Goal: Task Accomplishment & Management: Complete application form

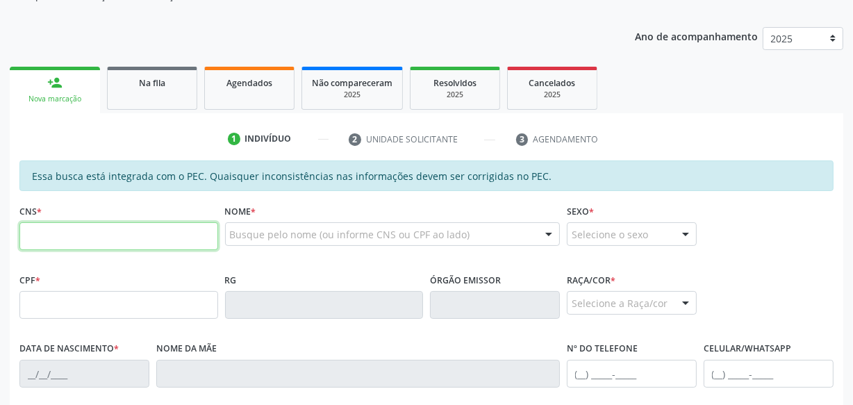
scroll to position [195, 0]
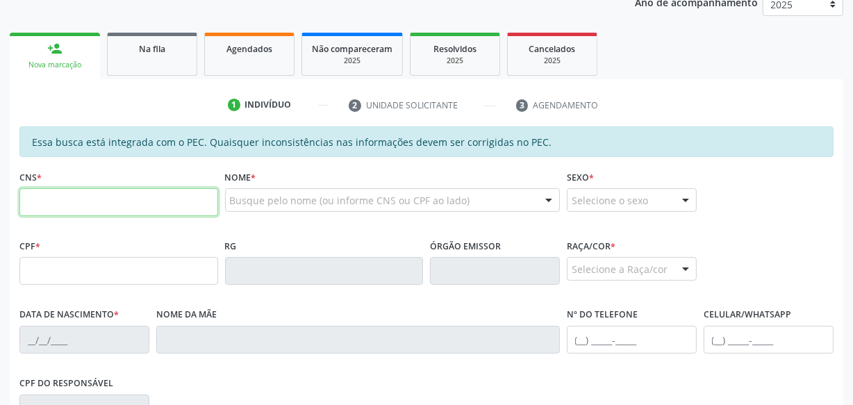
click at [138, 208] on input "text" at bounding box center [118, 202] width 199 height 28
type input "705 0066 8481 2658"
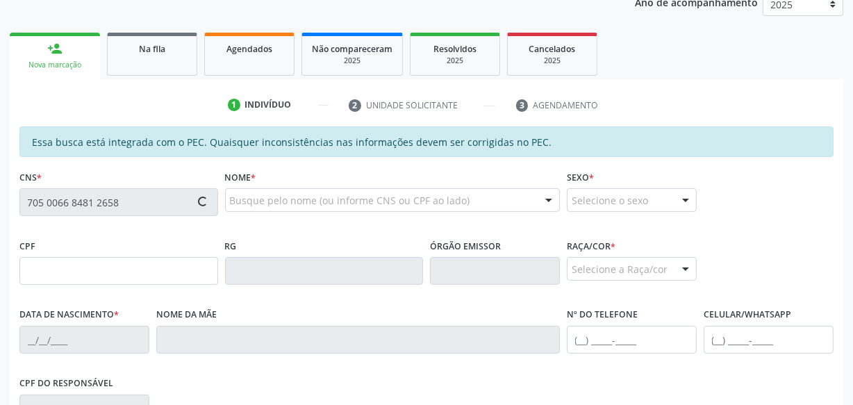
type input "180.007.848-07"
type input "0[DATE]"
type input "[PERSON_NAME]"
type input "[PHONE_NUMBER]"
type input "S/N"
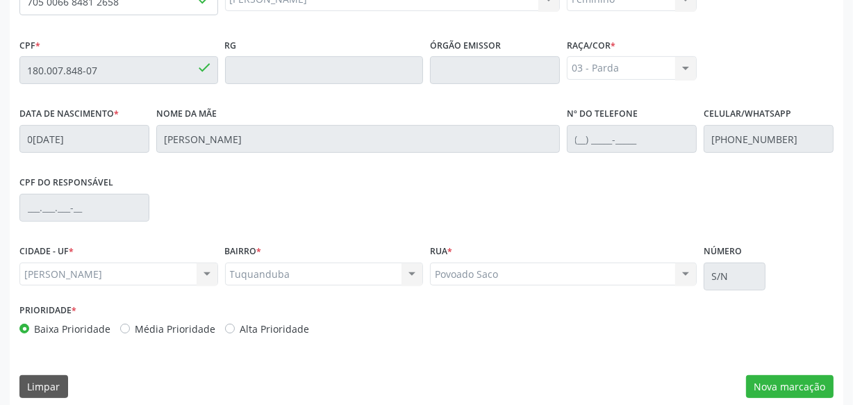
scroll to position [407, 0]
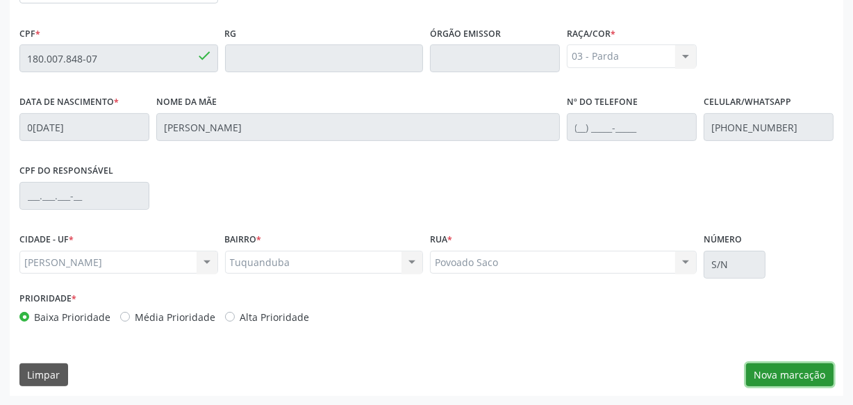
click at [781, 372] on button "Nova marcação" at bounding box center [790, 375] width 88 height 24
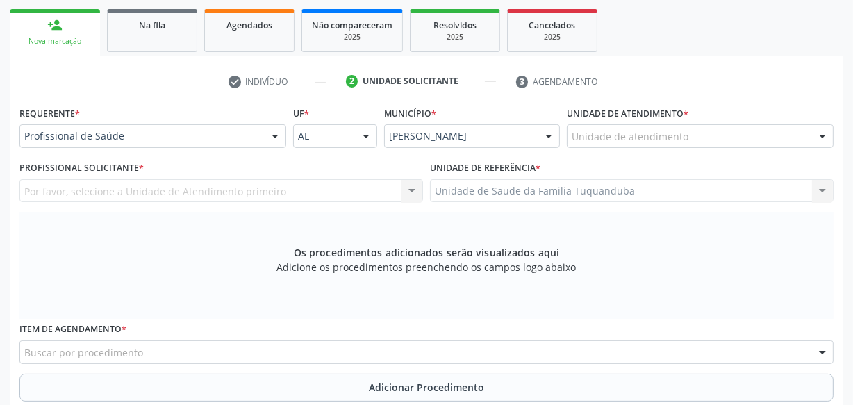
scroll to position [217, 0]
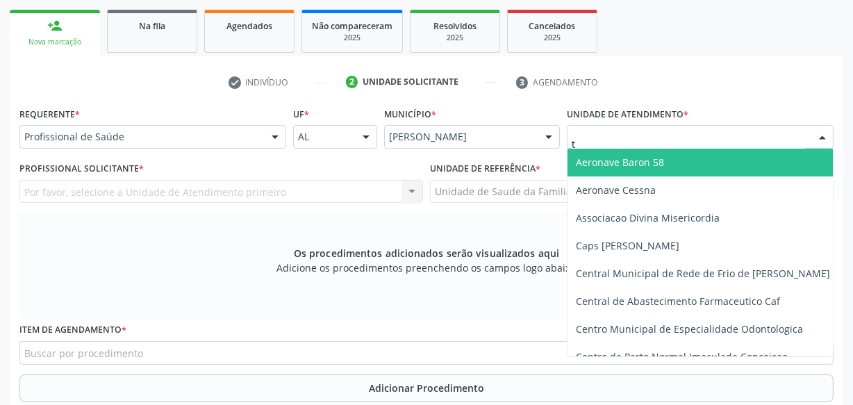
type input "tu"
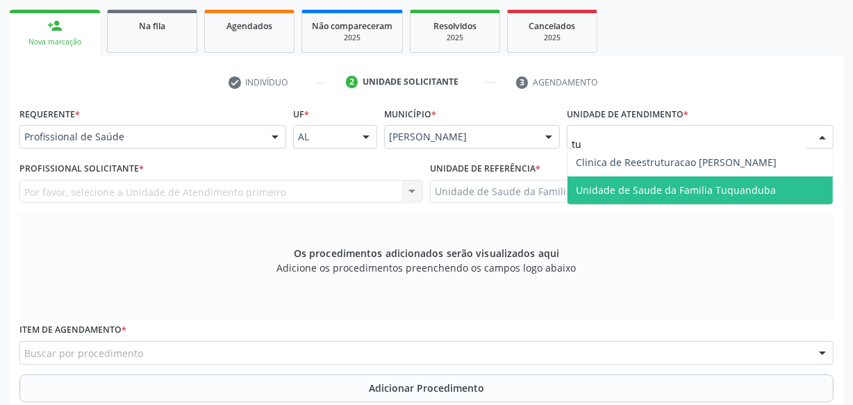
click at [644, 183] on span "Unidade de Saude da Familia Tuquanduba" at bounding box center [676, 189] width 200 height 13
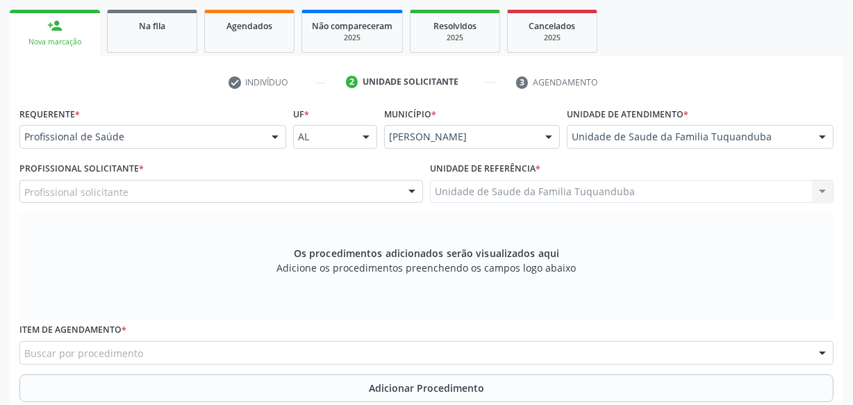
click at [174, 190] on div "Profissional solicitante" at bounding box center [221, 192] width 404 height 24
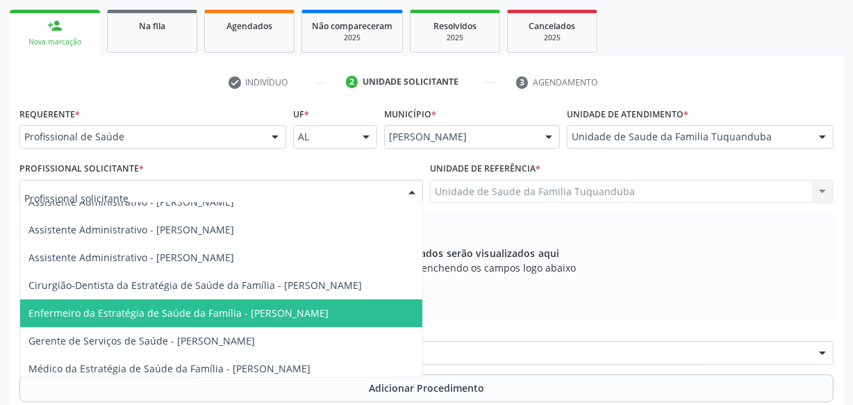
scroll to position [29, 0]
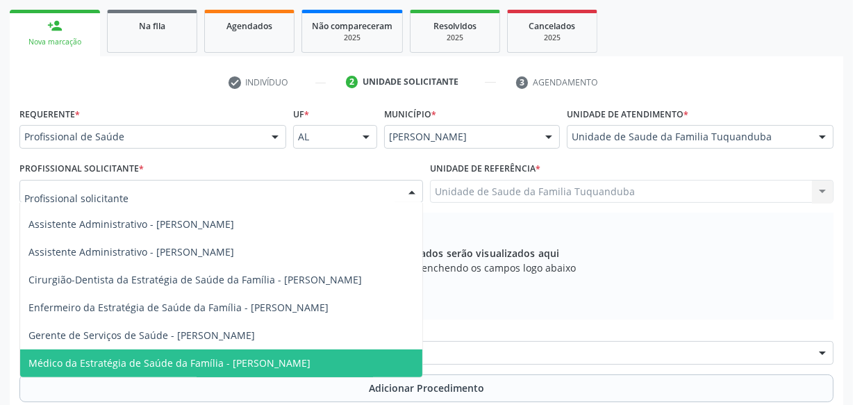
click at [231, 356] on span "Médico da Estratégia de Saúde da Família - [PERSON_NAME]" at bounding box center [169, 362] width 282 height 13
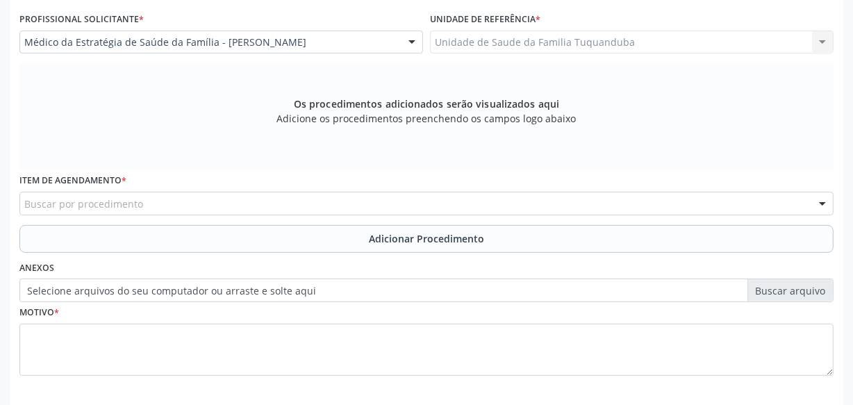
scroll to position [344, 0]
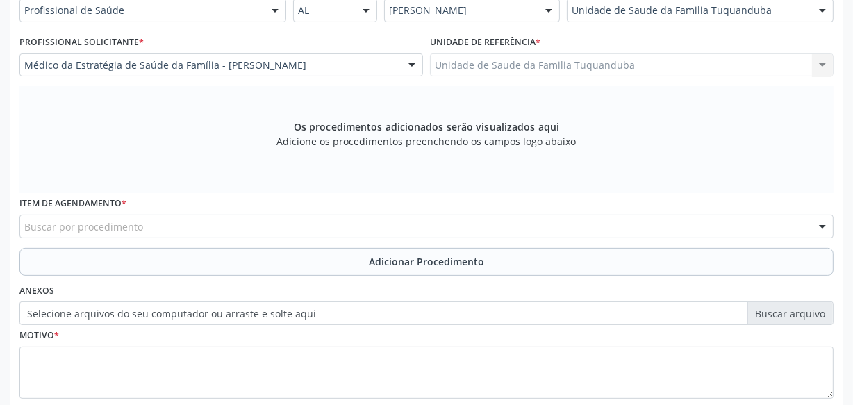
click at [263, 222] on div "Buscar por procedimento" at bounding box center [426, 227] width 814 height 24
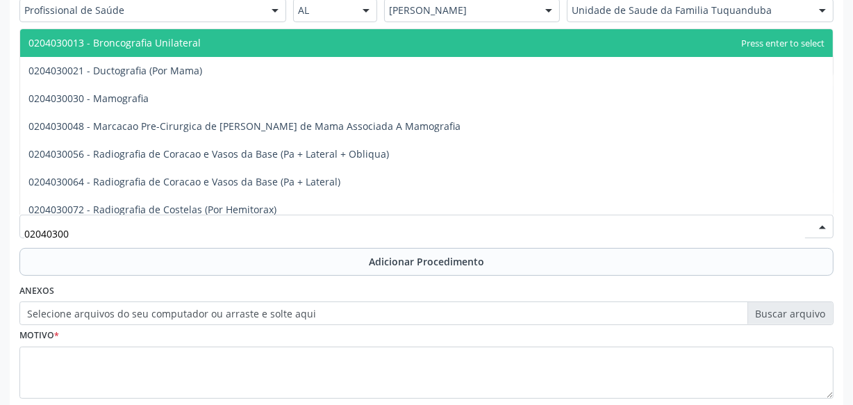
type input "020403003"
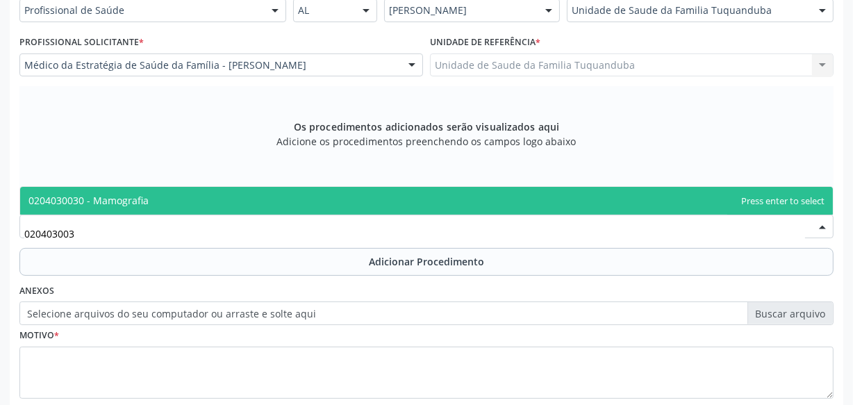
click at [272, 197] on span "0204030030 - Mamografia" at bounding box center [426, 201] width 813 height 28
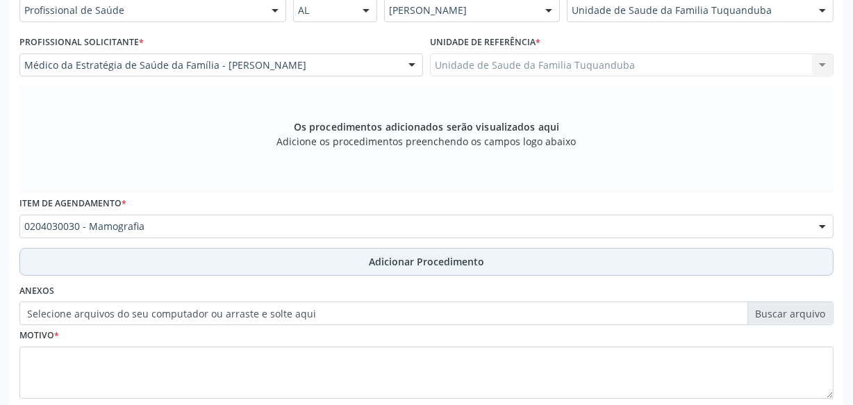
click at [347, 263] on button "Adicionar Procedimento" at bounding box center [426, 262] width 814 height 28
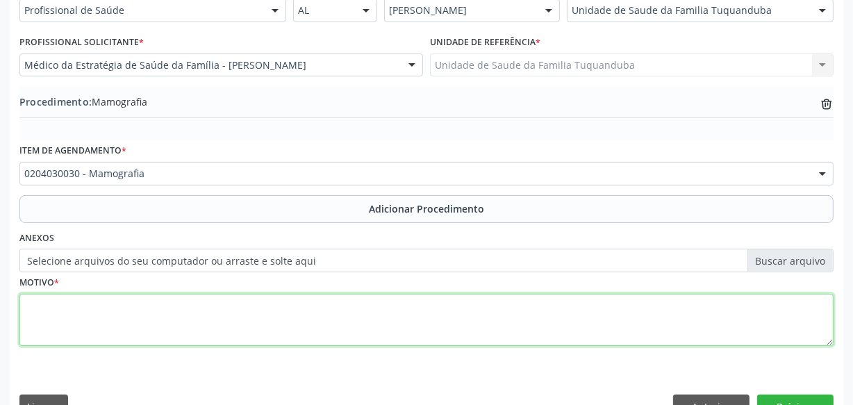
click at [336, 322] on textarea at bounding box center [426, 320] width 814 height 53
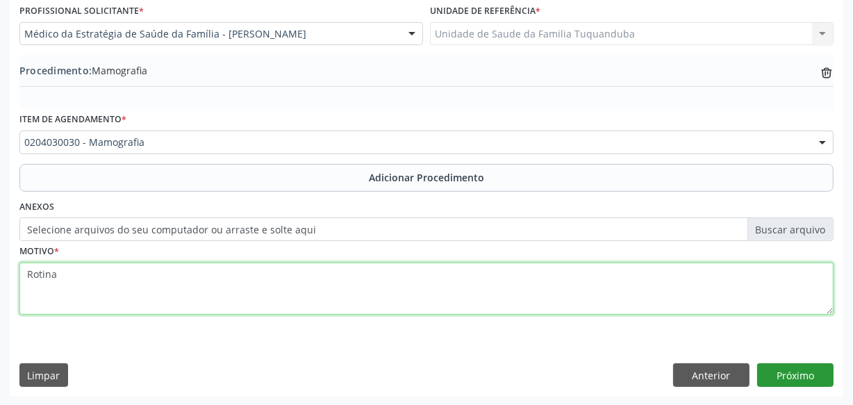
type textarea "Rotina"
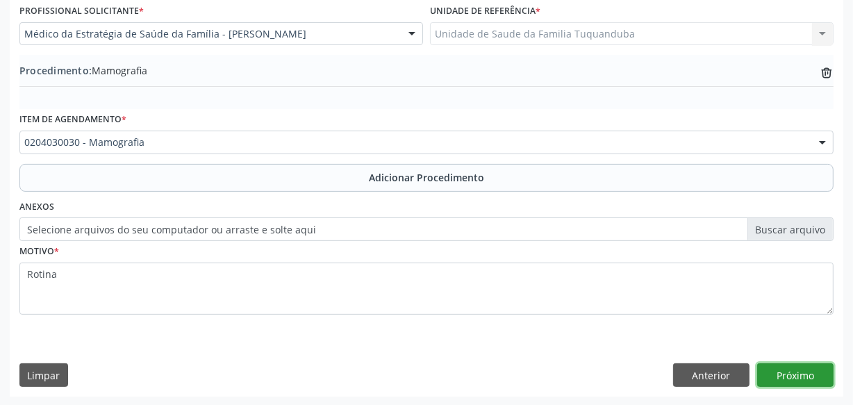
click at [792, 378] on button "Próximo" at bounding box center [795, 375] width 76 height 24
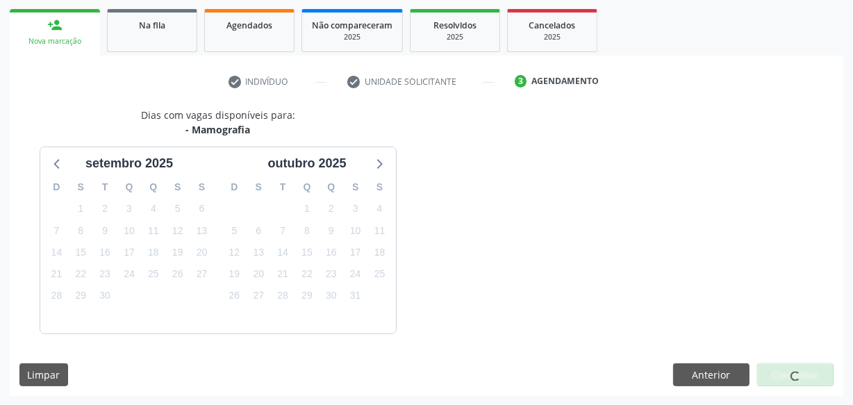
scroll to position [258, 0]
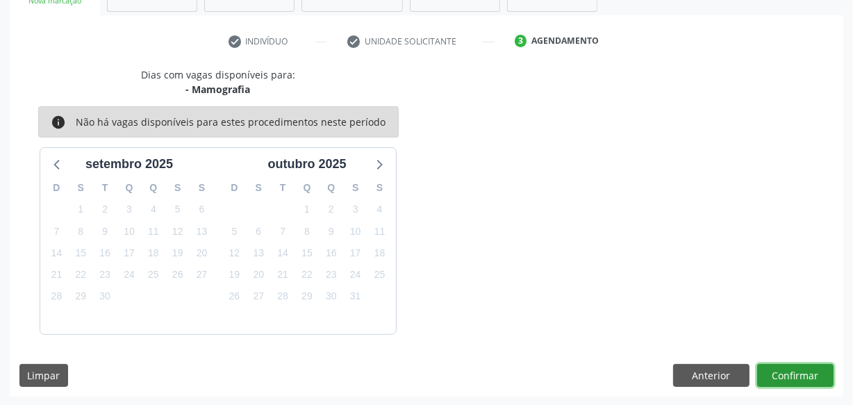
click at [796, 364] on button "Confirmar" at bounding box center [795, 376] width 76 height 24
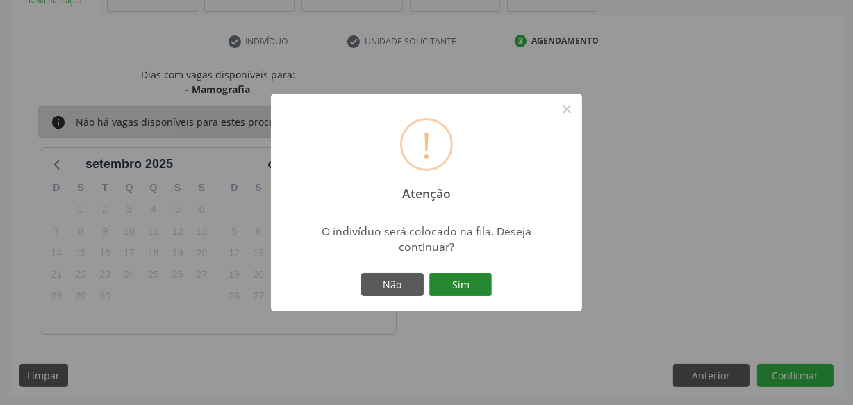
click at [466, 279] on button "Sim" at bounding box center [460, 285] width 63 height 24
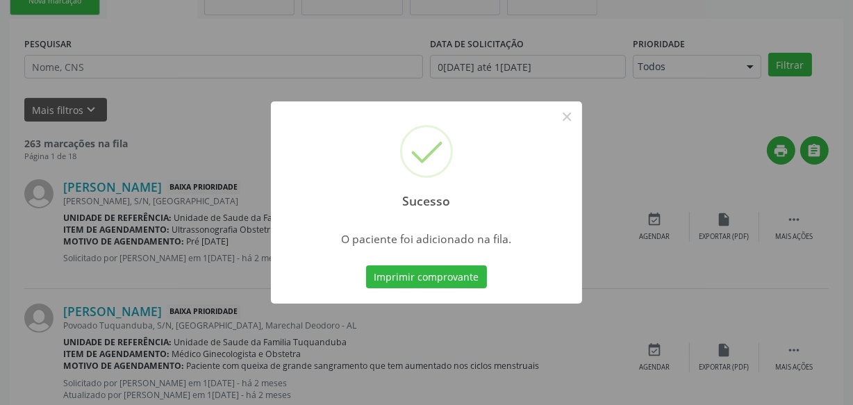
scroll to position [72, 0]
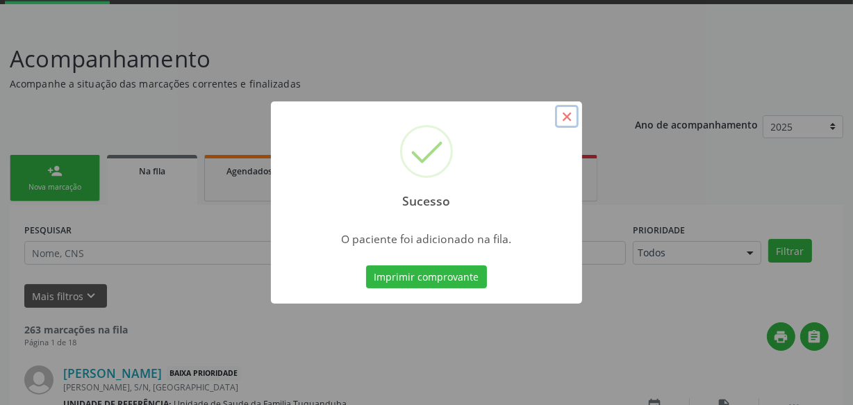
click at [564, 115] on button "×" at bounding box center [567, 117] width 24 height 24
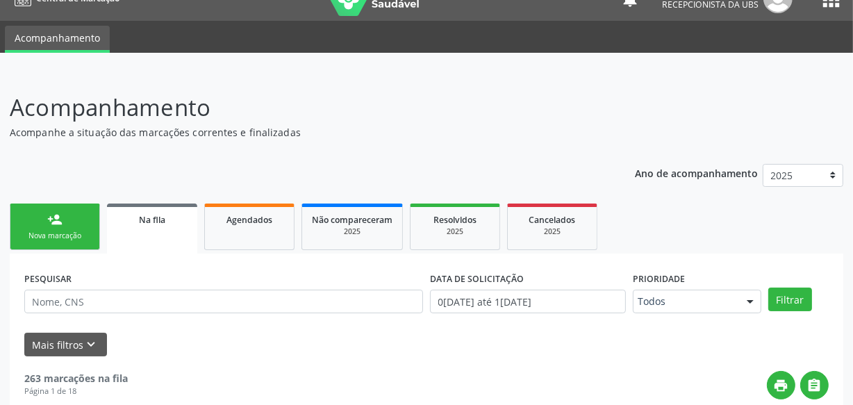
scroll to position [0, 0]
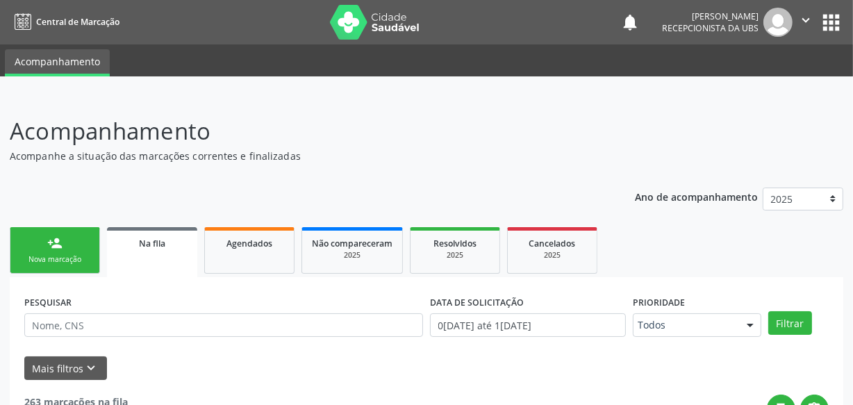
click at [53, 247] on div "person_add" at bounding box center [54, 243] width 15 height 15
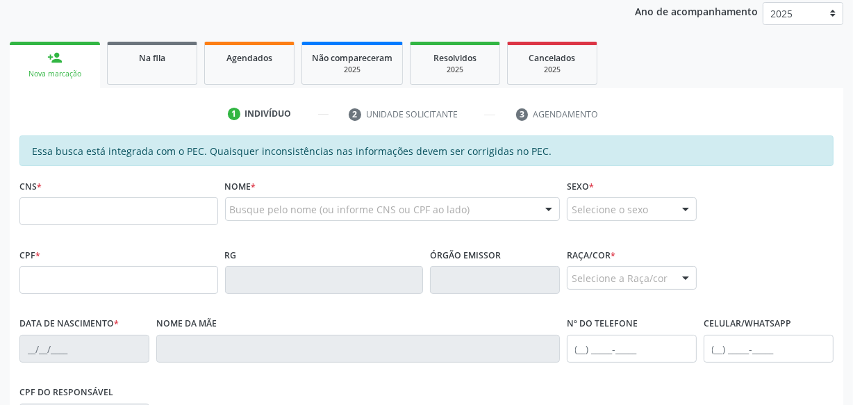
scroll to position [189, 0]
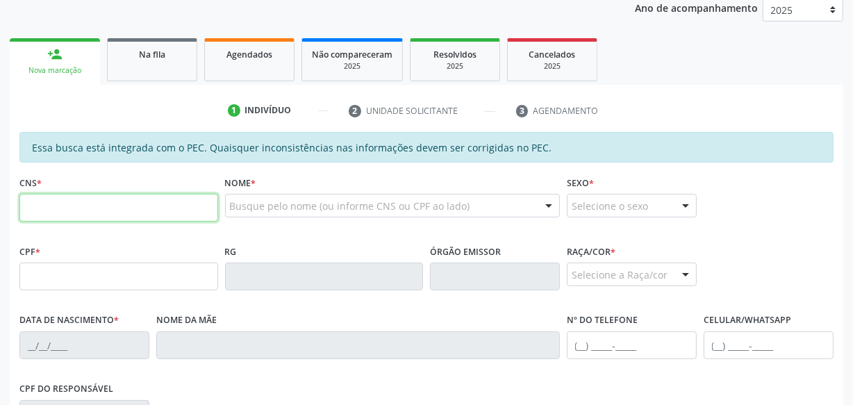
drag, startPoint x: 117, startPoint y: 195, endPoint x: 115, endPoint y: 201, distance: 7.3
click at [117, 199] on input "text" at bounding box center [118, 208] width 199 height 28
type input "707 0088 3269 7337"
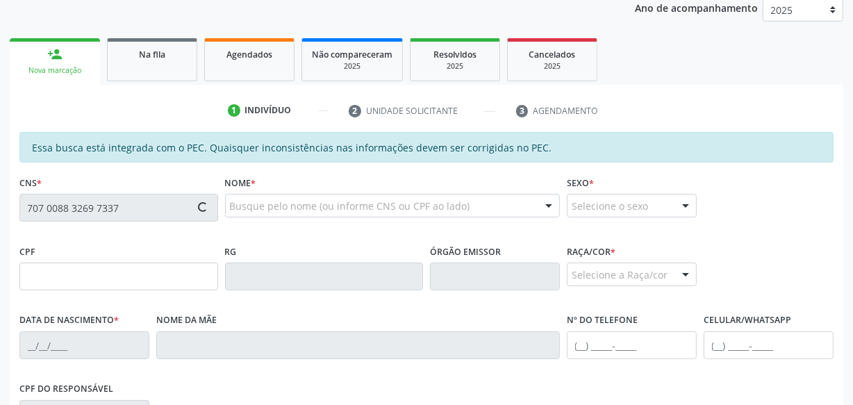
type input "072.591.834-97"
type input "1[DATE]"
type input "[PERSON_NAME]"
type input "[PHONE_NUMBER]"
type input "S/N"
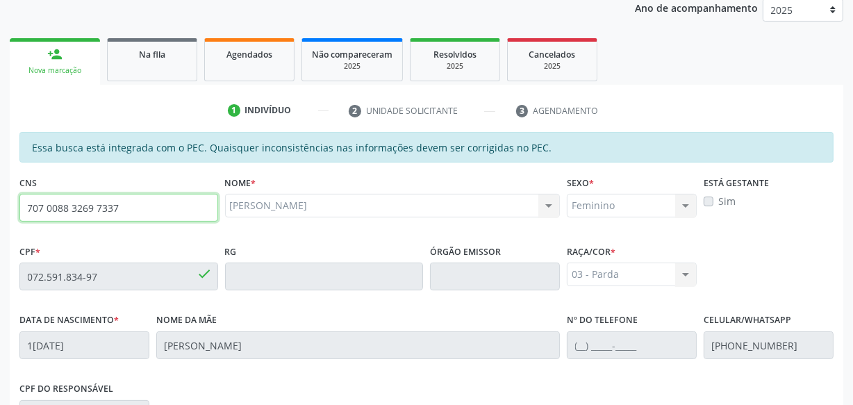
drag, startPoint x: 180, startPoint y: 211, endPoint x: 3, endPoint y: 215, distance: 176.5
click at [3, 215] on div "Acompanhamento Acompanhe a situação das marcações correntes e finalizadas Relat…" at bounding box center [426, 265] width 853 height 717
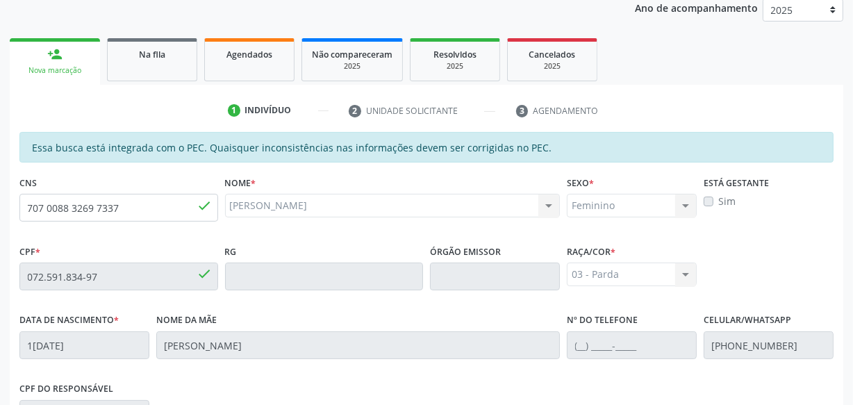
click at [188, 240] on div "Essa busca está integrada com o PEC. Quaisquer inconsistências nas informações …" at bounding box center [426, 342] width 814 height 420
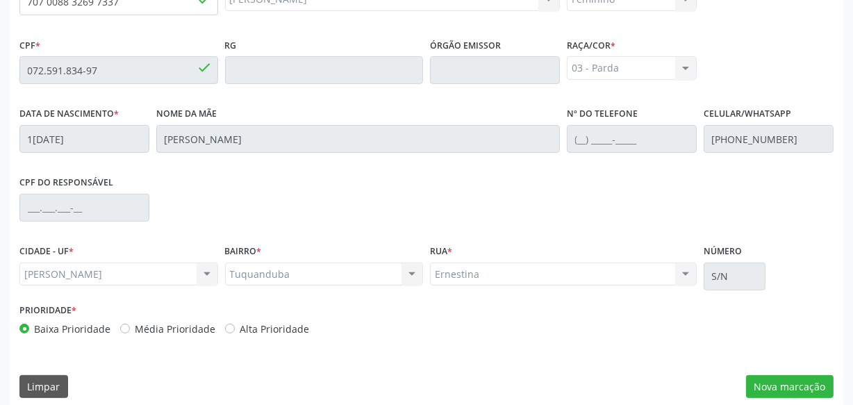
scroll to position [407, 0]
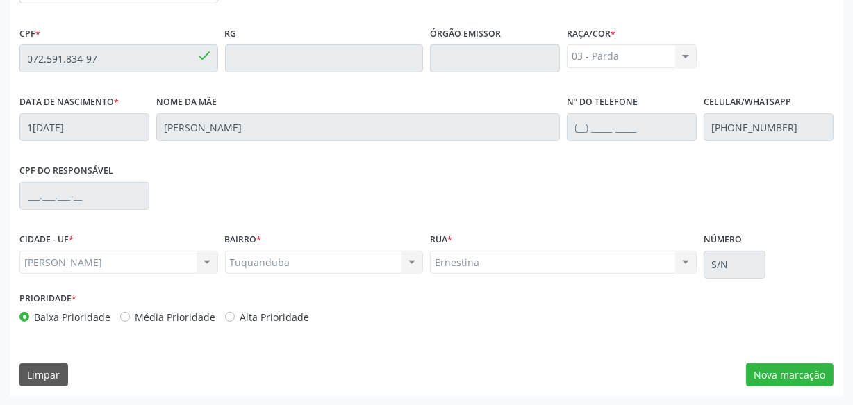
click at [277, 195] on div "CPF do responsável" at bounding box center [426, 194] width 821 height 69
click at [798, 375] on button "Nova marcação" at bounding box center [790, 375] width 88 height 24
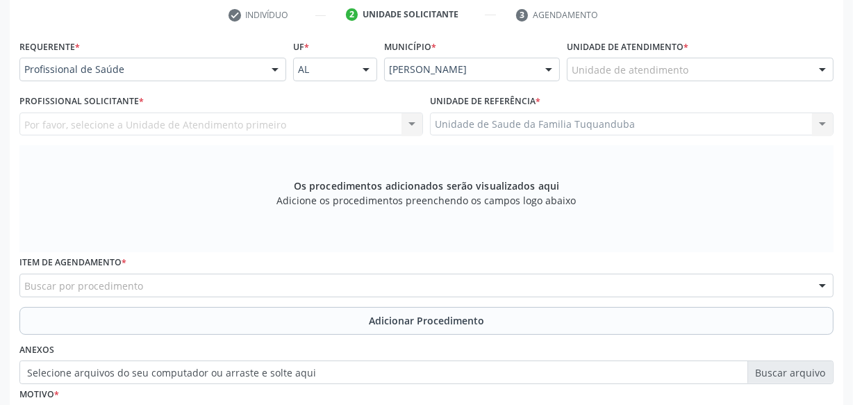
scroll to position [281, 0]
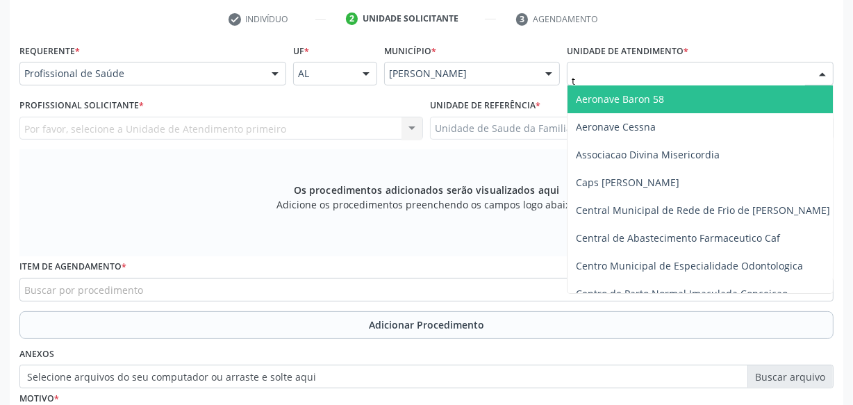
type input "tu"
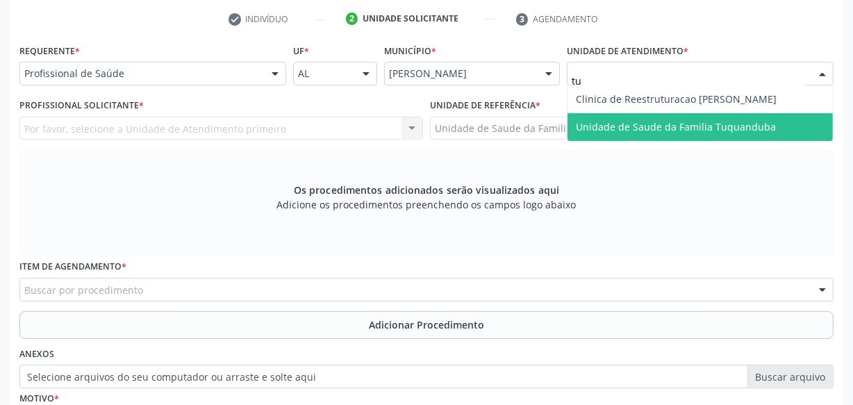
click at [615, 126] on span "Unidade de Saude da Familia Tuquanduba" at bounding box center [676, 126] width 200 height 13
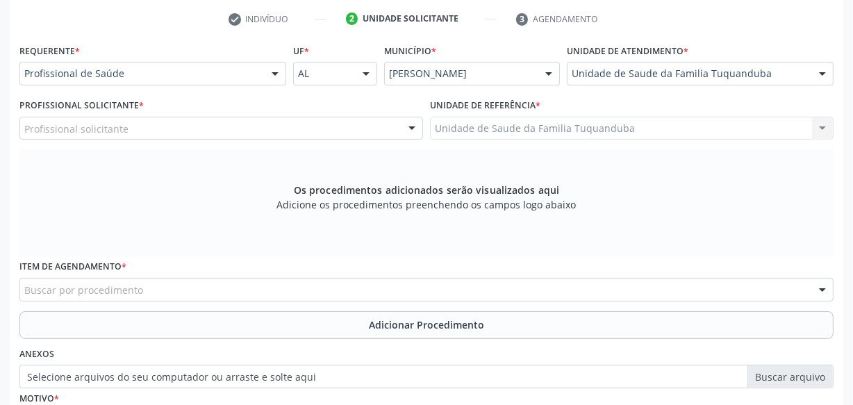
click at [241, 123] on div "Profissional solicitante" at bounding box center [221, 129] width 404 height 24
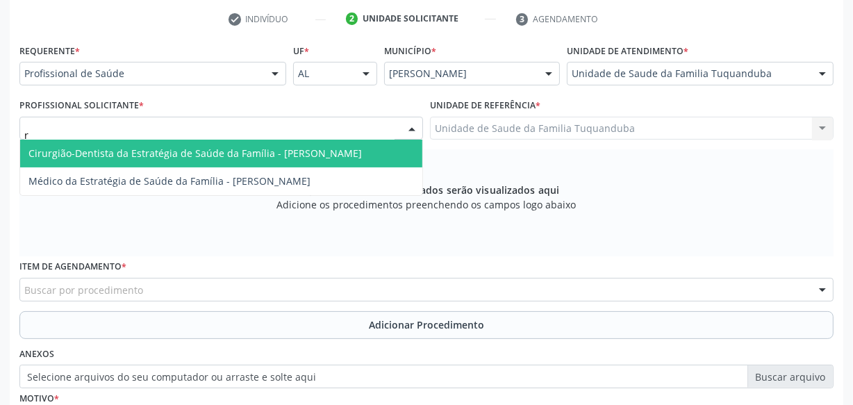
type input "ru"
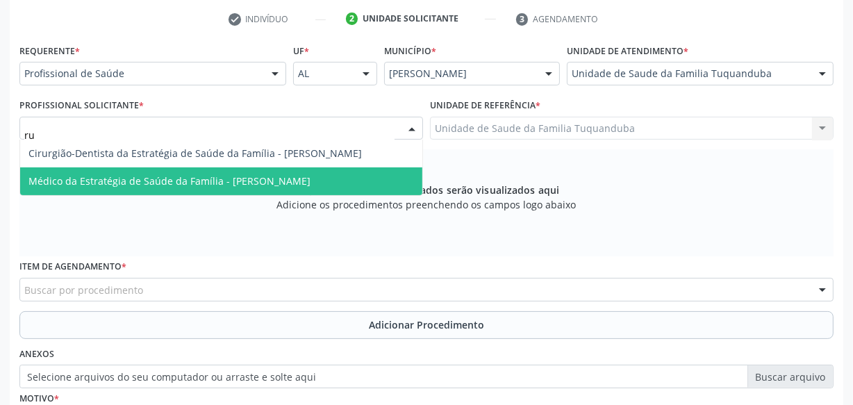
click at [222, 179] on span "Médico da Estratégia de Saúde da Família - [PERSON_NAME]" at bounding box center [169, 180] width 282 height 13
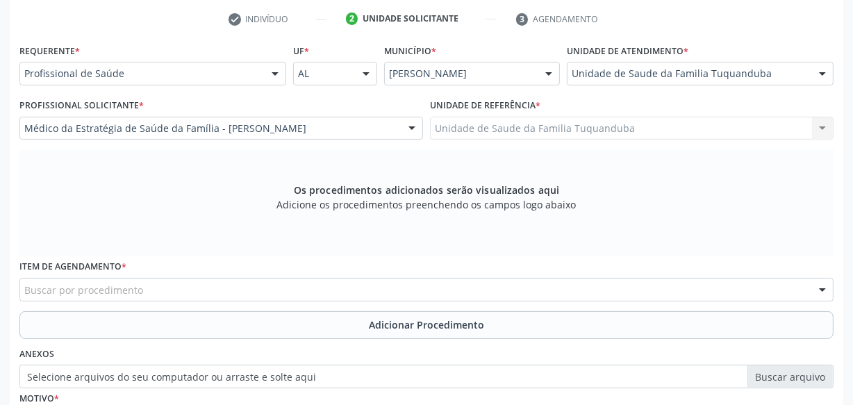
scroll to position [344, 0]
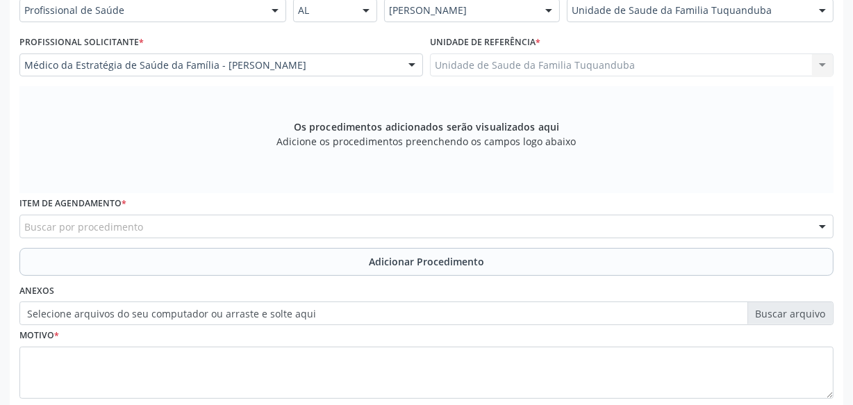
click at [277, 228] on div "Buscar por procedimento" at bounding box center [426, 227] width 814 height 24
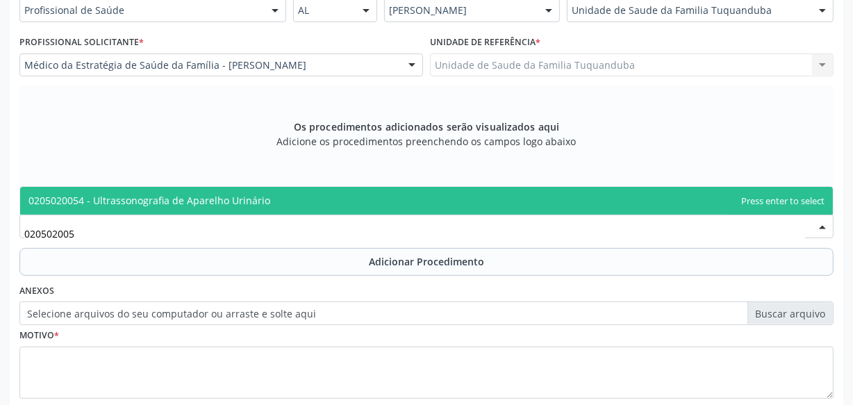
type input "0205020054"
click at [278, 204] on span "0205020054 - Ultrassonografia de Aparelho Urinário" at bounding box center [426, 201] width 813 height 28
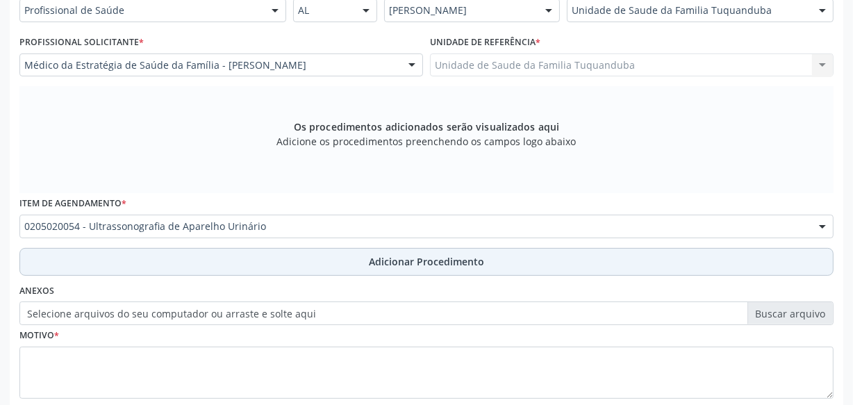
click at [368, 254] on button "Adicionar Procedimento" at bounding box center [426, 262] width 814 height 28
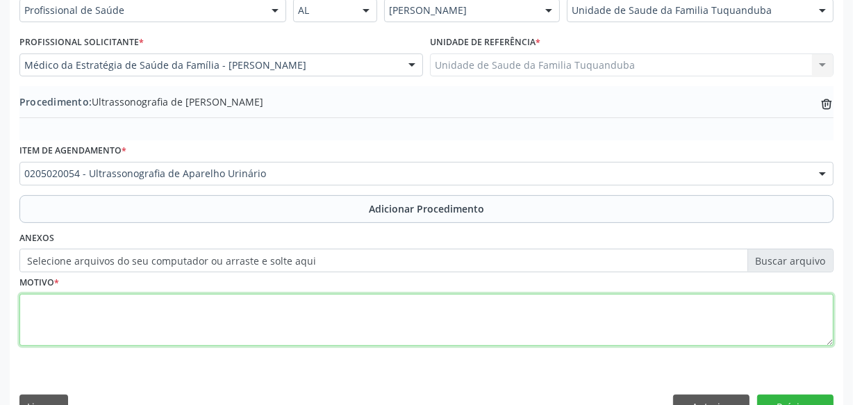
click at [336, 313] on textarea at bounding box center [426, 320] width 814 height 53
type textarea "@"
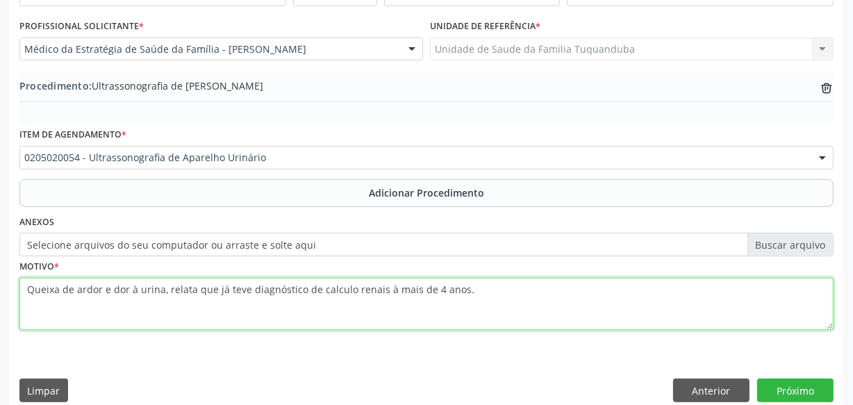
scroll to position [375, 0]
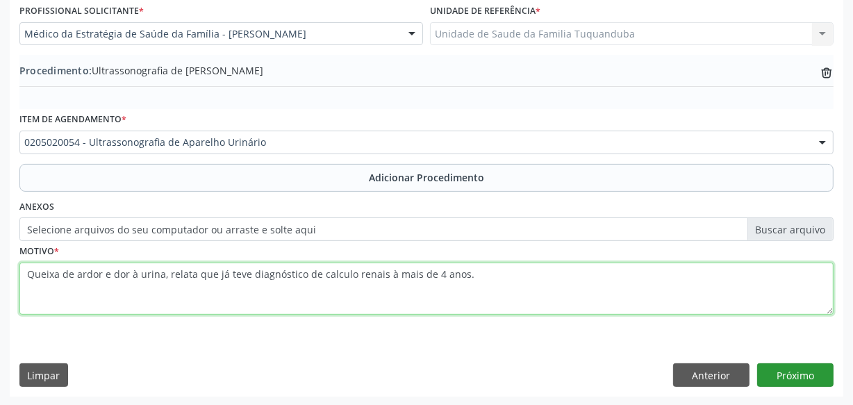
type textarea "Queixa de ardor e dor à urina, relata que já teve diagnóstico de calculo renais…"
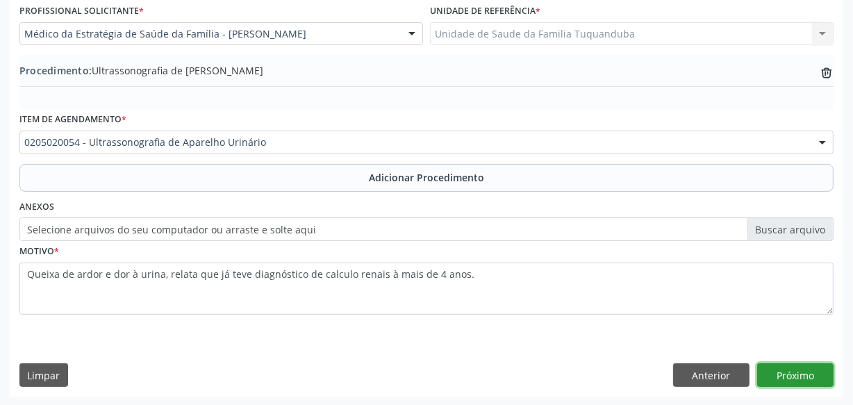
click at [811, 372] on button "Próximo" at bounding box center [795, 375] width 76 height 24
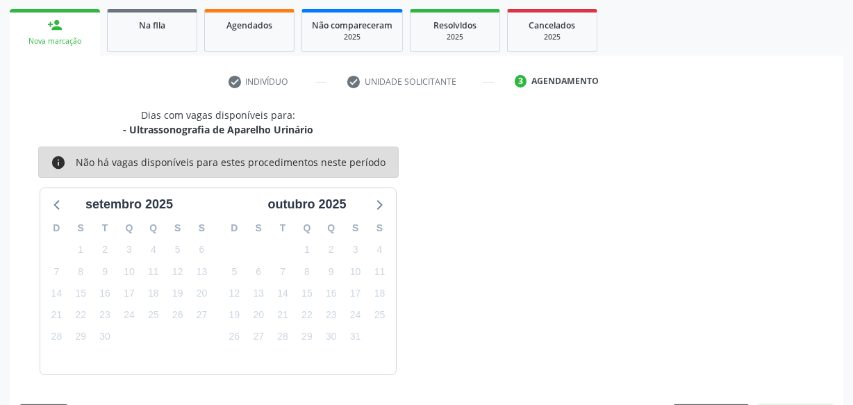
scroll to position [258, 0]
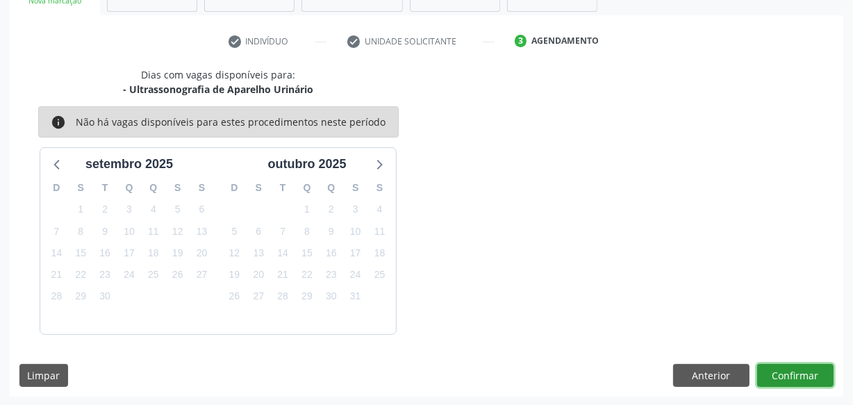
click at [811, 372] on button "Confirmar" at bounding box center [795, 376] width 76 height 24
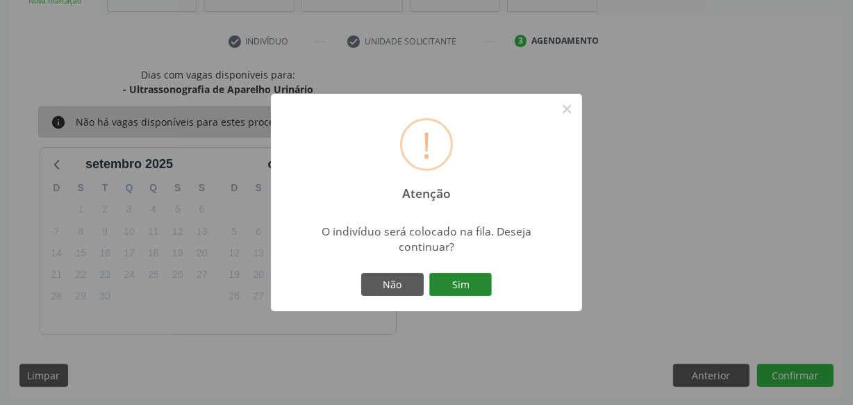
click at [452, 283] on button "Sim" at bounding box center [460, 285] width 63 height 24
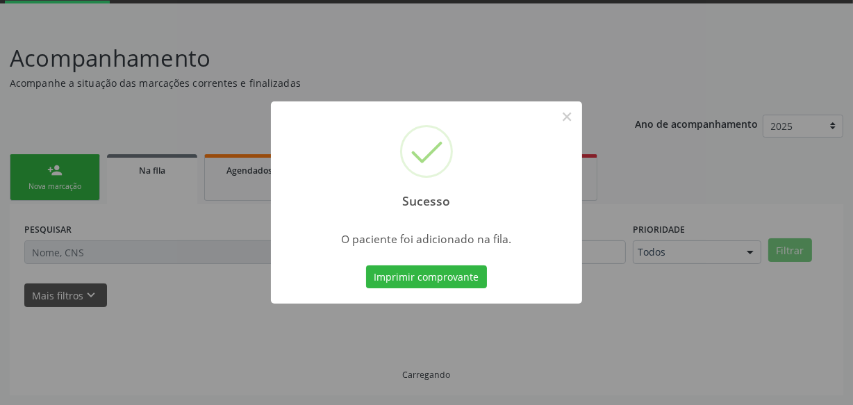
scroll to position [72, 0]
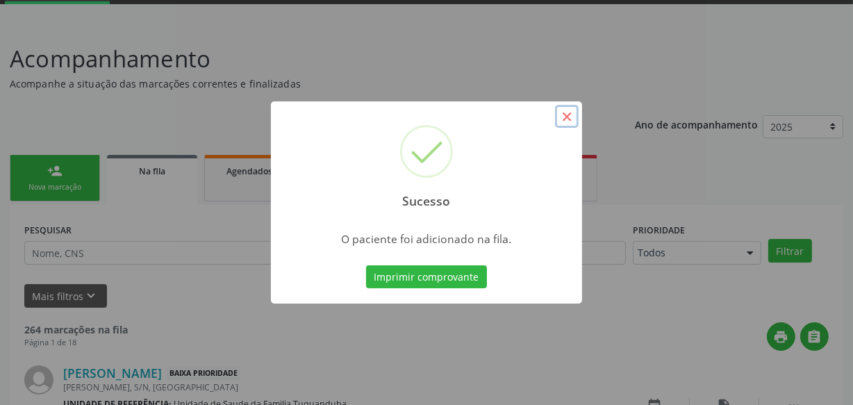
click at [565, 115] on button "×" at bounding box center [567, 117] width 24 height 24
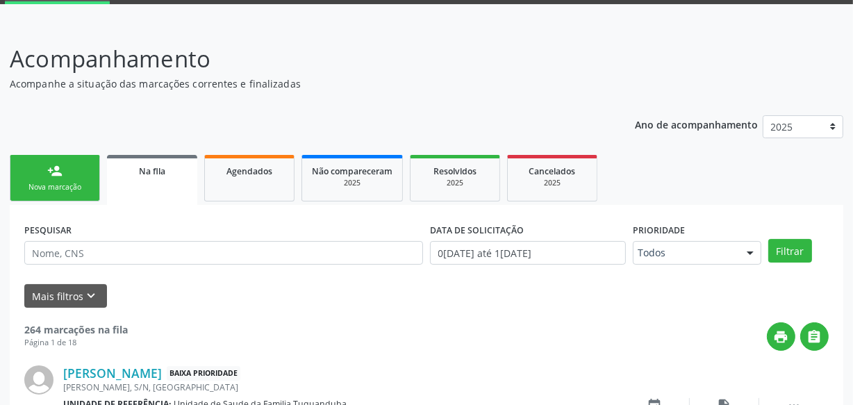
click at [63, 189] on div "Nova marcação" at bounding box center [54, 187] width 69 height 10
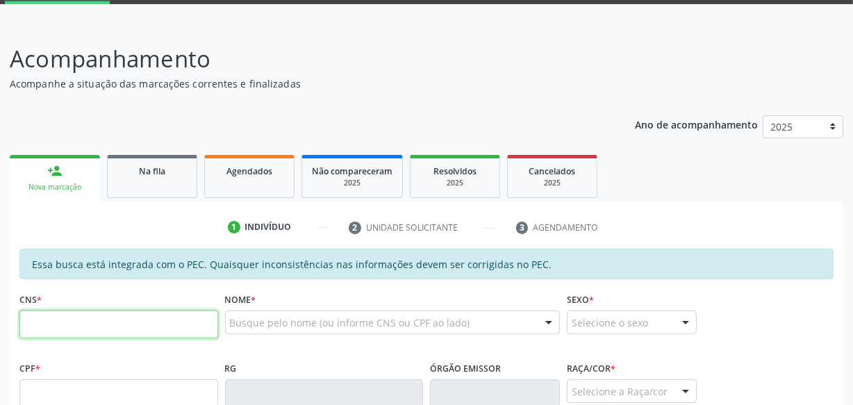
paste input "707 0088 3269 7337"
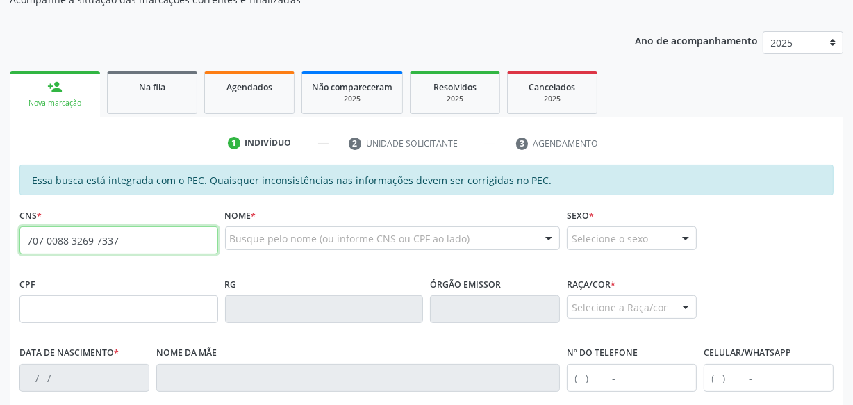
type input "707 0088 3269 7337"
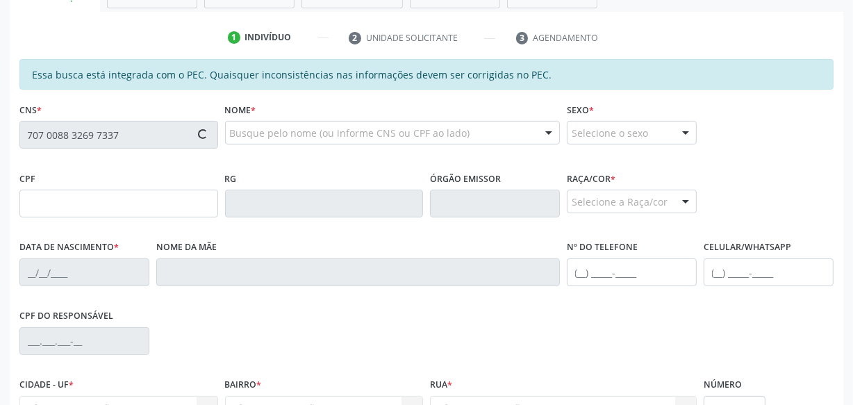
type input "072.591.834-97"
type input "1[DATE]"
type input "[PERSON_NAME]"
type input "[PHONE_NUMBER]"
type input "S/N"
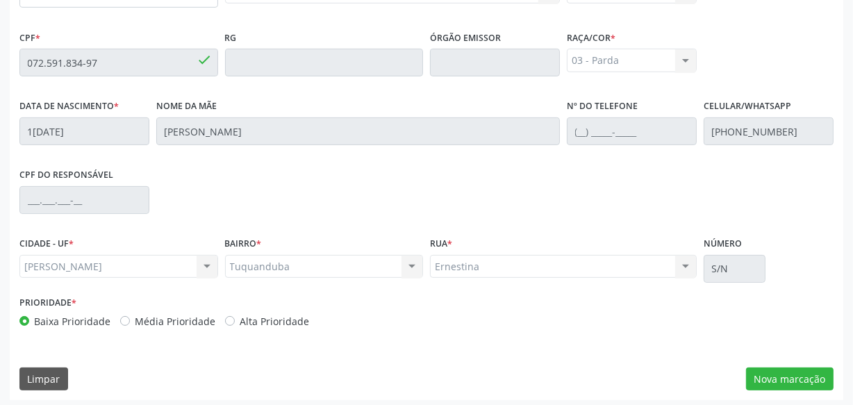
scroll to position [407, 0]
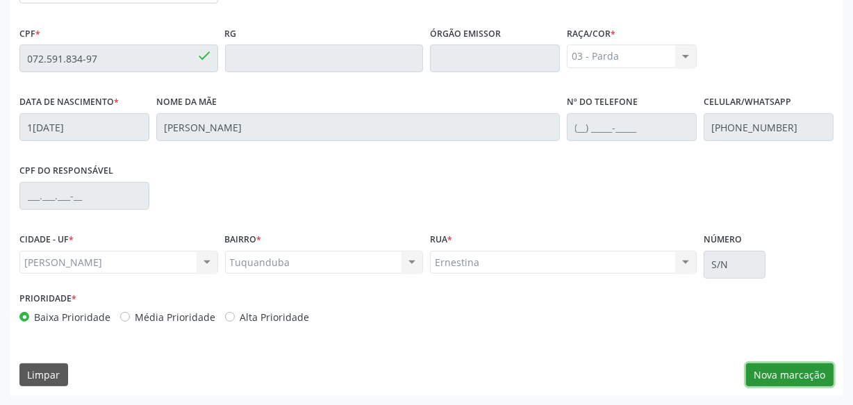
click at [796, 373] on button "Nova marcação" at bounding box center [790, 375] width 88 height 24
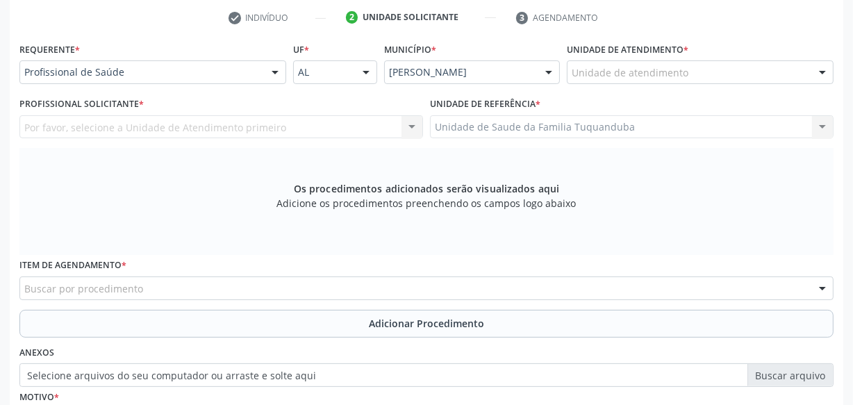
scroll to position [281, 0]
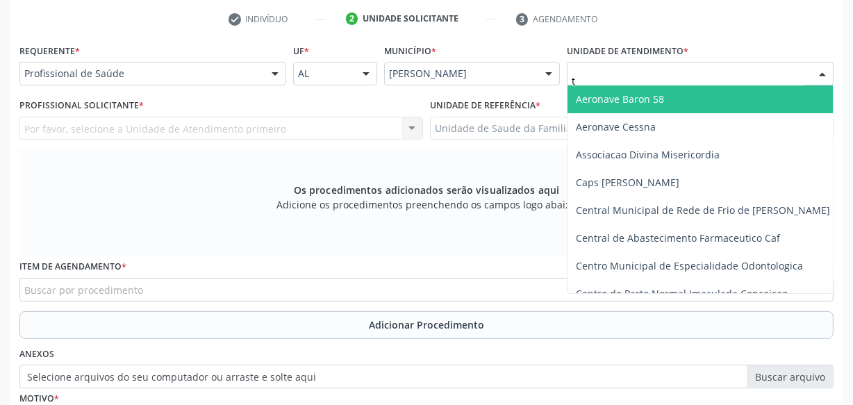
type input "tu"
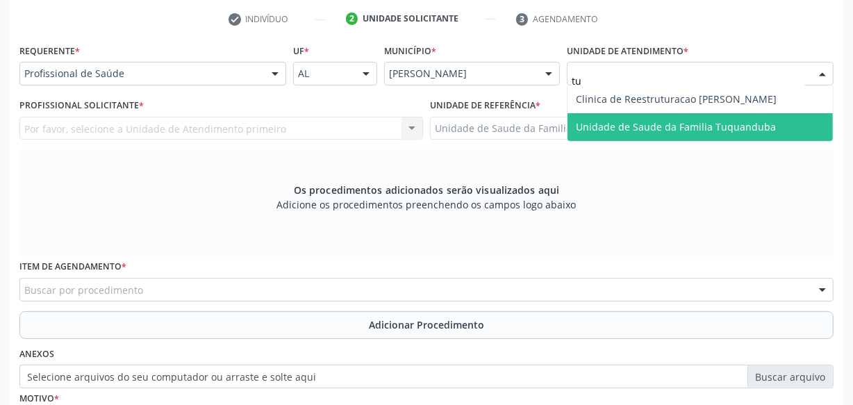
click at [632, 135] on span "Unidade de Saude da Familia Tuquanduba" at bounding box center [700, 127] width 265 height 28
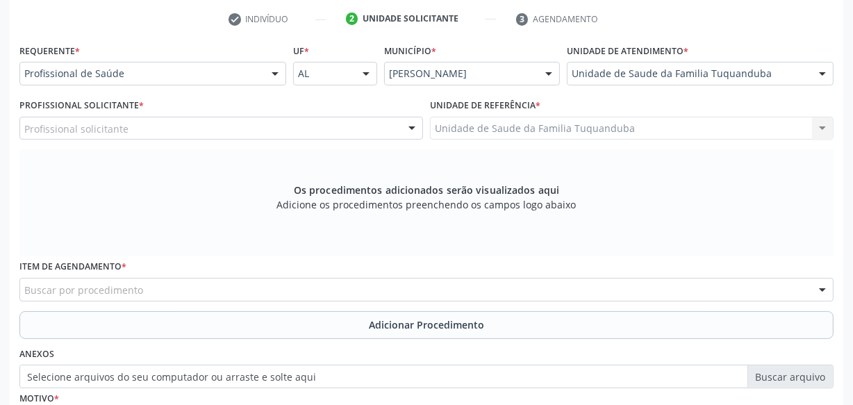
click at [361, 126] on div "Profissional solicitante" at bounding box center [221, 129] width 404 height 24
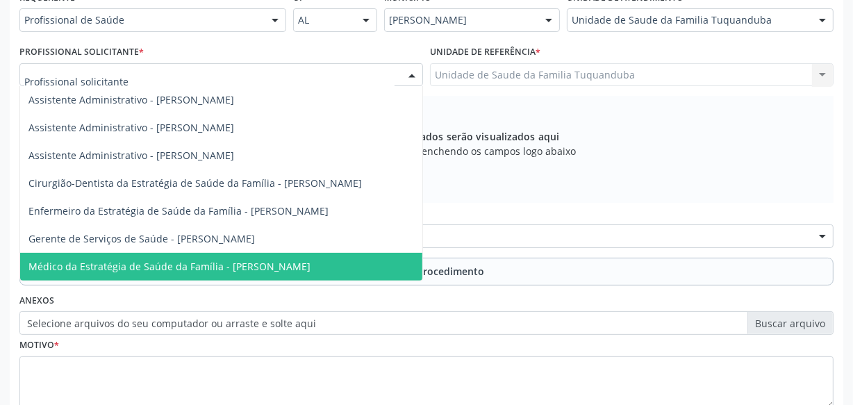
scroll to position [407, 0]
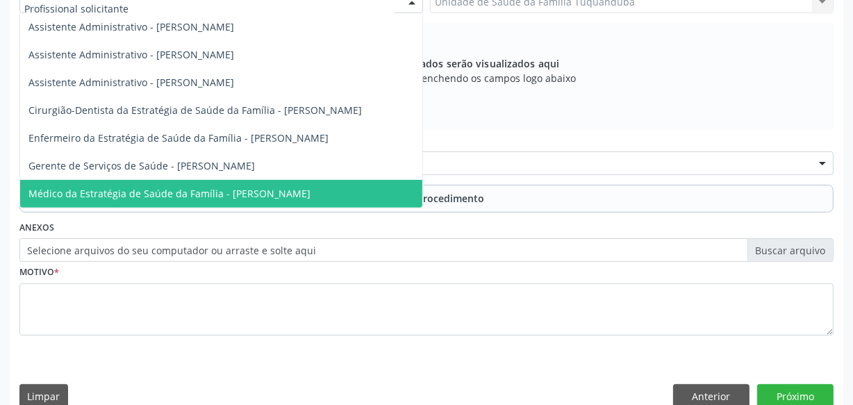
click at [277, 189] on span "Médico da Estratégia de Saúde da Família - [PERSON_NAME]" at bounding box center [169, 193] width 282 height 13
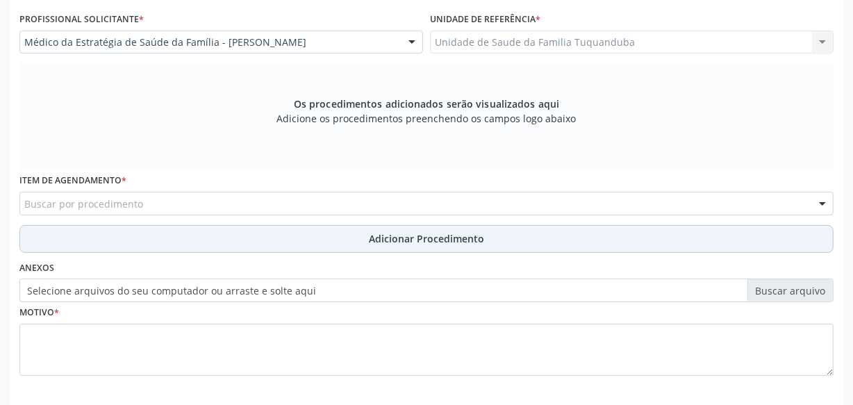
scroll to position [344, 0]
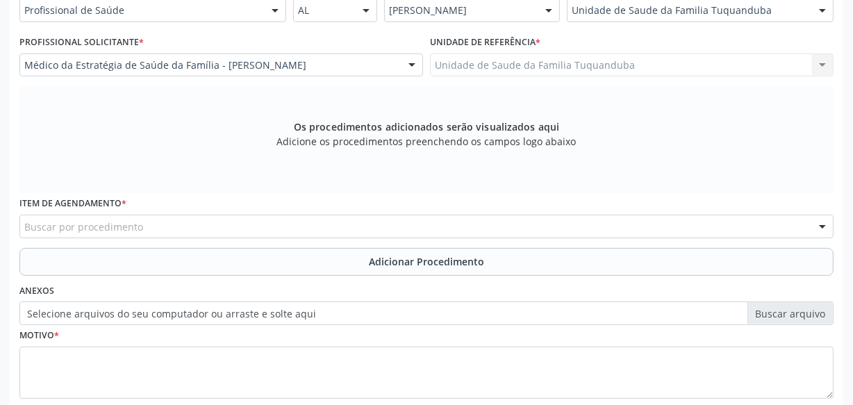
click at [402, 234] on div "Buscar por procedimento" at bounding box center [426, 227] width 814 height 24
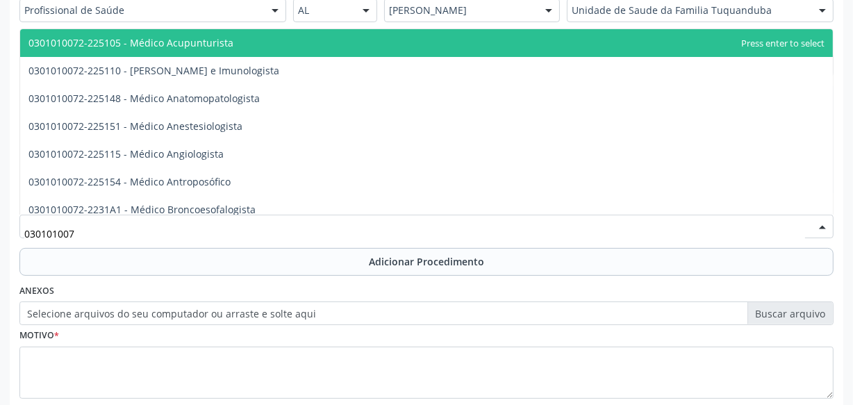
type input "0301010072"
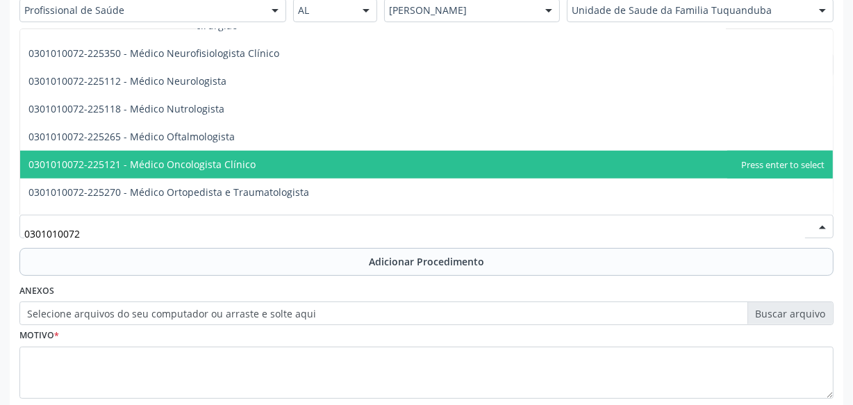
scroll to position [1137, 0]
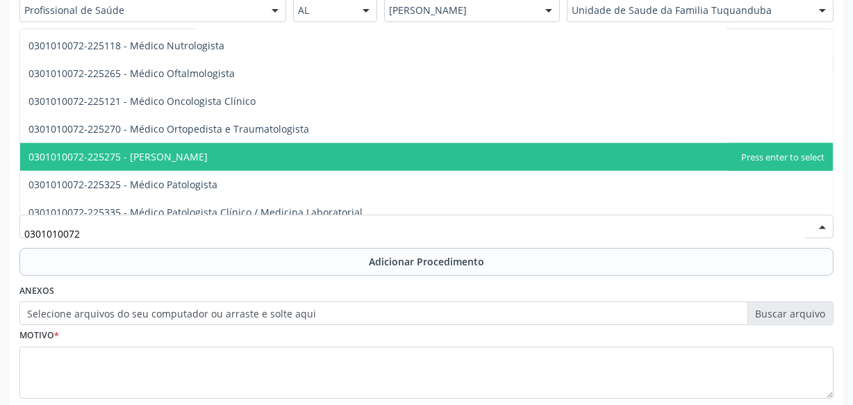
click at [208, 160] on span "0301010072-225275 - [PERSON_NAME]" at bounding box center [117, 156] width 179 height 13
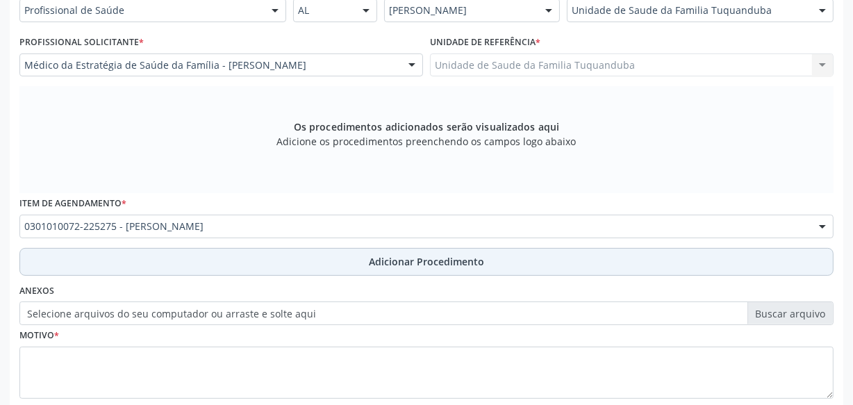
click at [322, 255] on button "Adicionar Procedimento" at bounding box center [426, 262] width 814 height 28
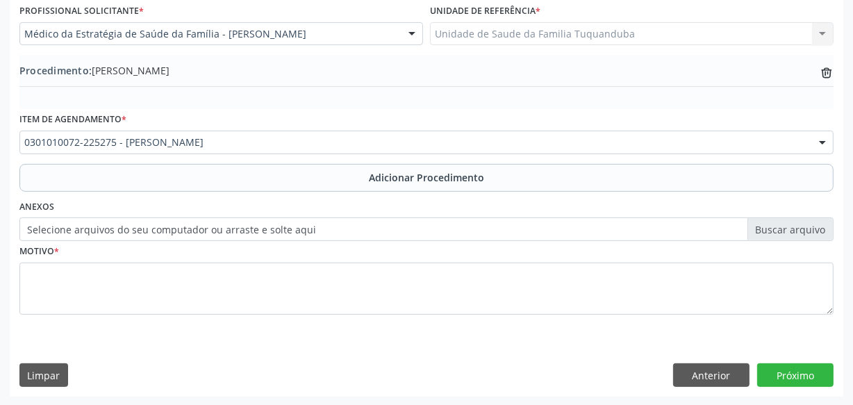
scroll to position [375, 0]
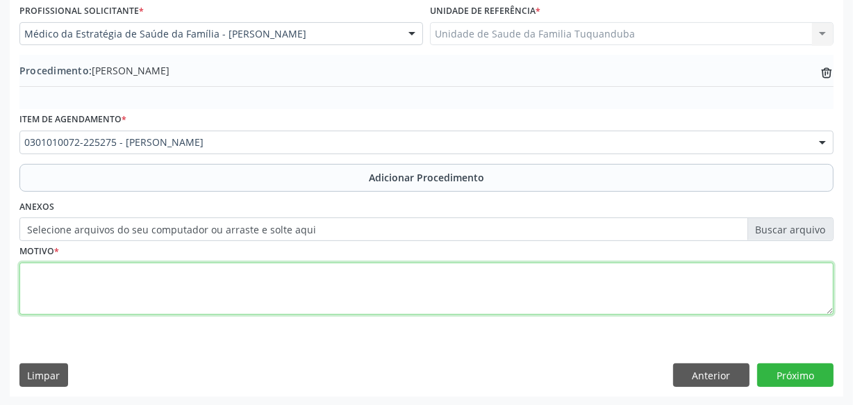
click at [354, 270] on textarea at bounding box center [426, 289] width 814 height 53
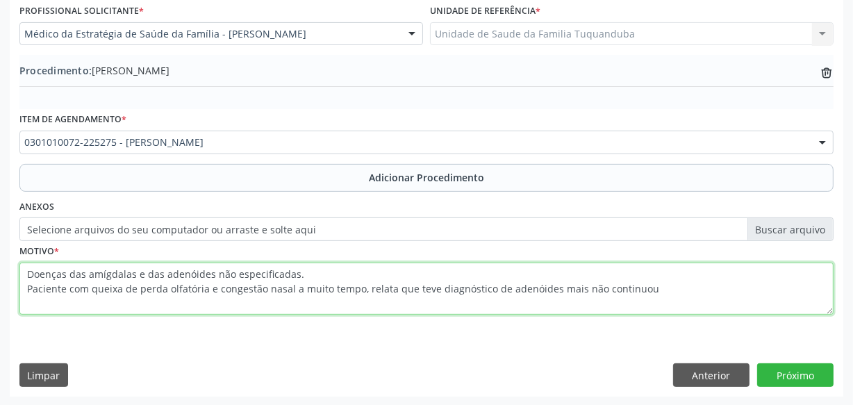
click at [190, 272] on textarea "Doenças das amígdalas e das adenóides não especificadas. Paciente com queixa de…" at bounding box center [426, 289] width 814 height 53
click at [311, 277] on textarea "Doenças das amígdalas e das adenoides não especificadas. Paciente com queixa de…" at bounding box center [426, 289] width 814 height 53
click at [528, 285] on textarea "Doenças das amígdalas e das adenoides não especificadas. Paciente com queixa de…" at bounding box center [426, 289] width 814 height 53
click at [682, 287] on textarea "Doenças das amígdalas e das adenoides não especificadas. Paciente com queixa de…" at bounding box center [426, 289] width 814 height 53
type textarea "Doenças das amígdalas e das adenoides não especificadas. Paciente com queixa de…"
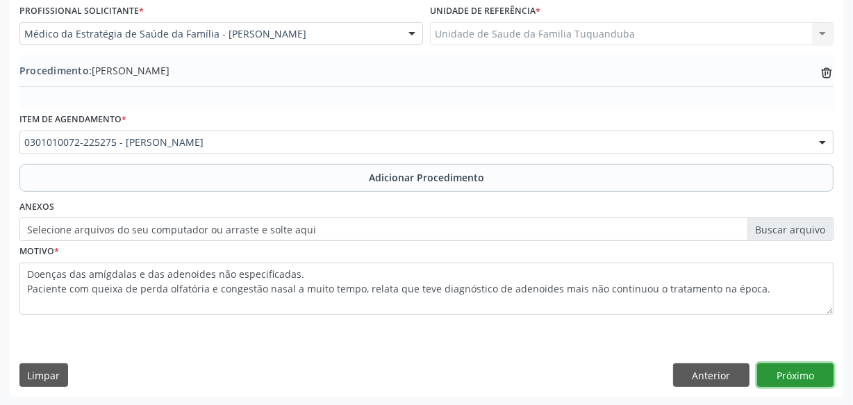
click at [804, 365] on button "Próximo" at bounding box center [795, 375] width 76 height 24
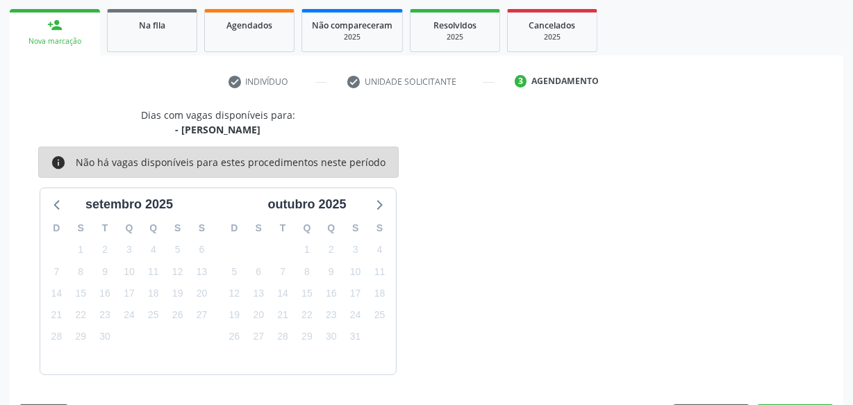
scroll to position [258, 0]
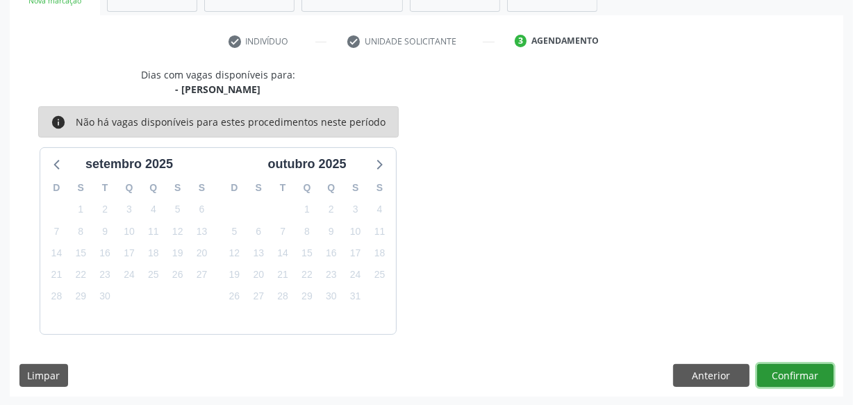
click at [803, 365] on button "Confirmar" at bounding box center [795, 376] width 76 height 24
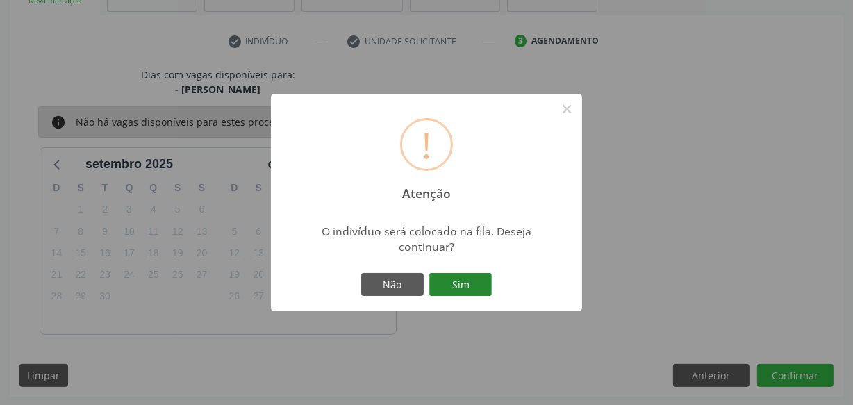
click at [442, 281] on button "Sim" at bounding box center [460, 285] width 63 height 24
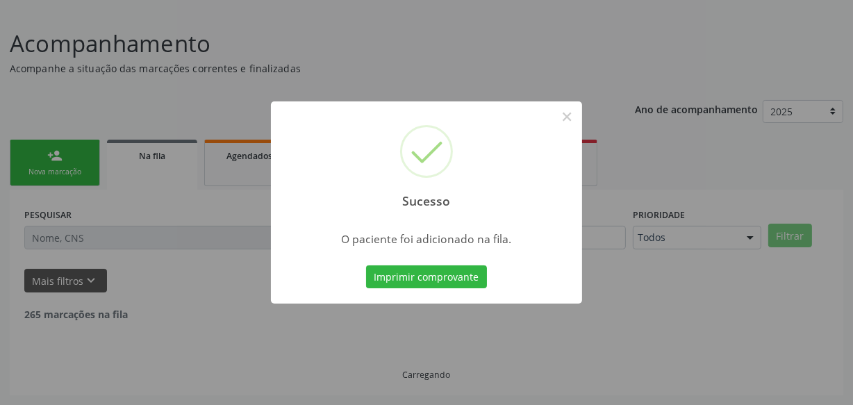
scroll to position [72, 0]
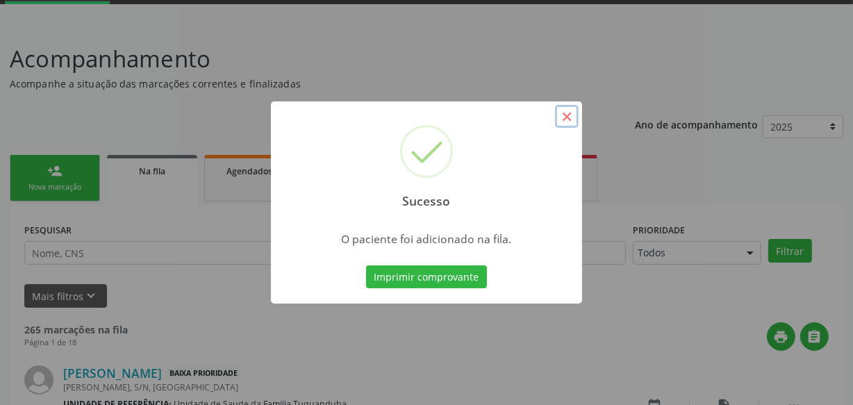
click at [564, 118] on button "×" at bounding box center [567, 117] width 24 height 24
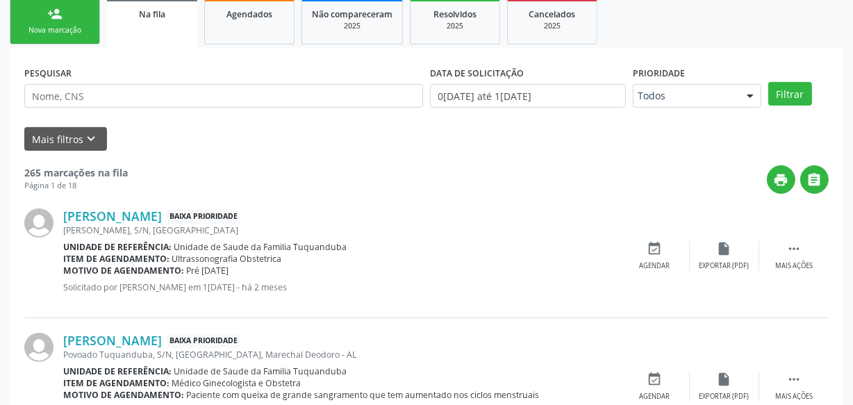
scroll to position [199, 0]
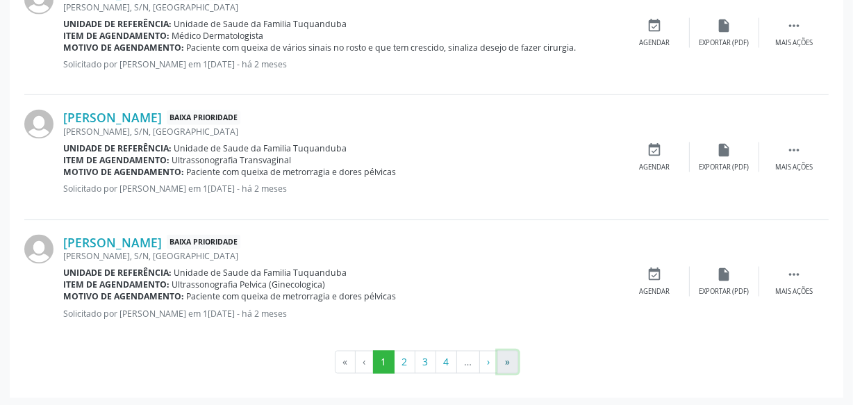
click at [507, 361] on button "»" at bounding box center [507, 363] width 21 height 24
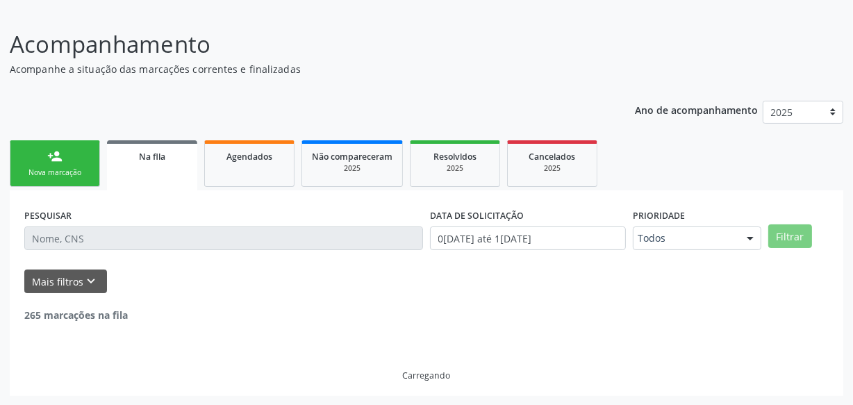
scroll to position [39, 0]
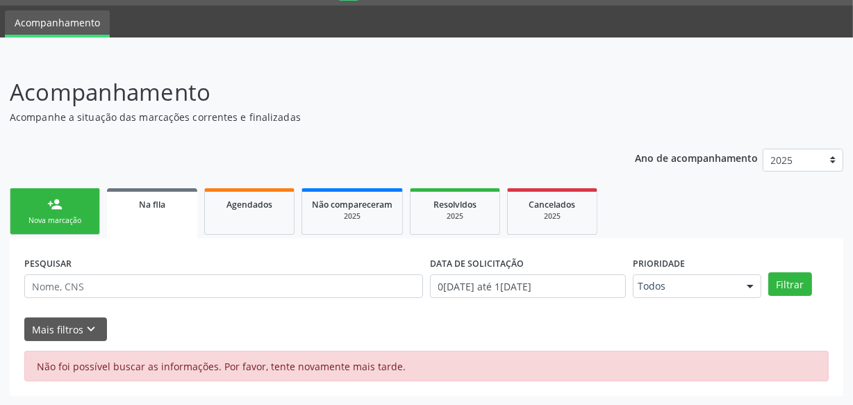
click at [68, 203] on link "person_add Nova marcação" at bounding box center [55, 211] width 90 height 47
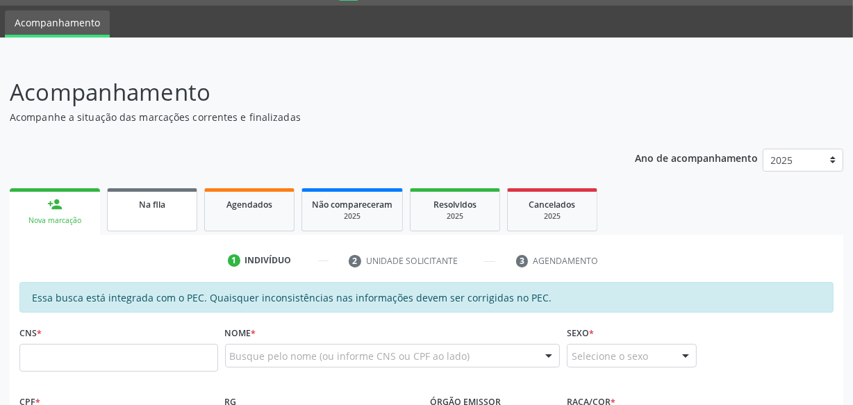
click at [156, 204] on span "Na fila" at bounding box center [152, 205] width 26 height 12
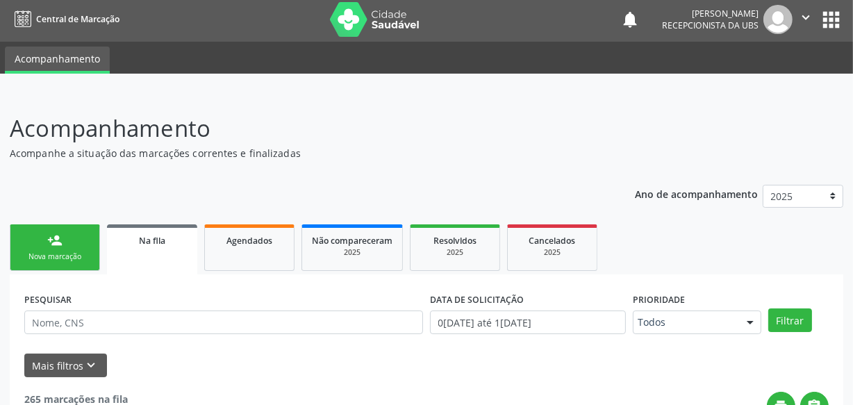
scroll to position [0, 0]
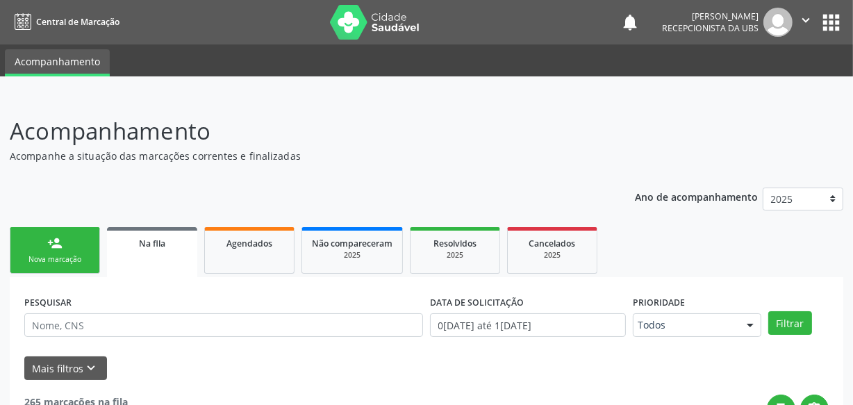
click at [84, 235] on link "person_add Nova marcação" at bounding box center [55, 250] width 90 height 47
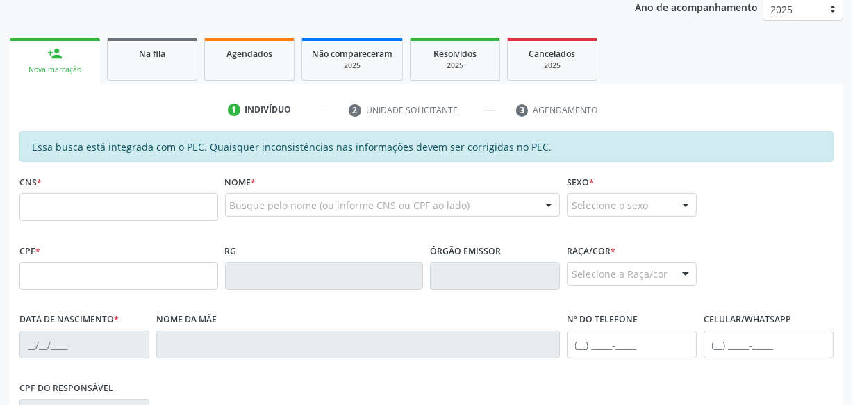
scroll to position [189, 0]
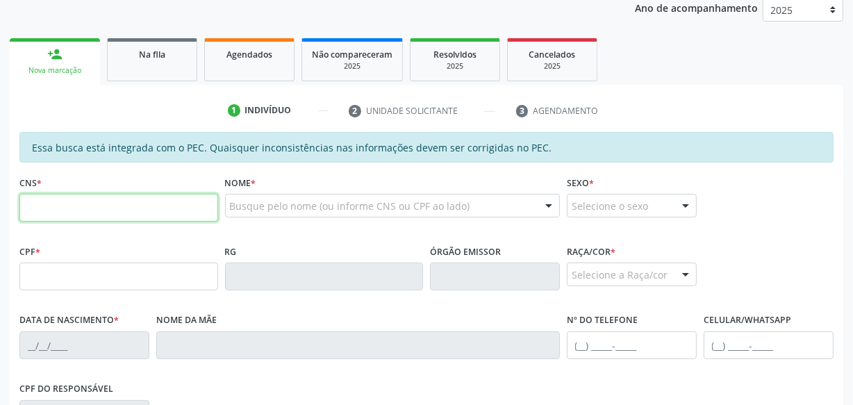
click at [78, 204] on input "text" at bounding box center [118, 208] width 199 height 28
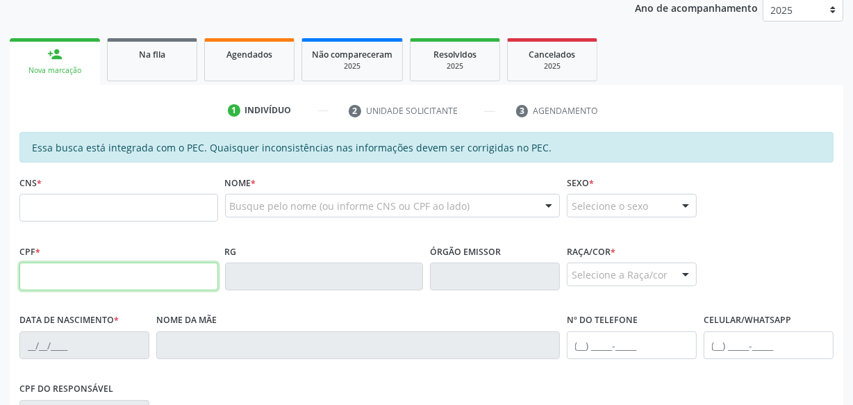
click at [51, 278] on input "text" at bounding box center [118, 277] width 199 height 28
type input "009.836.304-29"
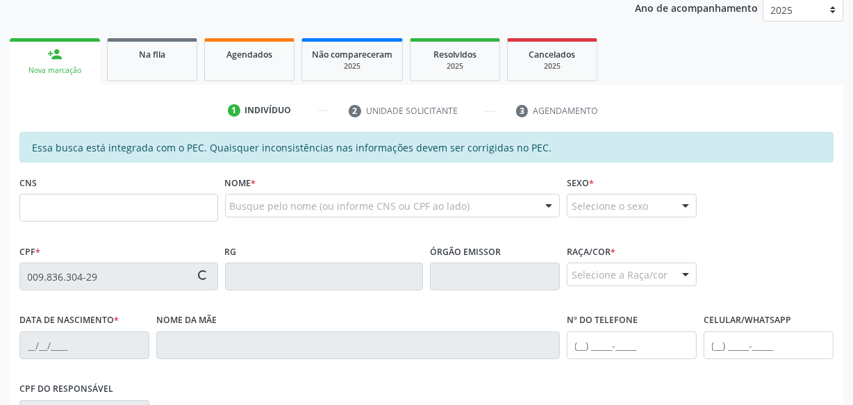
type input "701 0048 8610 2991"
type input "[DATE]"
type input "[PERSON_NAME] das [PERSON_NAME]"
type input "[PHONE_NUMBER]"
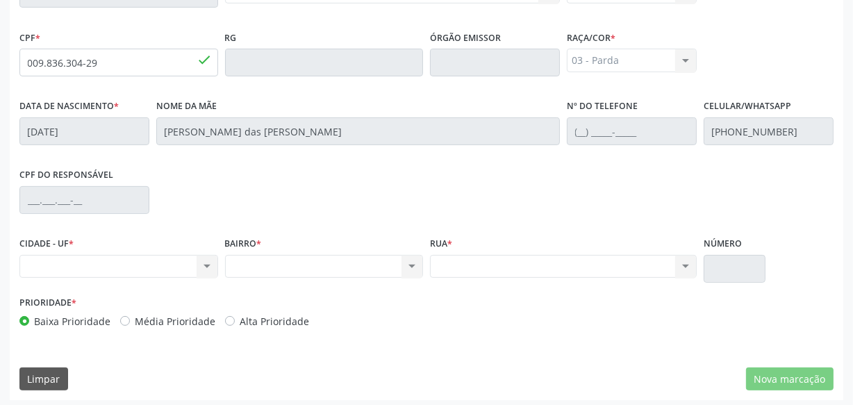
scroll to position [407, 0]
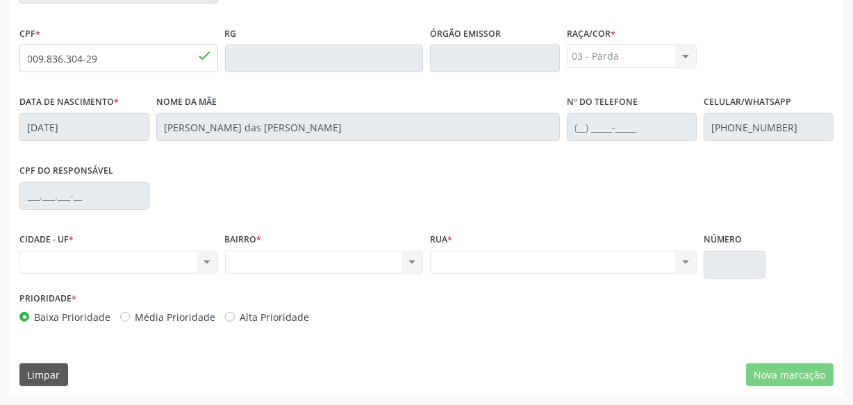
click at [177, 265] on div "Nenhum resultado encontrado para: " " Não há nenhuma opção para ser exibida." at bounding box center [118, 263] width 199 height 24
click at [204, 265] on div "Nenhum resultado encontrado para: " " Não há nenhuma opção para ser exibida." at bounding box center [118, 263] width 199 height 24
click at [513, 322] on div "Prioridade * Baixa Prioridade Média Prioridade Alta Prioridade" at bounding box center [426, 311] width 821 height 46
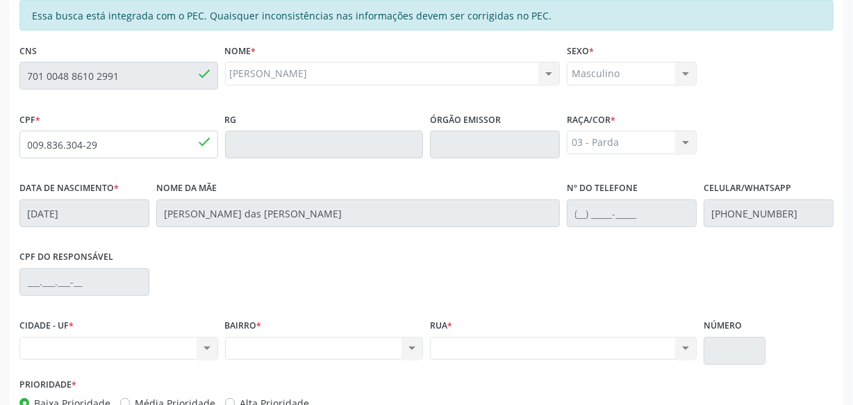
scroll to position [344, 0]
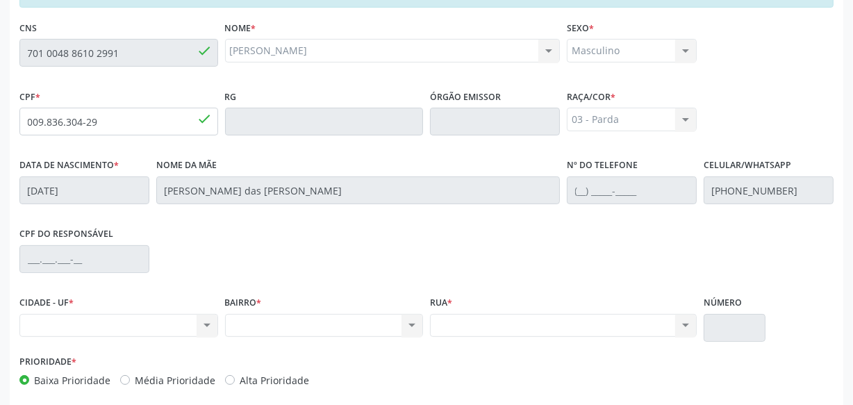
click at [183, 322] on div "Nenhum resultado encontrado para: " " Não há nenhuma opção para ser exibida." at bounding box center [118, 326] width 199 height 24
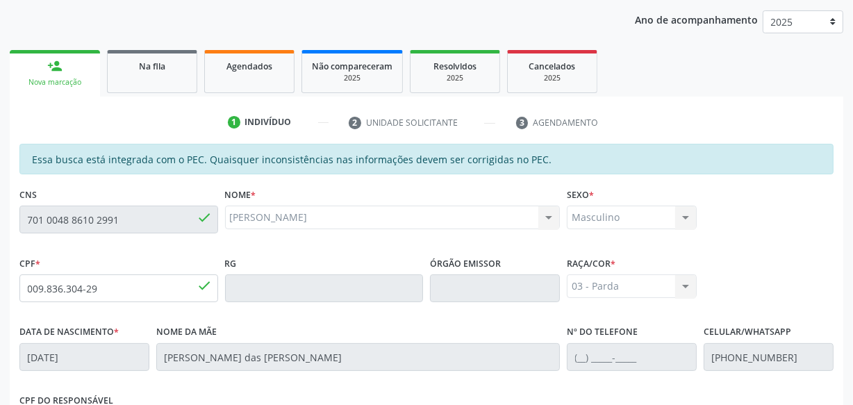
scroll to position [0, 0]
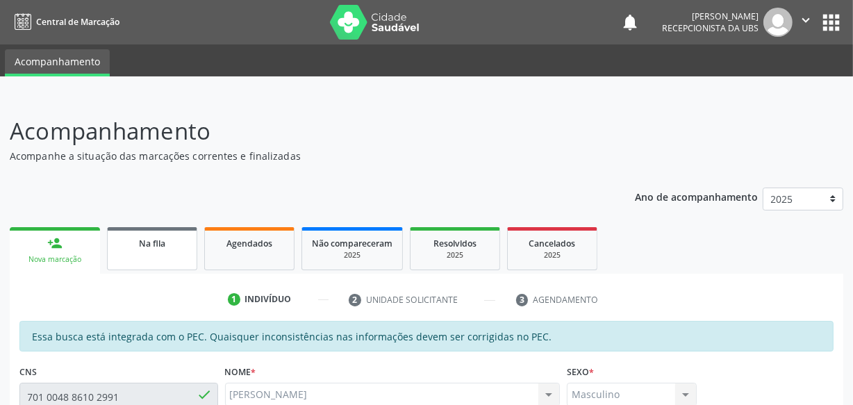
click at [138, 246] on div "Na fila" at bounding box center [151, 243] width 69 height 15
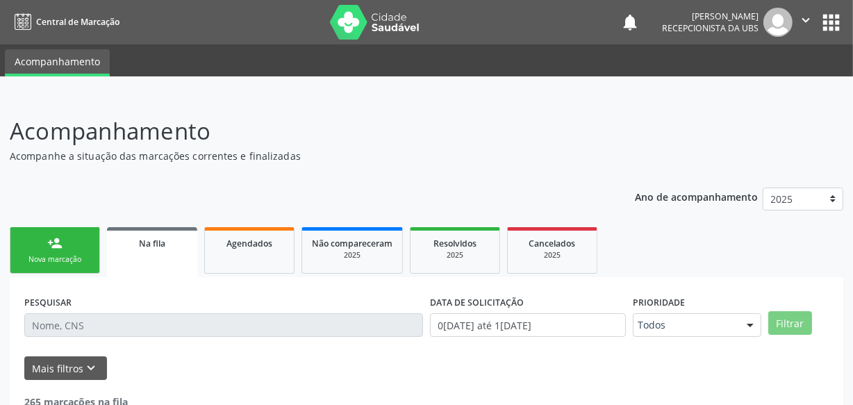
click at [47, 249] on div "person_add" at bounding box center [54, 243] width 15 height 15
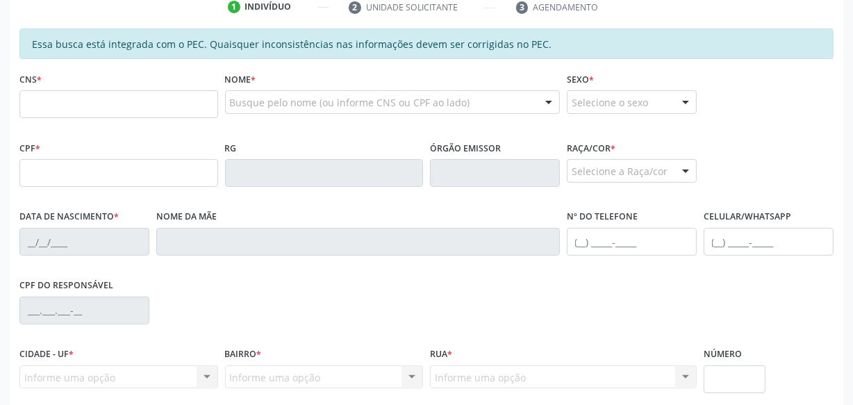
scroll to position [315, 0]
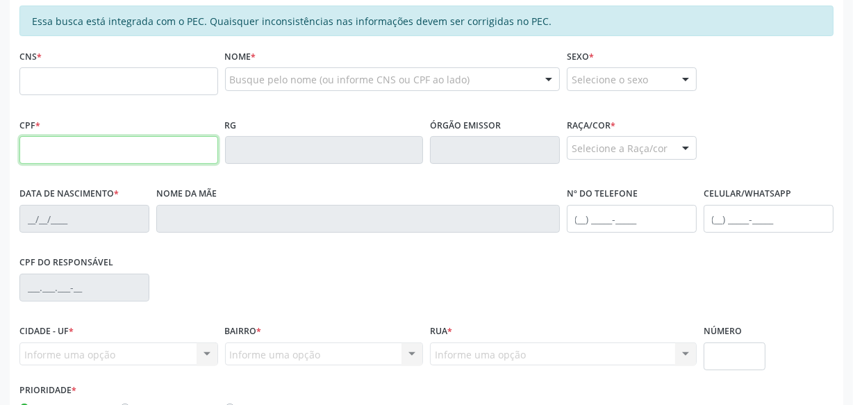
click at [90, 151] on input "text" at bounding box center [118, 150] width 199 height 28
type input "009.836.304-29"
type input "701 0048 8610 2991"
type input "[DATE]"
type input "[PERSON_NAME] das [PERSON_NAME]"
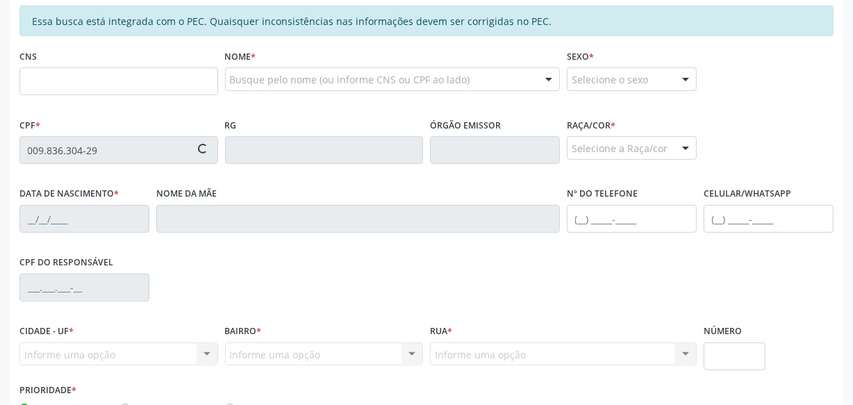
type input "[PHONE_NUMBER]"
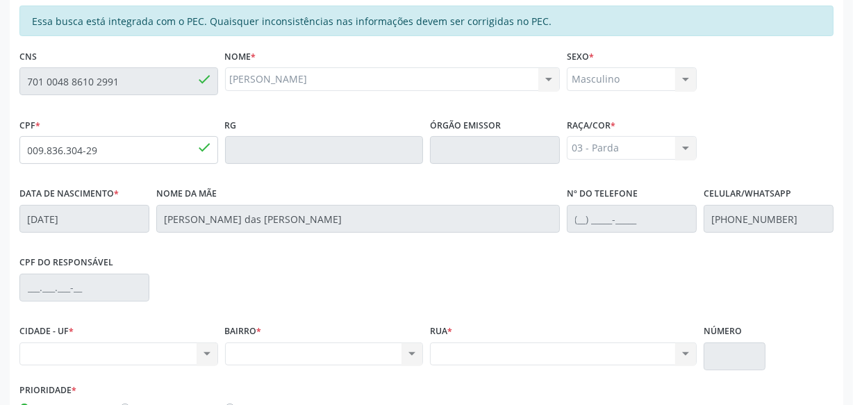
click at [209, 355] on div "Nenhum resultado encontrado para: " " Não há nenhuma opção para ser exibida." at bounding box center [118, 355] width 199 height 24
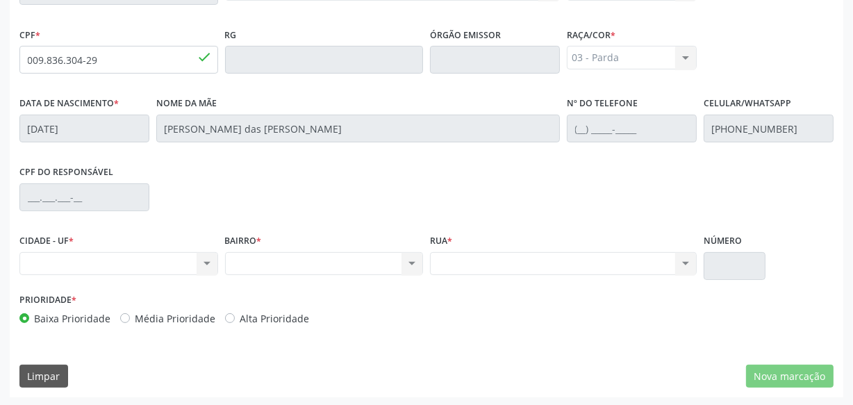
scroll to position [407, 0]
click at [155, 267] on div "Nenhum resultado encontrado para: " " Não há nenhuma opção para ser exibida." at bounding box center [118, 263] width 199 height 24
click at [154, 263] on div "Nenhum resultado encontrado para: " " Não há nenhuma opção para ser exibida." at bounding box center [118, 263] width 199 height 24
click at [153, 263] on div "Nenhum resultado encontrado para: " " Não há nenhuma opção para ser exibida." at bounding box center [118, 263] width 199 height 24
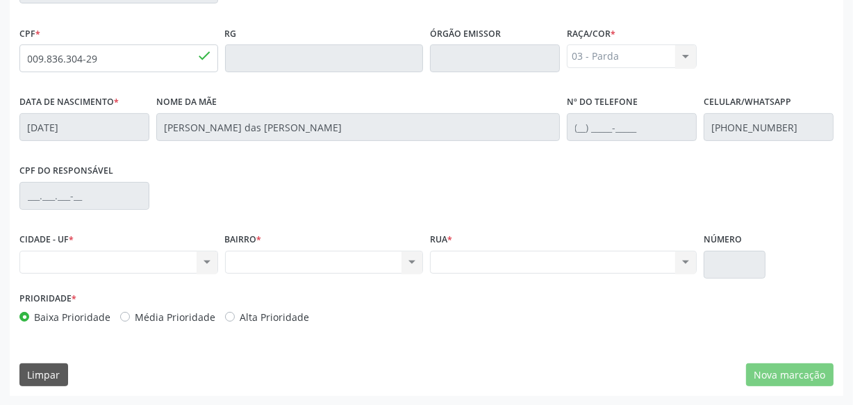
click at [152, 263] on div "Nenhum resultado encontrado para: " " Não há nenhuma opção para ser exibida." at bounding box center [118, 263] width 199 height 24
click at [151, 263] on div "Nenhum resultado encontrado para: " " Não há nenhuma opção para ser exibida." at bounding box center [118, 263] width 199 height 24
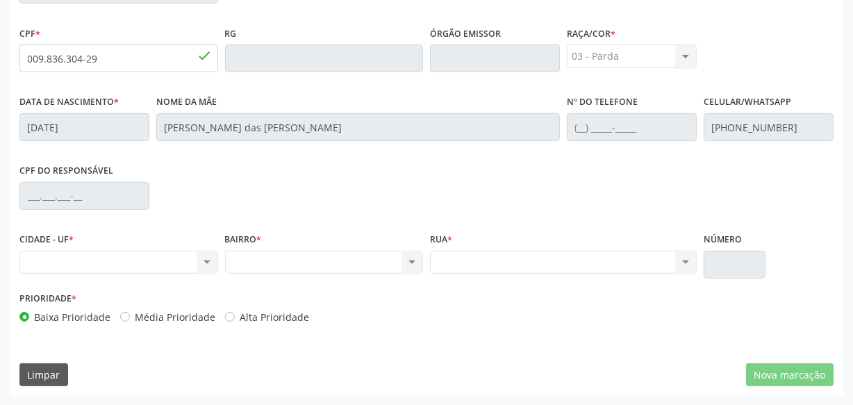
click at [151, 263] on div "Nenhum resultado encontrado para: " " Não há nenhuma opção para ser exibida." at bounding box center [118, 263] width 199 height 24
click at [156, 261] on div "Nenhum resultado encontrado para: " " Não há nenhuma opção para ser exibida." at bounding box center [118, 263] width 199 height 24
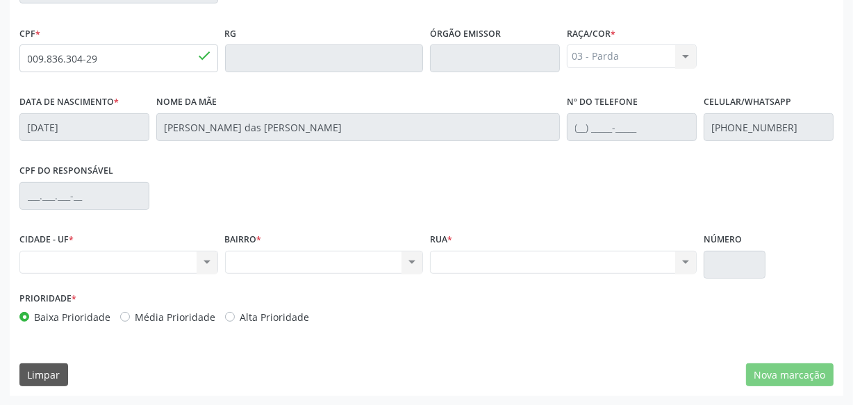
click at [156, 261] on div "Nenhum resultado encontrado para: " " Não há nenhuma opção para ser exibida." at bounding box center [118, 263] width 199 height 24
click at [197, 261] on div "Nenhum resultado encontrado para: " " Não há nenhuma opção para ser exibida." at bounding box center [118, 263] width 199 height 24
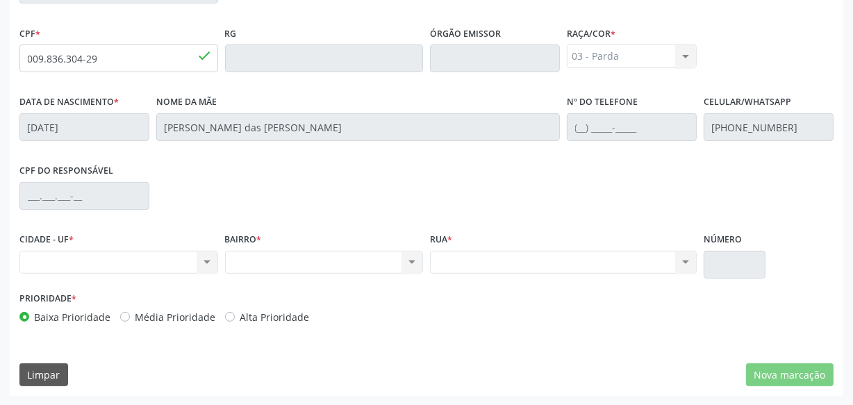
click at [195, 263] on div "Nenhum resultado encontrado para: " " Não há nenhuma opção para ser exibida." at bounding box center [118, 263] width 199 height 24
click at [194, 263] on div "Nenhum resultado encontrado para: " " Não há nenhuma opção para ser exibida." at bounding box center [118, 263] width 199 height 24
click at [181, 264] on div "Nenhum resultado encontrado para: " " Não há nenhuma opção para ser exibida." at bounding box center [118, 263] width 199 height 24
drag, startPoint x: 176, startPoint y: 267, endPoint x: 203, endPoint y: 276, distance: 27.9
click at [176, 268] on div "Nenhum resultado encontrado para: " " Não há nenhuma opção para ser exibida." at bounding box center [118, 263] width 199 height 24
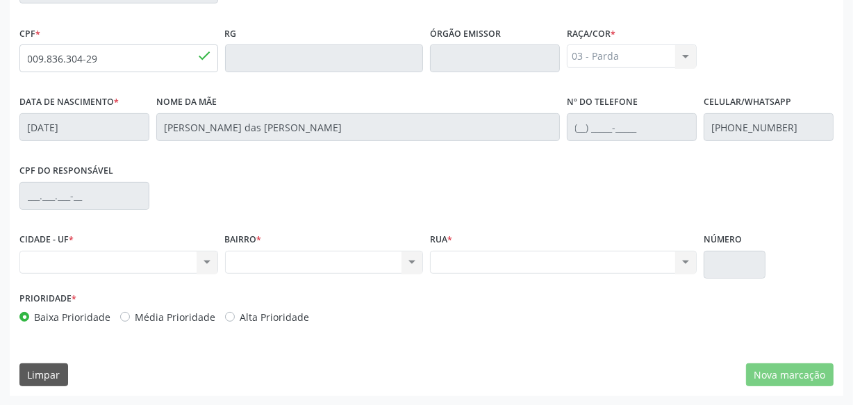
click at [203, 276] on div "CIDADE - UF * Nenhum resultado encontrado para: " " Não há nenhuma opção para s…" at bounding box center [119, 258] width 206 height 59
click at [205, 276] on div "CIDADE - UF * Nenhum resultado encontrado para: " " Não há nenhuma opção para s…" at bounding box center [119, 258] width 206 height 59
click at [202, 269] on div "Nenhum resultado encontrado para: " " Não há nenhuma opção para ser exibida." at bounding box center [118, 263] width 199 height 24
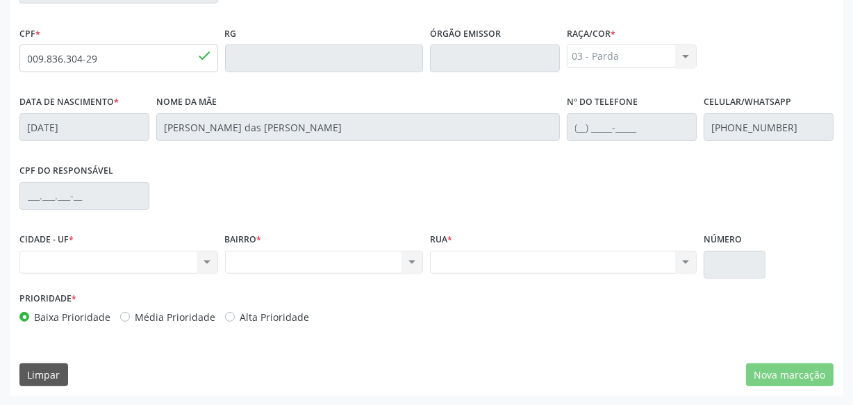
click at [201, 268] on div "Nenhum resultado encontrado para: " " Não há nenhuma opção para ser exibida." at bounding box center [118, 263] width 199 height 24
click at [201, 267] on div "Nenhum resultado encontrado para: " " Não há nenhuma opção para ser exibida." at bounding box center [118, 263] width 199 height 24
click at [201, 266] on div "Nenhum resultado encontrado para: " " Não há nenhuma opção para ser exibida." at bounding box center [118, 263] width 199 height 24
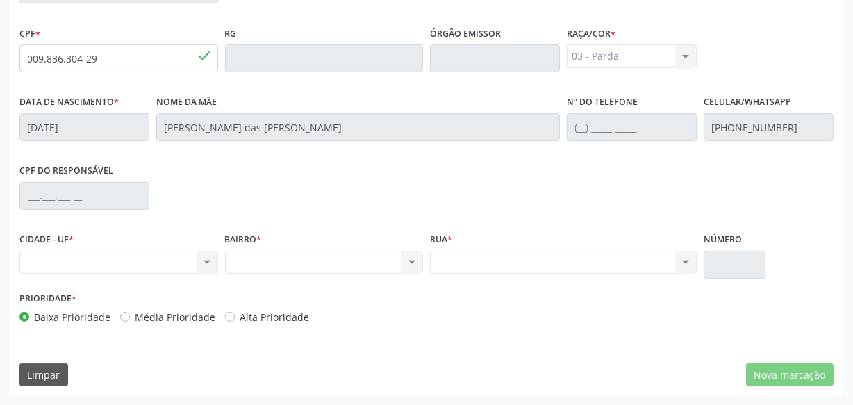
click at [201, 266] on div "Nenhum resultado encontrado para: " " Não há nenhuma opção para ser exibida." at bounding box center [118, 263] width 199 height 24
click at [201, 264] on div "Nenhum resultado encontrado para: " " Não há nenhuma opção para ser exibida." at bounding box center [118, 263] width 199 height 24
click at [201, 263] on div "Nenhum resultado encontrado para: " " Não há nenhuma opção para ser exibida." at bounding box center [118, 263] width 199 height 24
click at [417, 262] on div "Nenhum resultado encontrado para: " " Não há nenhuma opção para ser exibida." at bounding box center [324, 263] width 199 height 24
click at [415, 262] on div "Nenhum resultado encontrado para: " " Não há nenhuma opção para ser exibida." at bounding box center [324, 263] width 199 height 24
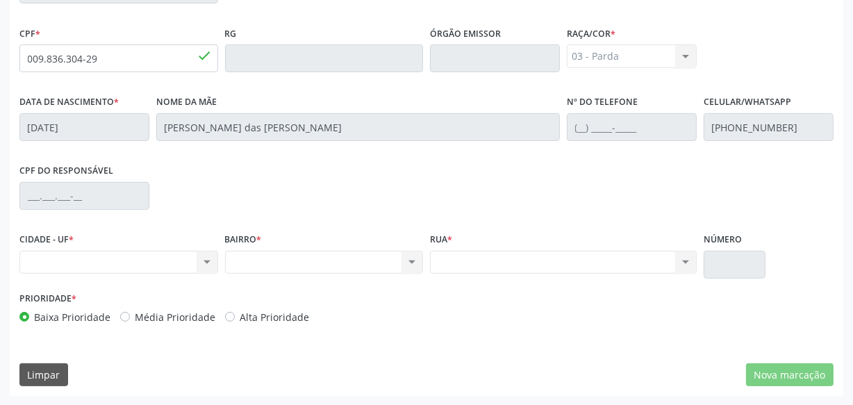
click at [693, 264] on div "Nenhum resultado encontrado para: " " Não há nenhuma opção para ser exibida." at bounding box center [563, 263] width 267 height 24
click at [692, 264] on div "Nenhum resultado encontrado para: " " Não há nenhuma opção para ser exibida." at bounding box center [563, 263] width 267 height 24
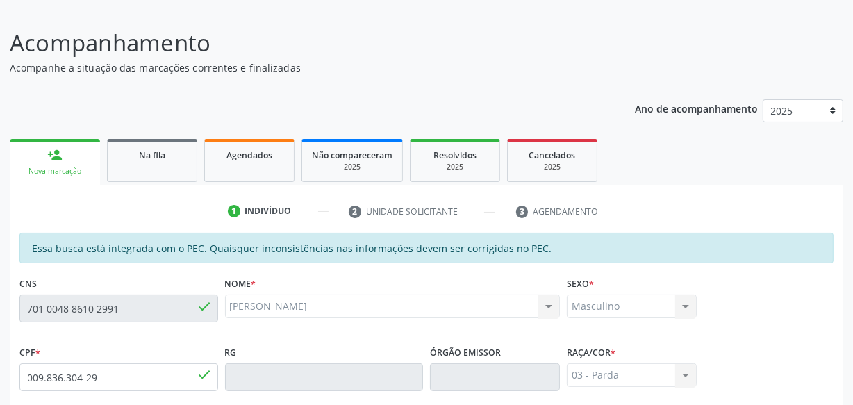
scroll to position [0, 0]
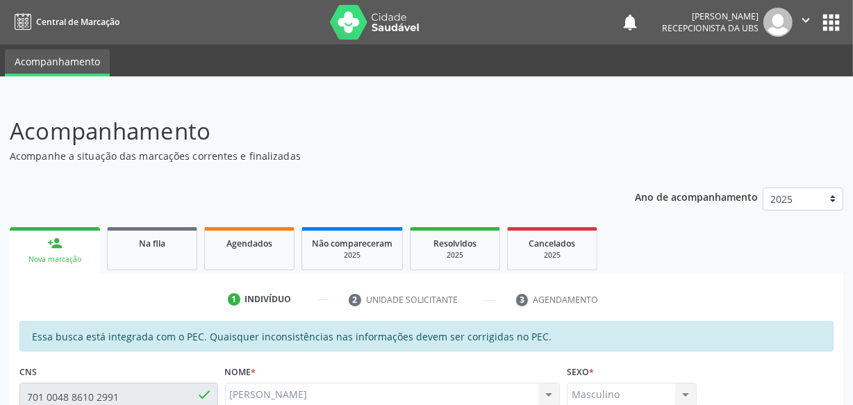
click at [787, 35] on div "[PERSON_NAME] Recepcionista da UBS" at bounding box center [727, 22] width 131 height 29
click at [812, 16] on icon "" at bounding box center [805, 20] width 15 height 15
click at [748, 93] on link "Sair" at bounding box center [771, 84] width 96 height 19
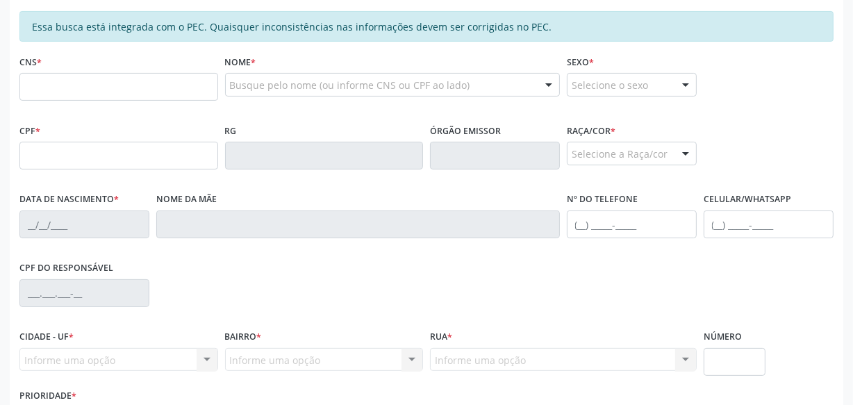
scroll to position [315, 0]
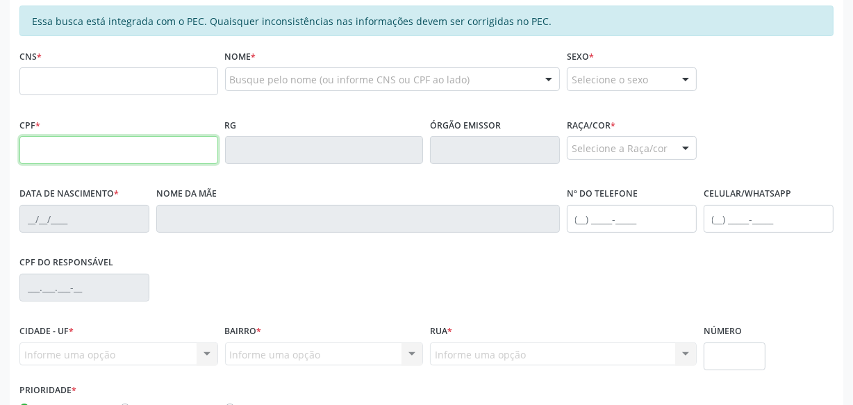
click at [147, 138] on input "text" at bounding box center [118, 150] width 199 height 28
type input "009.836.304-29"
type input "701 0048 8610 2991"
type input "[DATE]"
type input "[PERSON_NAME] das [PERSON_NAME]"
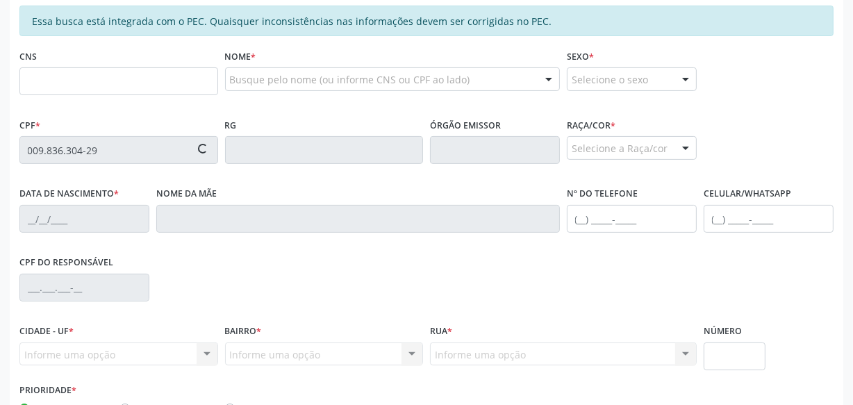
type input "[PHONE_NUMBER]"
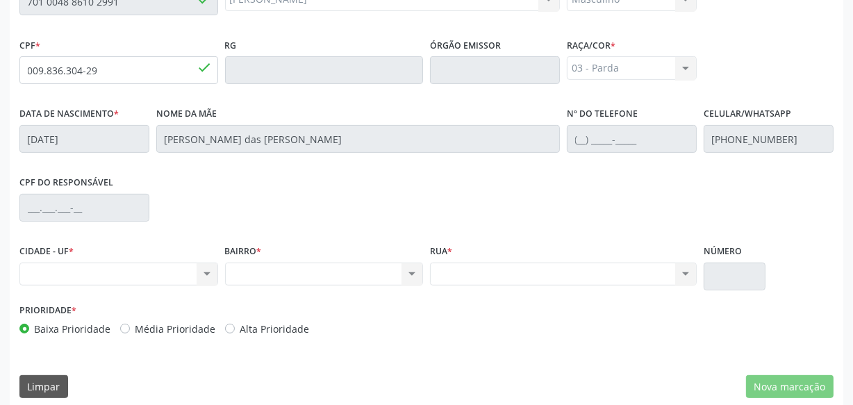
scroll to position [407, 0]
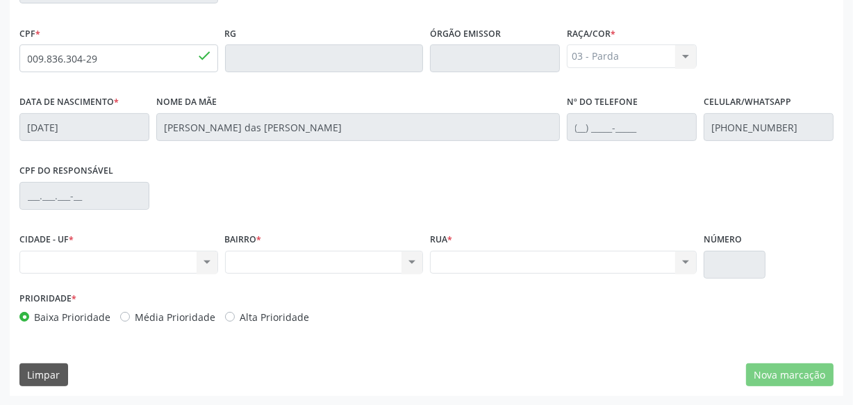
click at [179, 263] on div "Nenhum resultado encontrado para: " " Não há nenhuma opção para ser exibida." at bounding box center [118, 263] width 199 height 24
click at [147, 257] on div "Nenhum resultado encontrado para: " " Não há nenhuma opção para ser exibida." at bounding box center [118, 263] width 199 height 24
click at [147, 256] on div "Nenhum resultado encontrado para: " " Não há nenhuma opção para ser exibida." at bounding box center [118, 263] width 199 height 24
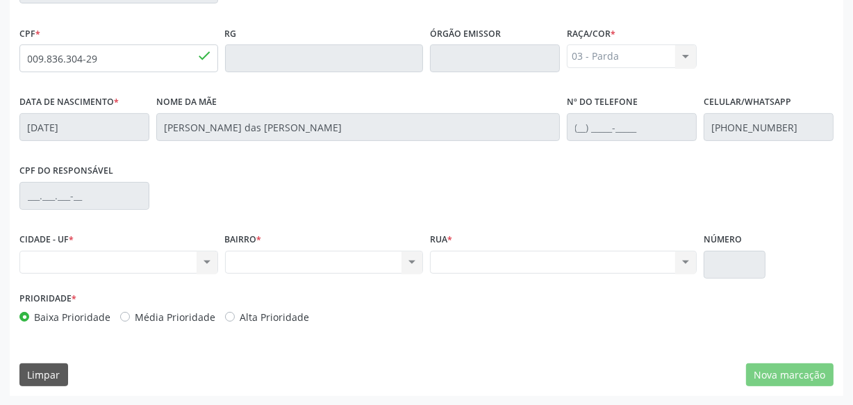
click at [147, 256] on div "Nenhum resultado encontrado para: " " Não há nenhuma opção para ser exibida." at bounding box center [118, 263] width 199 height 24
drag, startPoint x: 147, startPoint y: 256, endPoint x: 163, endPoint y: 259, distance: 16.9
click at [148, 256] on div "Nenhum resultado encontrado para: " " Não há nenhuma opção para ser exibida." at bounding box center [118, 263] width 199 height 24
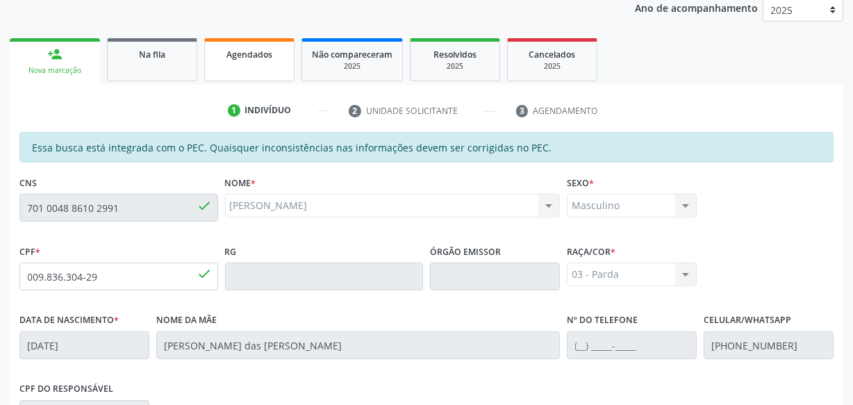
scroll to position [0, 0]
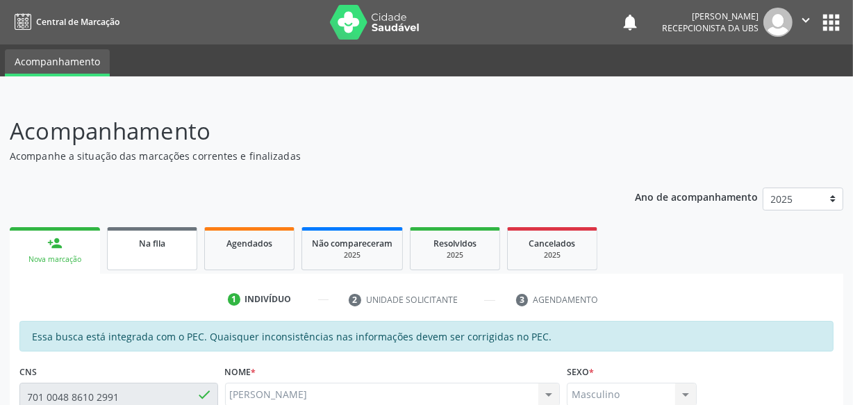
click at [134, 239] on div "Na fila" at bounding box center [151, 243] width 69 height 15
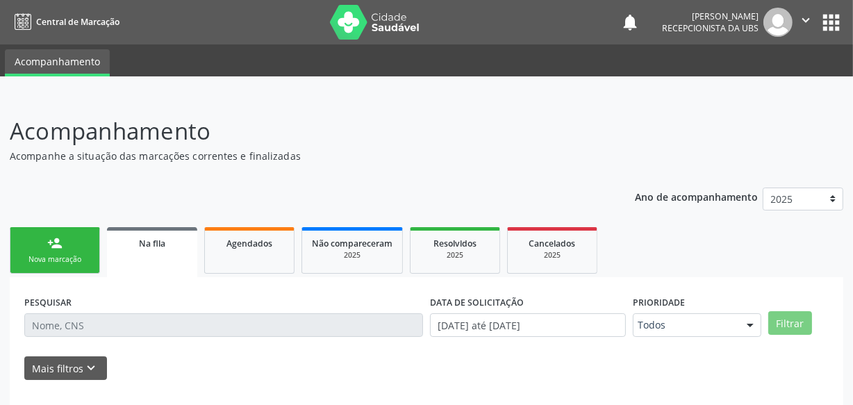
scroll to position [72, 0]
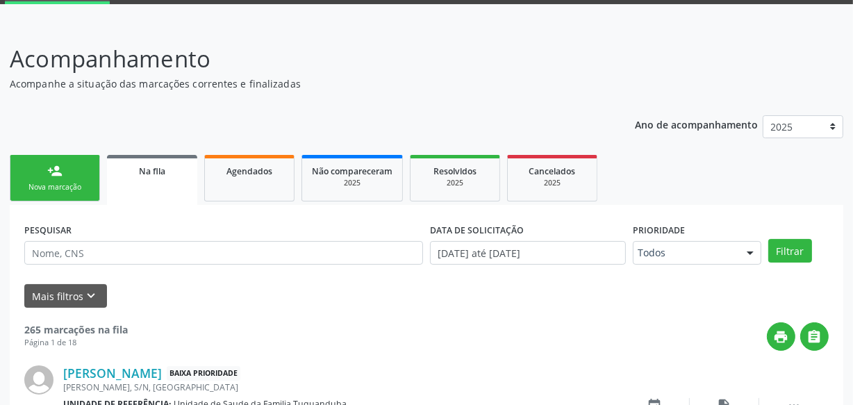
click at [76, 178] on link "person_add Nova marcação" at bounding box center [55, 178] width 90 height 47
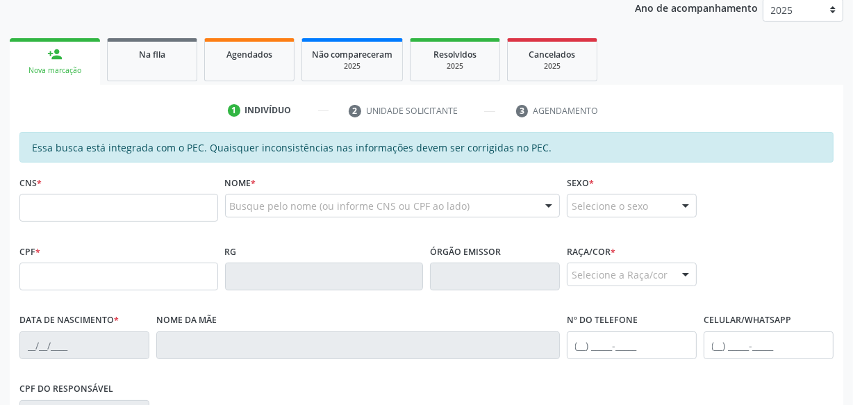
scroll to position [199, 0]
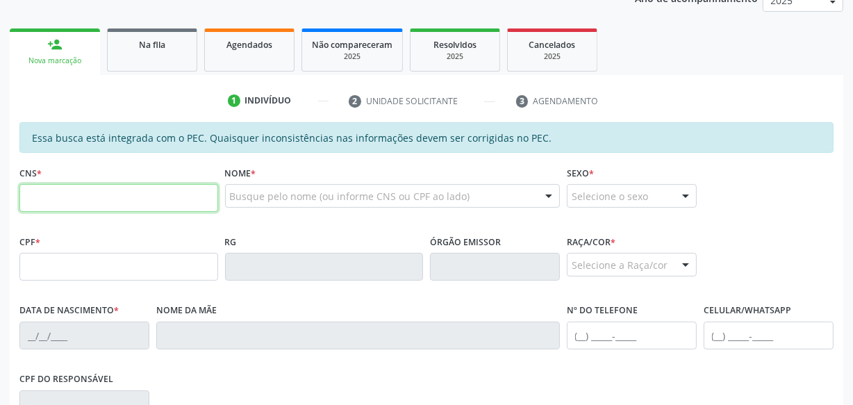
paste input "701 0048 8610 2991"
type input "701 0048 8610 2991"
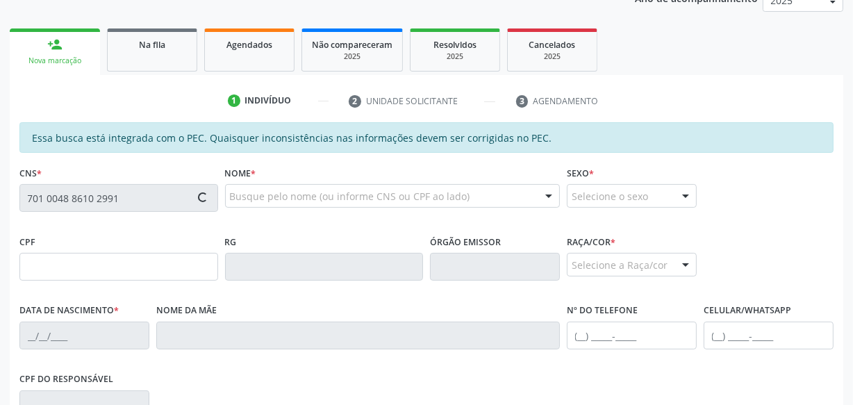
type input "009.836.304-29"
type input "[DATE]"
type input "[PERSON_NAME] das [PERSON_NAME]"
type input "[PHONE_NUMBER]"
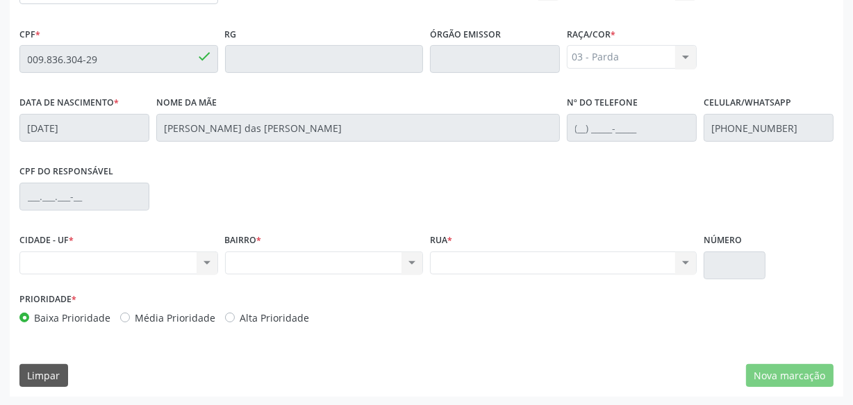
scroll to position [407, 0]
click at [199, 262] on div "Nenhum resultado encontrado para: " " Não há nenhuma opção para ser exibida." at bounding box center [118, 263] width 199 height 24
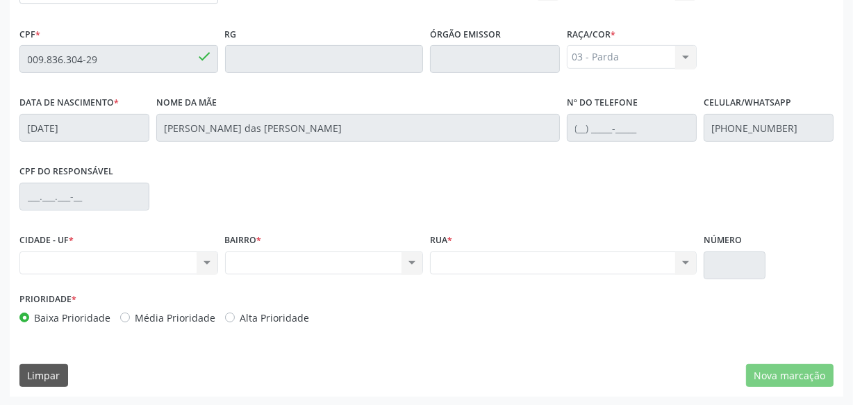
drag, startPoint x: 199, startPoint y: 265, endPoint x: 197, endPoint y: 272, distance: 7.1
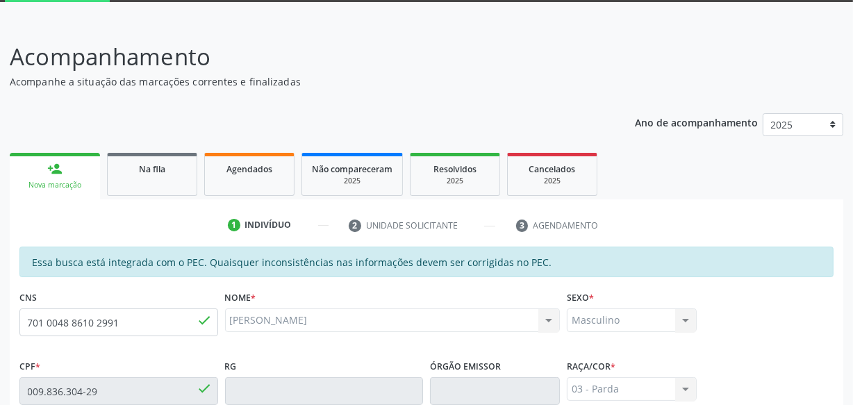
scroll to position [0, 0]
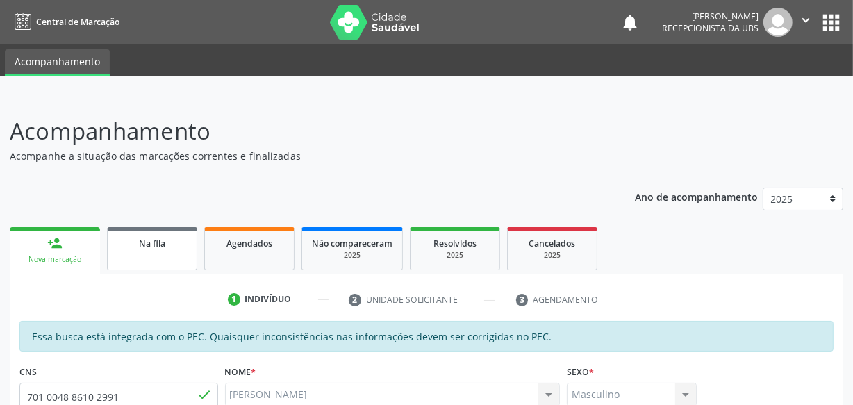
click at [163, 240] on span "Na fila" at bounding box center [152, 244] width 26 height 12
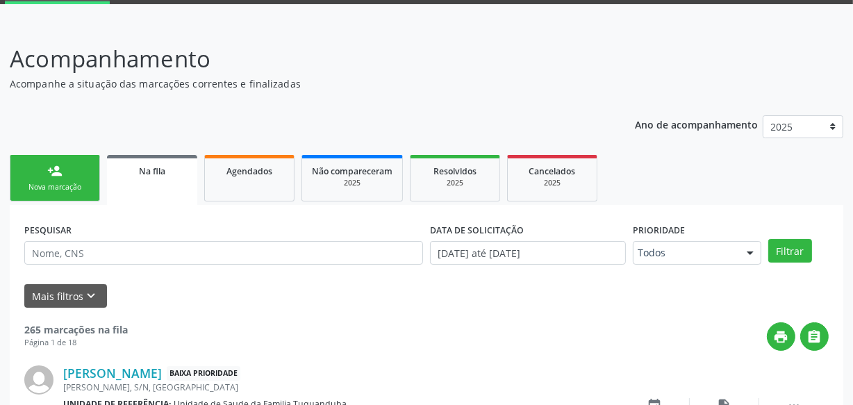
scroll to position [87, 0]
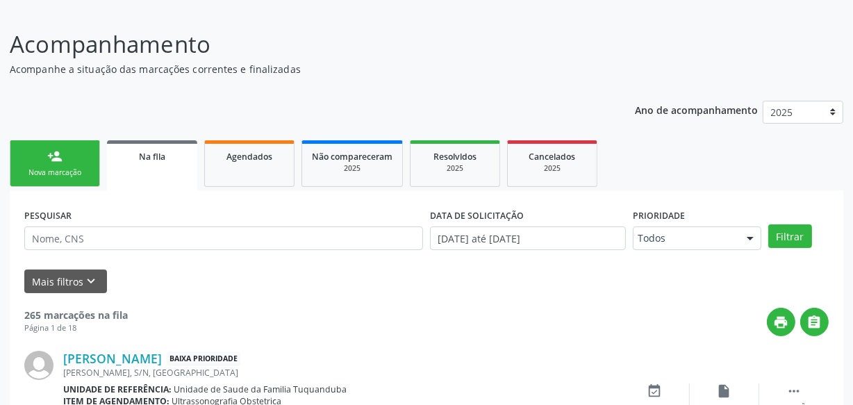
click at [89, 171] on div "Nova marcação" at bounding box center [54, 172] width 69 height 10
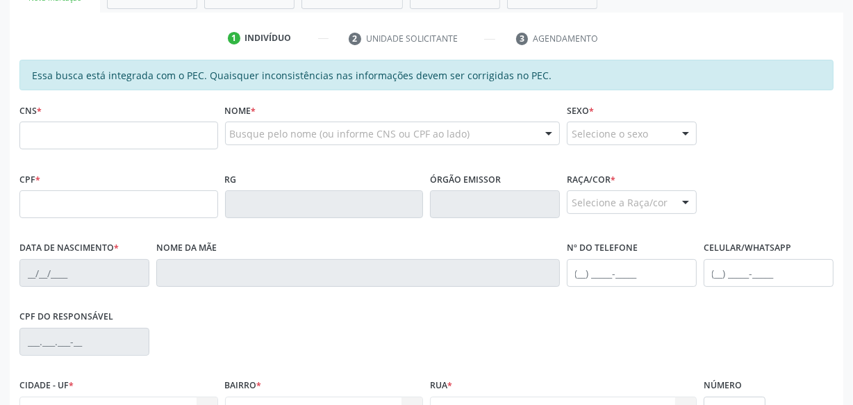
scroll to position [277, 0]
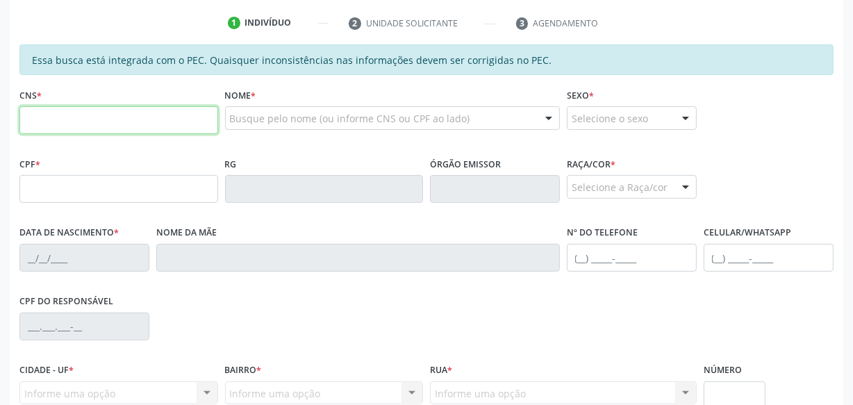
click at [122, 131] on input "text" at bounding box center [118, 120] width 199 height 28
type input "702 9025 0637 8173"
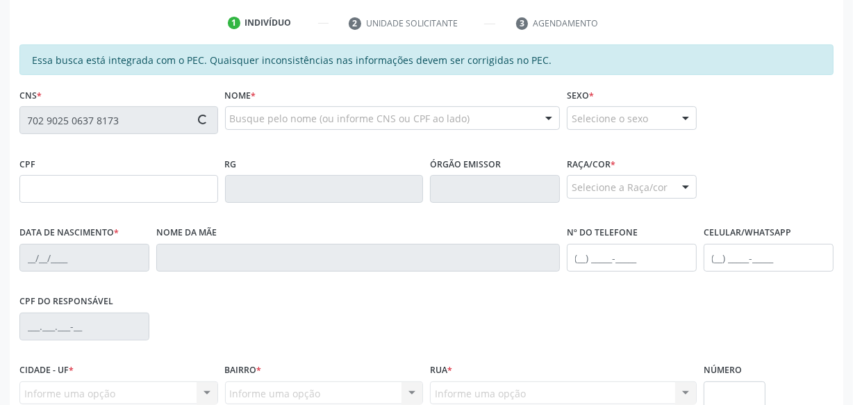
type input "049.199.594-60"
type input "12/12/1983"
type input "Edleusa Zacarias dos Santos"
type input "(82) 99102-9947"
type input "S/N"
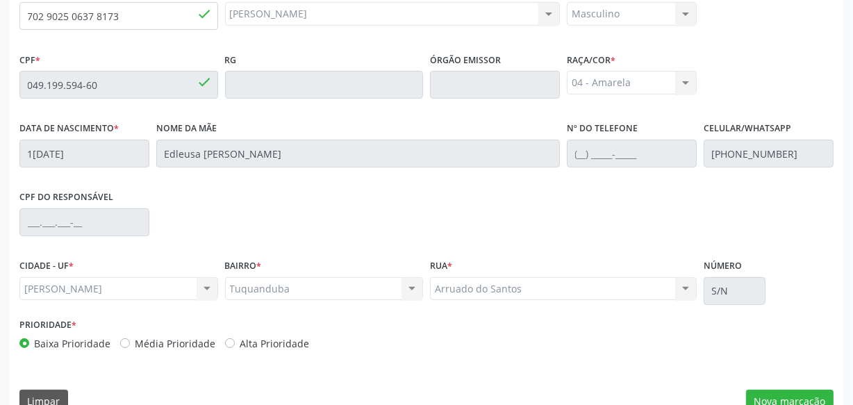
scroll to position [407, 0]
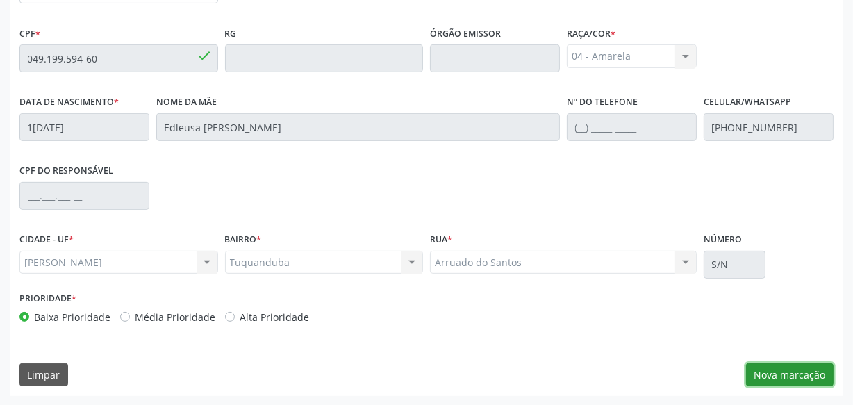
click at [757, 375] on button "Nova marcação" at bounding box center [790, 375] width 88 height 24
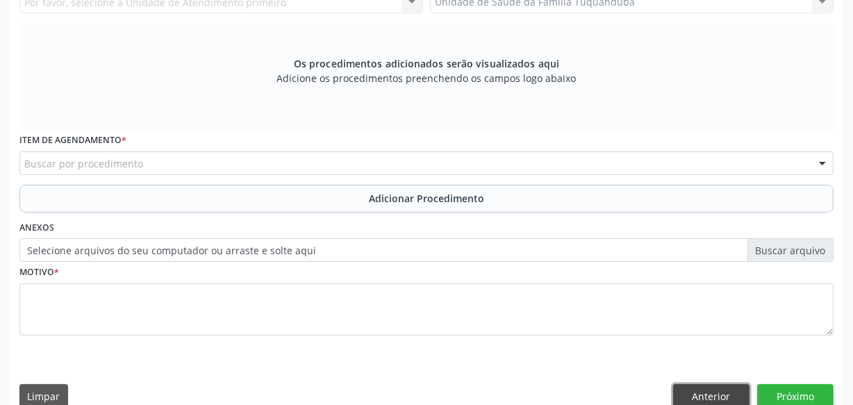
click at [695, 393] on button "Anterior" at bounding box center [711, 396] width 76 height 24
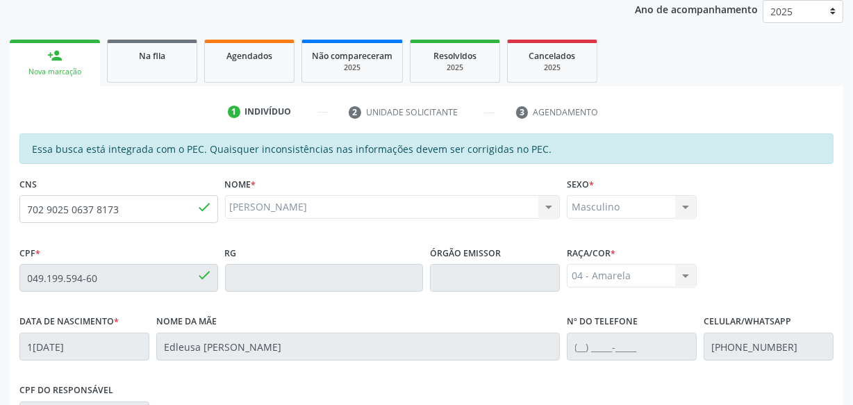
scroll to position [154, 0]
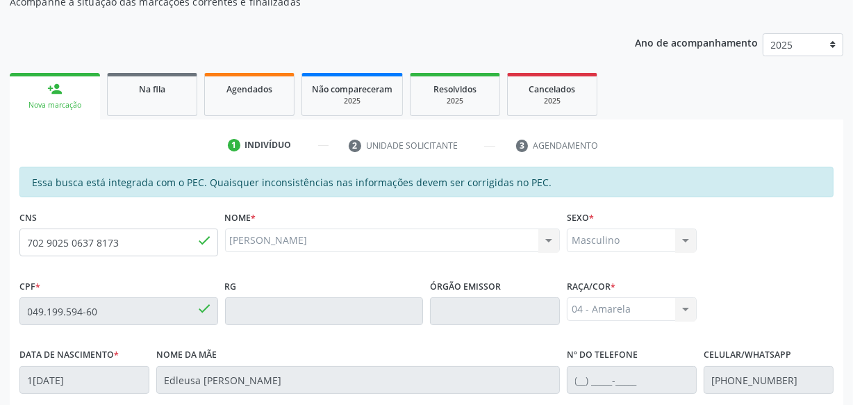
drag, startPoint x: 132, startPoint y: 103, endPoint x: 77, endPoint y: 106, distance: 55.0
click at [132, 103] on link "Na fila" at bounding box center [152, 94] width 90 height 43
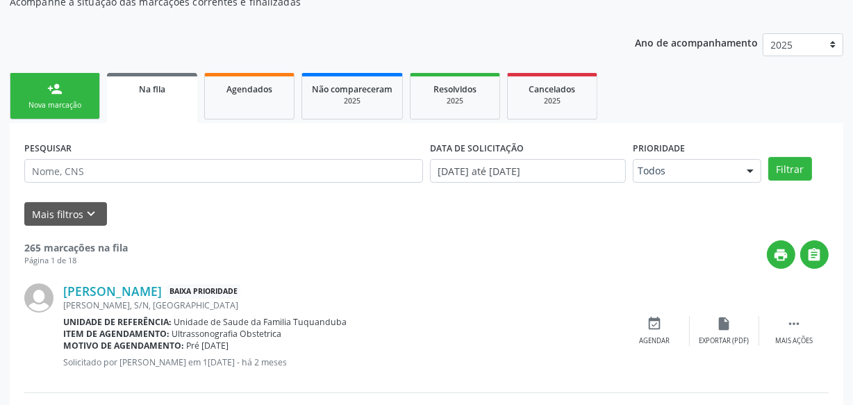
click at [77, 106] on div "Nova marcação" at bounding box center [54, 105] width 69 height 10
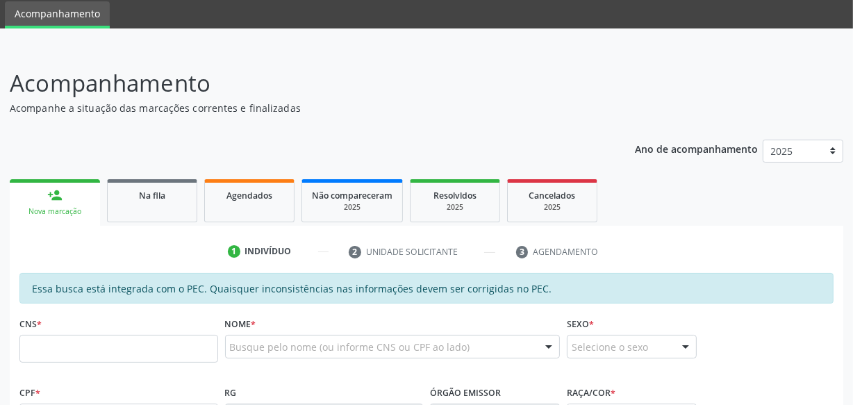
scroll to position [0, 0]
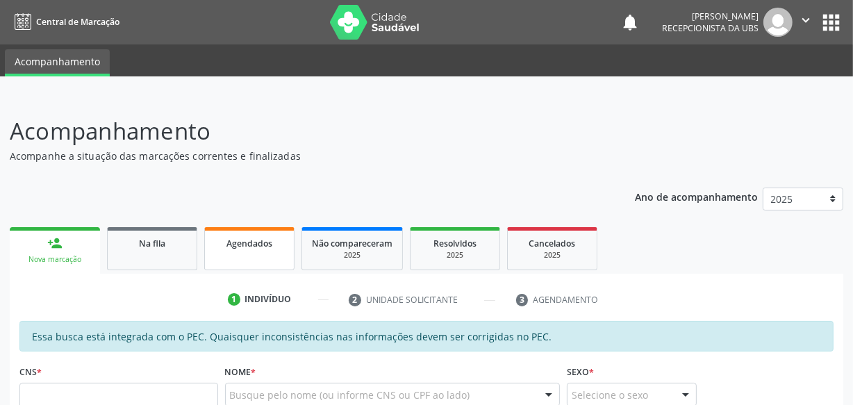
click at [236, 245] on span "Agendados" at bounding box center [250, 244] width 46 height 12
select select "8"
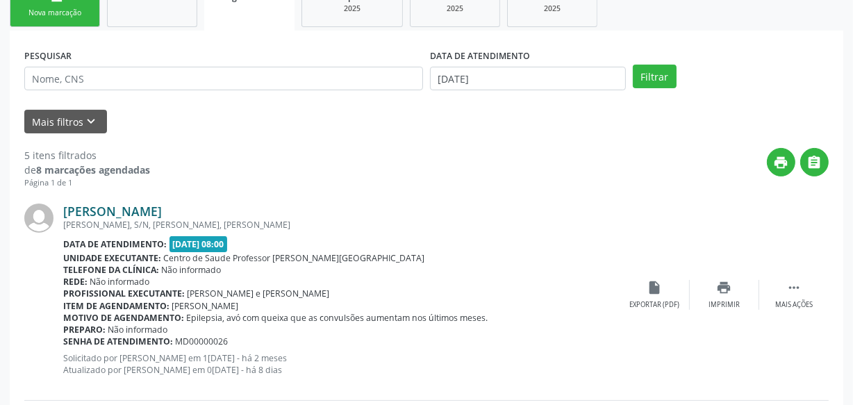
scroll to position [262, 0]
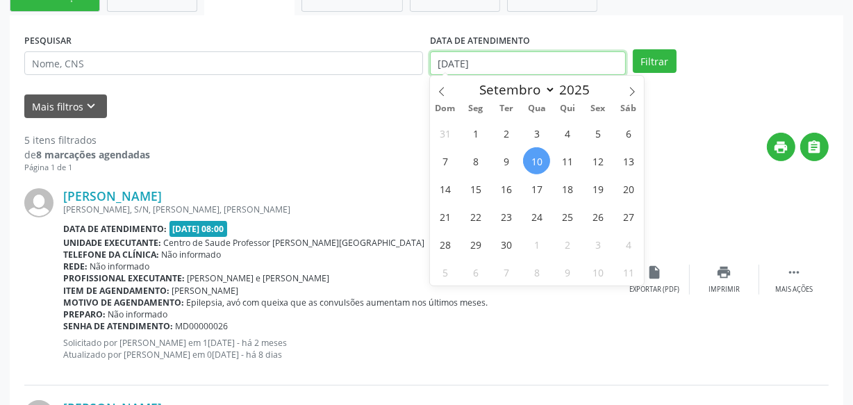
click at [563, 56] on input "10/09/2025" at bounding box center [528, 63] width 196 height 24
click at [529, 161] on span "10" at bounding box center [536, 160] width 27 height 27
type input "10/09/2025"
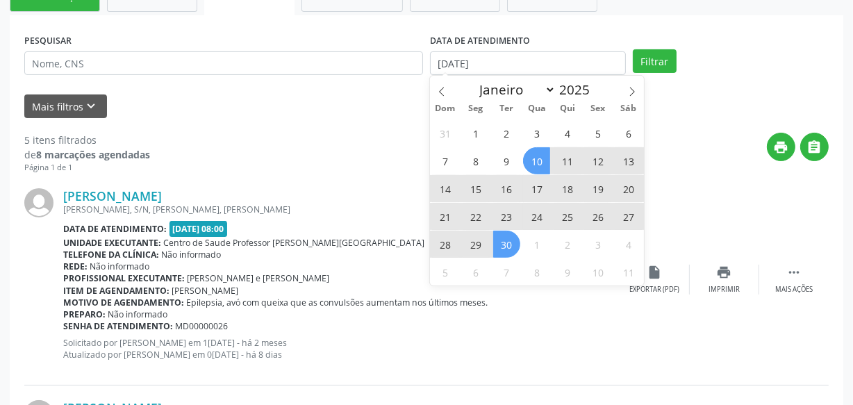
click at [498, 250] on span "30" at bounding box center [506, 244] width 27 height 27
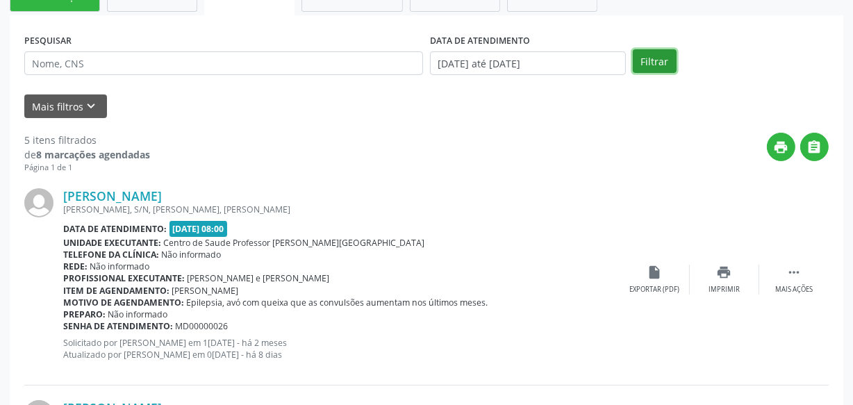
click at [636, 59] on button "Filtrar" at bounding box center [655, 61] width 44 height 24
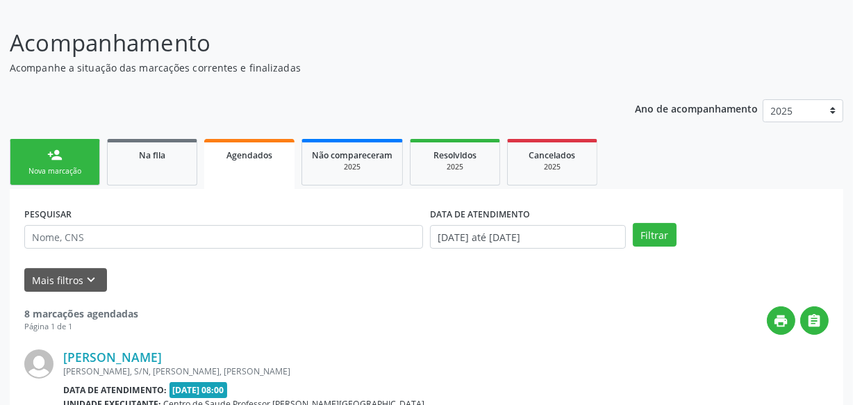
scroll to position [0, 0]
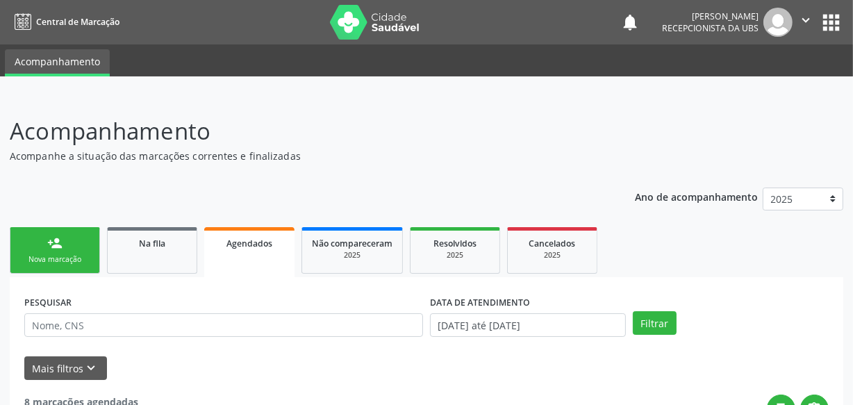
click at [79, 272] on link "person_add Nova marcação" at bounding box center [55, 250] width 90 height 47
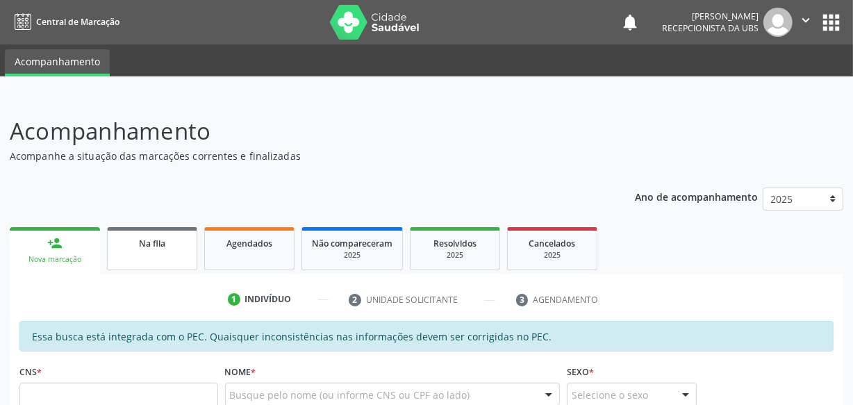
click at [166, 243] on div "Na fila" at bounding box center [151, 243] width 69 height 15
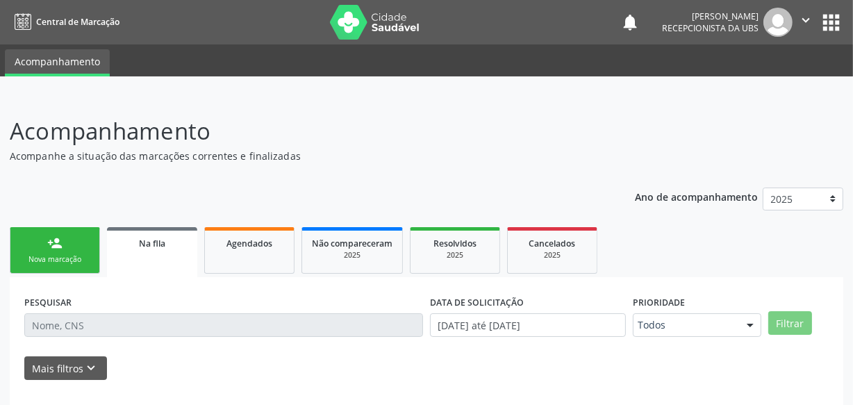
scroll to position [72, 0]
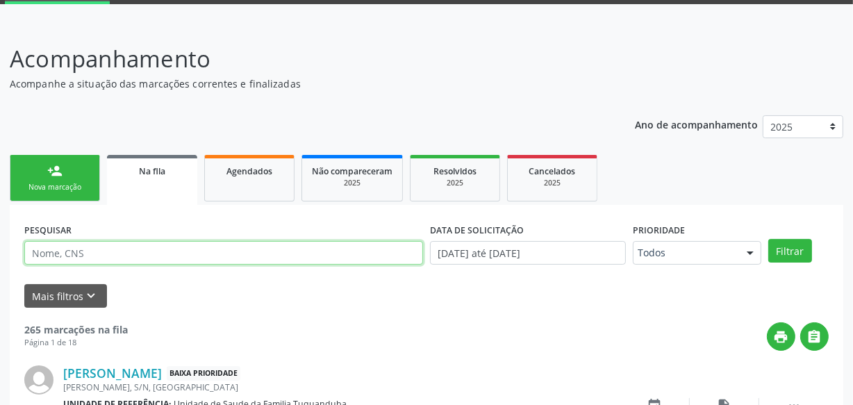
click at [172, 252] on input "text" at bounding box center [223, 253] width 399 height 24
type input "700008352393809"
click at [768, 239] on button "Filtrar" at bounding box center [790, 251] width 44 height 24
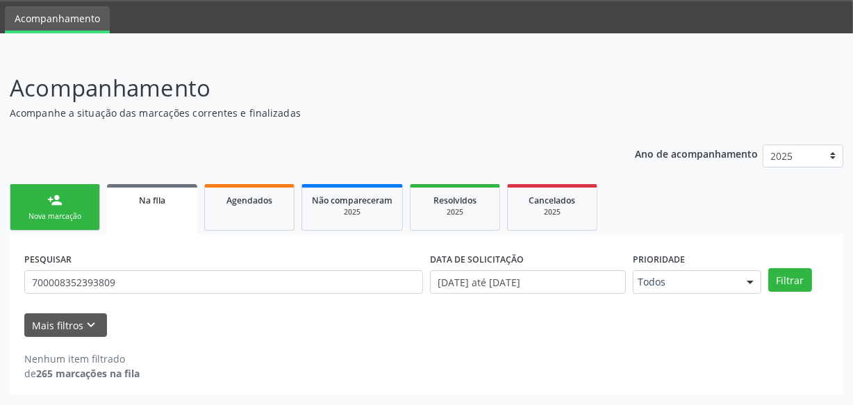
scroll to position [42, 0]
click at [300, 256] on div "PESQUISAR 700008352393809" at bounding box center [224, 276] width 406 height 54
click at [70, 224] on link "person_add Nova marcação" at bounding box center [55, 208] width 90 height 47
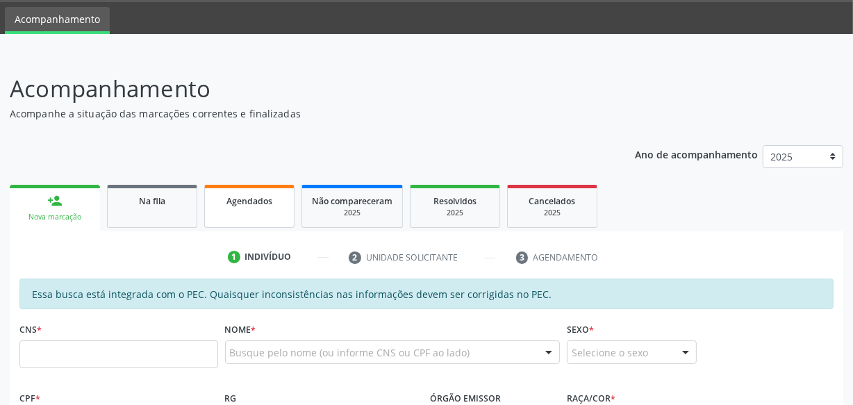
click at [209, 204] on link "Agendados" at bounding box center [249, 206] width 90 height 43
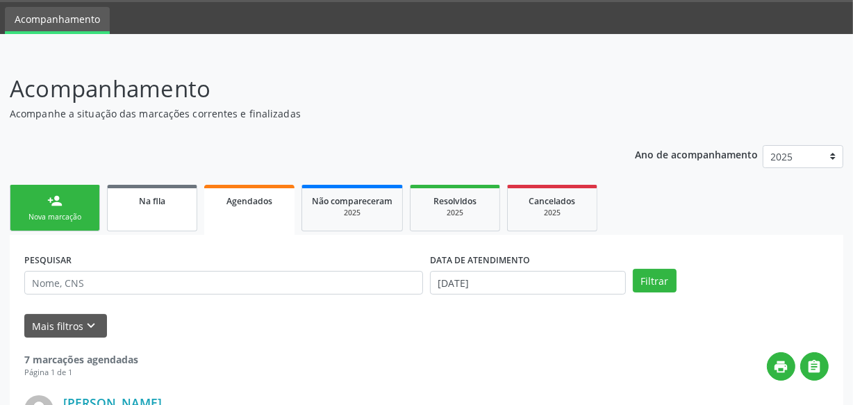
click at [191, 208] on link "Na fila" at bounding box center [152, 208] width 90 height 47
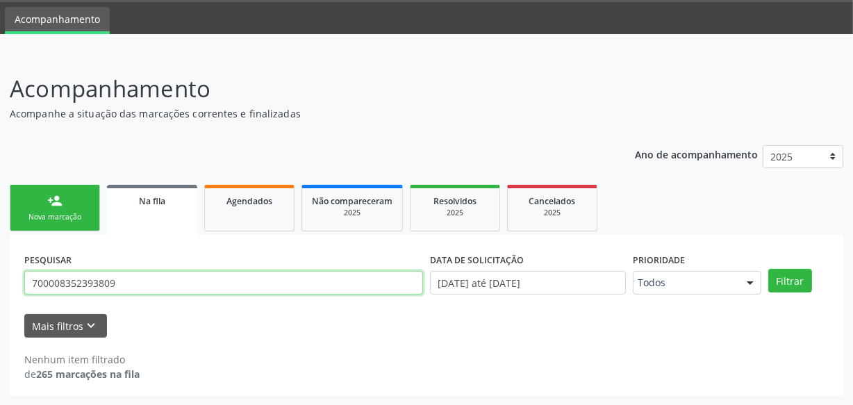
drag, startPoint x: 15, startPoint y: 278, endPoint x: 0, endPoint y: 274, distance: 15.2
click at [0, 276] on div "Acompanhamento Acompanhe a situação das marcações correntes e finalizadas Relat…" at bounding box center [426, 229] width 853 height 352
click at [768, 269] on button "Filtrar" at bounding box center [790, 281] width 44 height 24
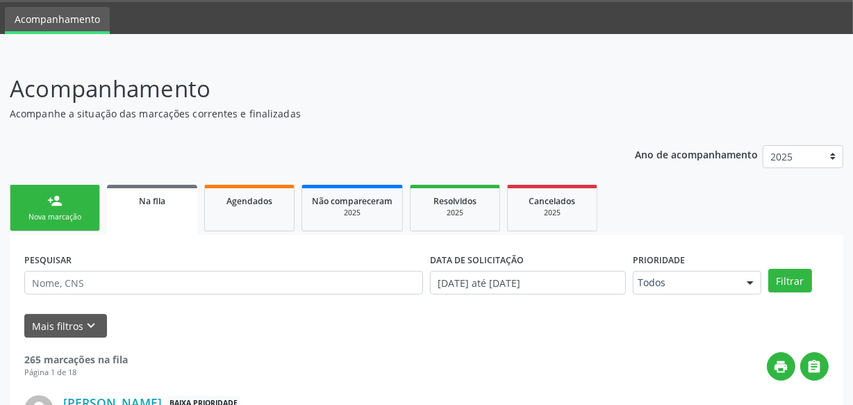
click at [52, 219] on div "Nova marcação" at bounding box center [54, 217] width 69 height 10
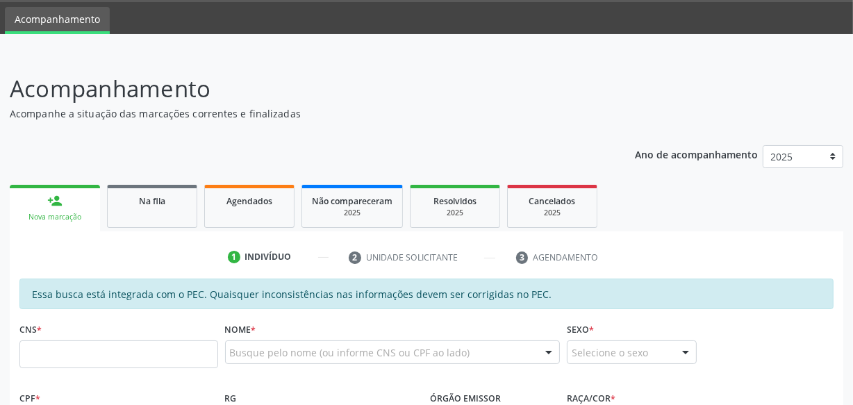
scroll to position [169, 0]
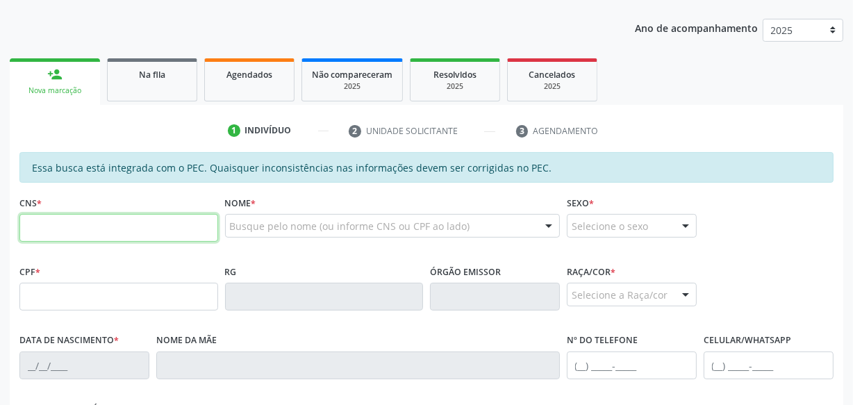
click at [145, 236] on input "text" at bounding box center [118, 228] width 199 height 28
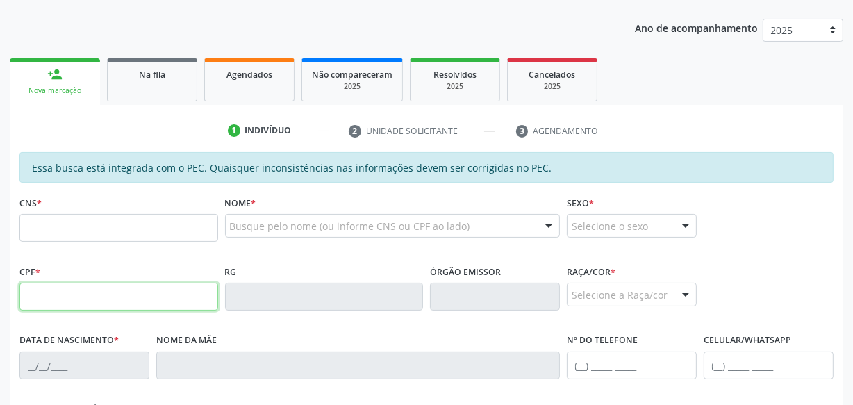
click at [29, 286] on input "text" at bounding box center [118, 297] width 199 height 28
type input "725.415.204-68"
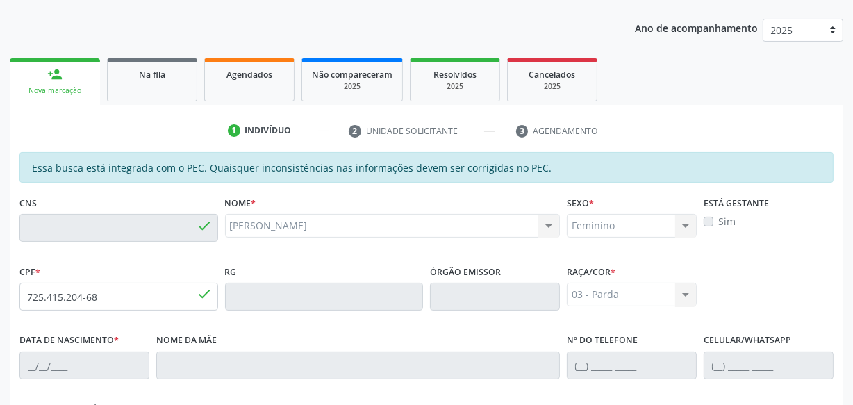
type input "704 2002 0232 1482"
type input "23/08/1962"
type input "Josefa Benedita dos Santos"
type input "(82) 99304-1045"
type input "S/N"
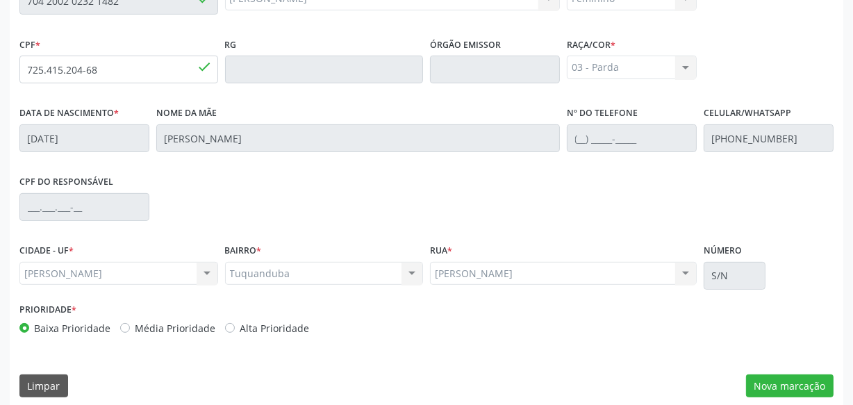
scroll to position [407, 0]
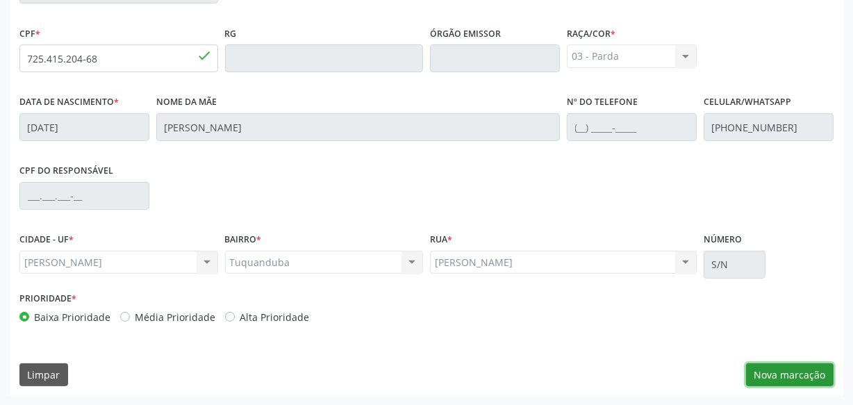
click at [787, 368] on button "Nova marcação" at bounding box center [790, 375] width 88 height 24
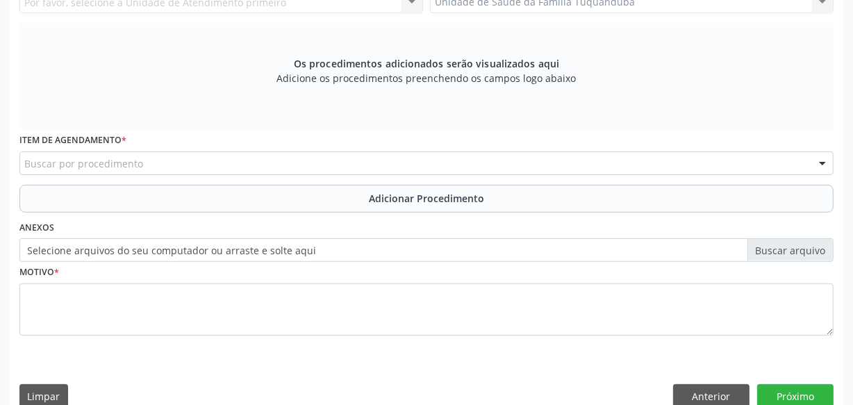
scroll to position [281, 0]
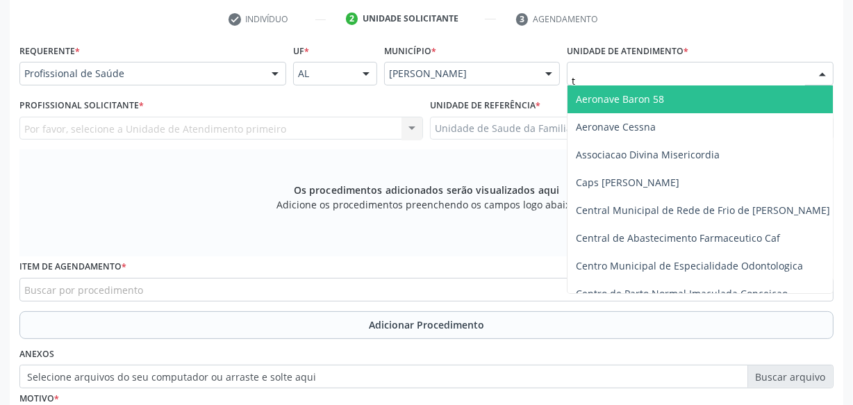
type input "tu"
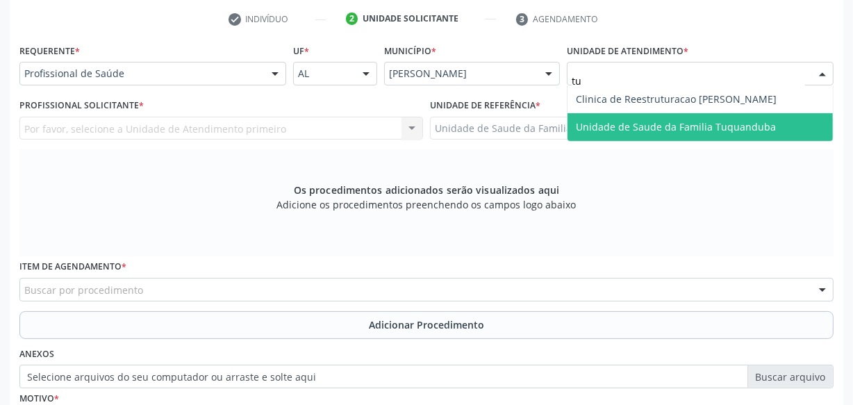
click at [640, 118] on span "Unidade de Saude da Familia Tuquanduba" at bounding box center [700, 127] width 265 height 28
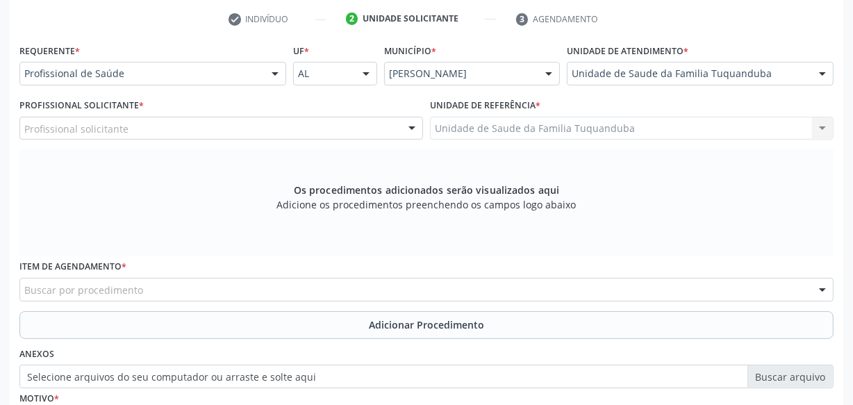
click at [182, 124] on div "Profissional solicitante" at bounding box center [221, 129] width 404 height 24
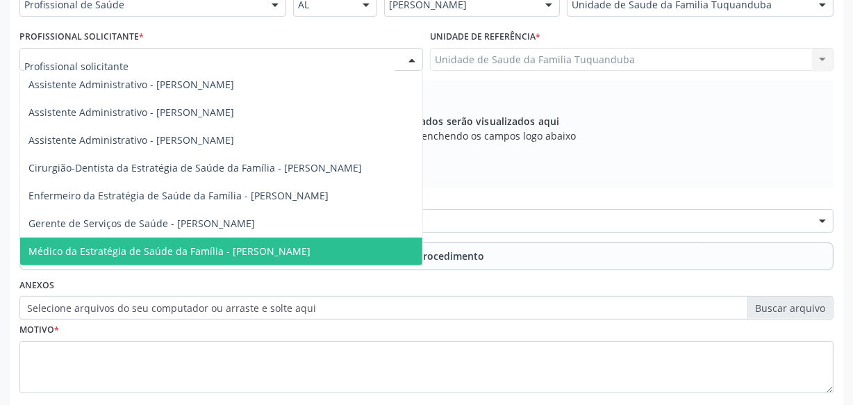
scroll to position [429, 0]
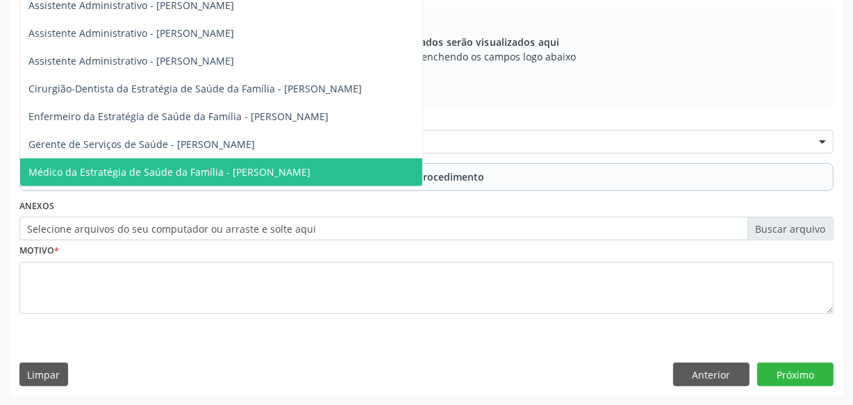
click at [208, 173] on span "Médico da Estratégia de Saúde da Família - [PERSON_NAME]" at bounding box center [169, 171] width 282 height 13
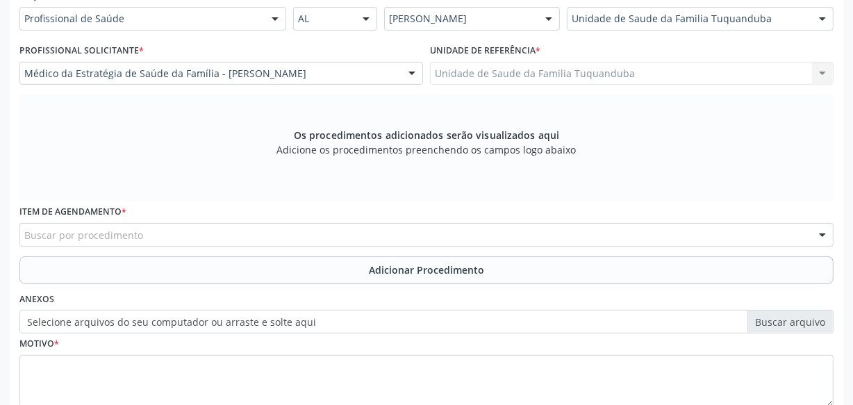
scroll to position [302, 0]
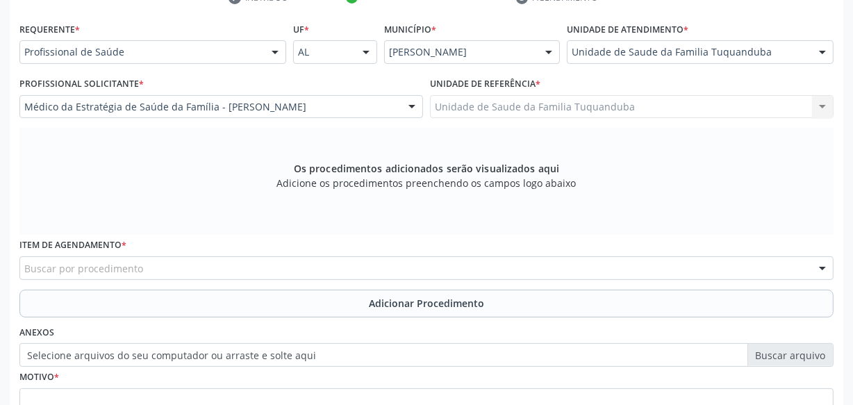
drag, startPoint x: 343, startPoint y: 254, endPoint x: 340, endPoint y: 267, distance: 13.4
click at [342, 255] on div "Item de agendamento * Buscar por procedimento 0304070076 - .Quimioterapia de Le…" at bounding box center [426, 257] width 814 height 44
click at [340, 267] on div "Buscar por procedimento" at bounding box center [426, 268] width 814 height 24
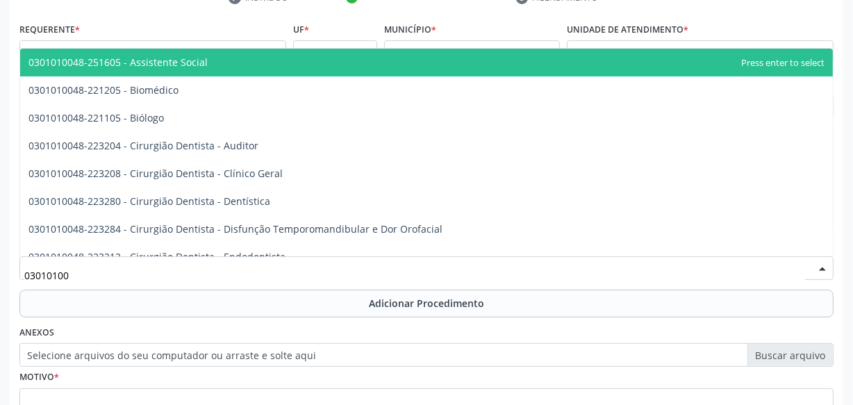
type input "030101007"
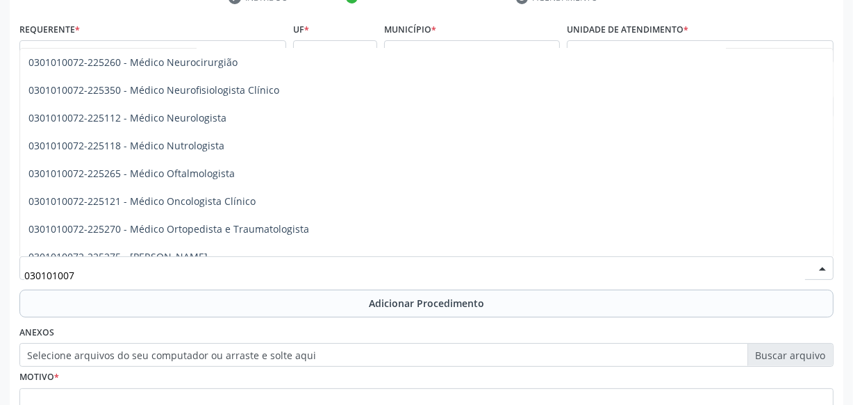
scroll to position [1073, 0]
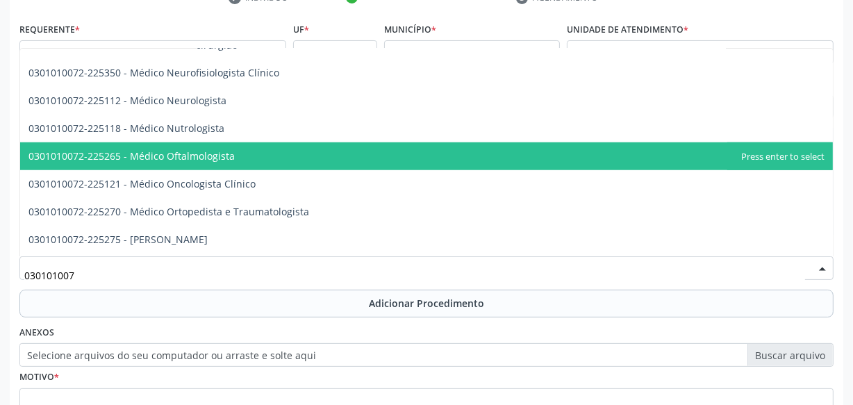
click at [267, 163] on span "0301010072-225265 - Médico Oftalmologista" at bounding box center [426, 156] width 813 height 28
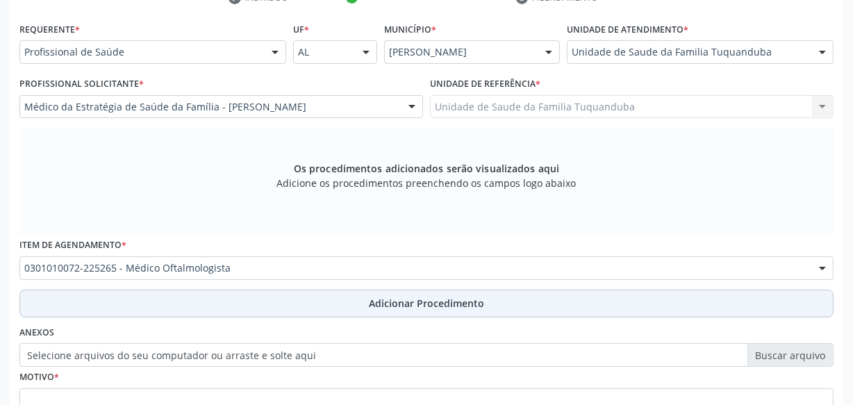
click at [368, 305] on button "Adicionar Procedimento" at bounding box center [426, 304] width 814 height 28
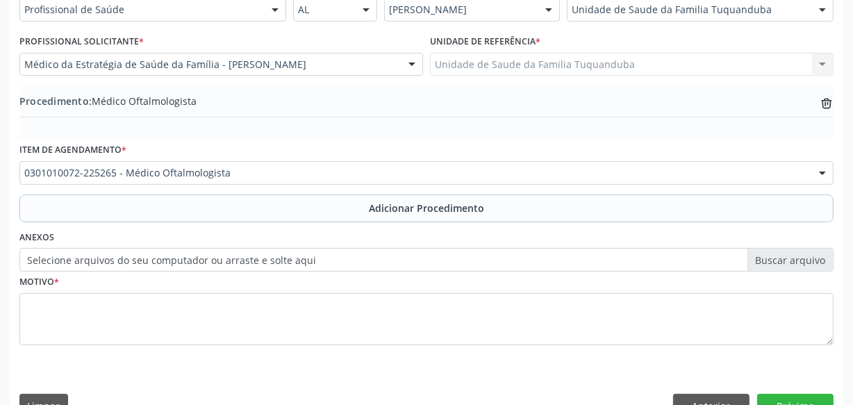
scroll to position [365, 0]
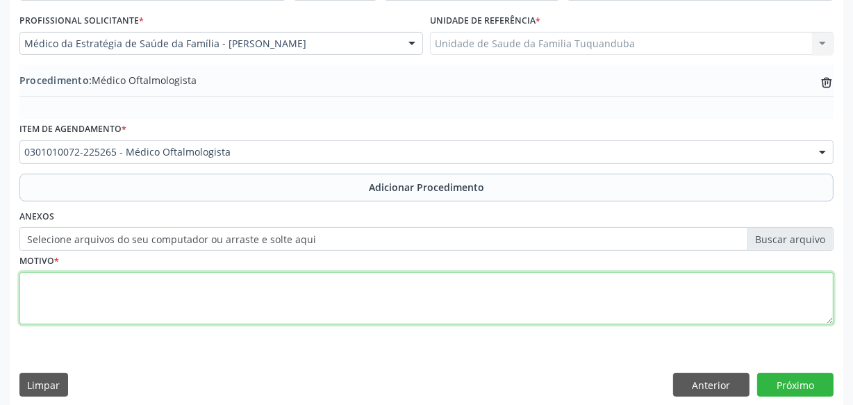
click at [312, 297] on textarea at bounding box center [426, 298] width 814 height 53
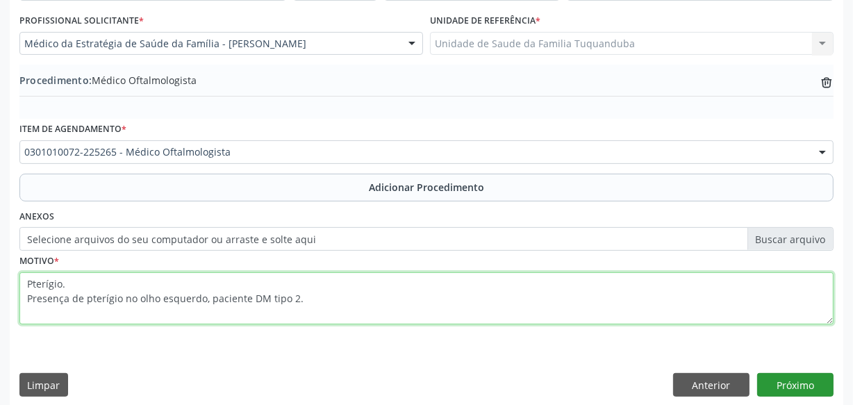
type textarea "Pterígio. Presença de pterígio no olho esquerdo, paciente DM tipo 2."
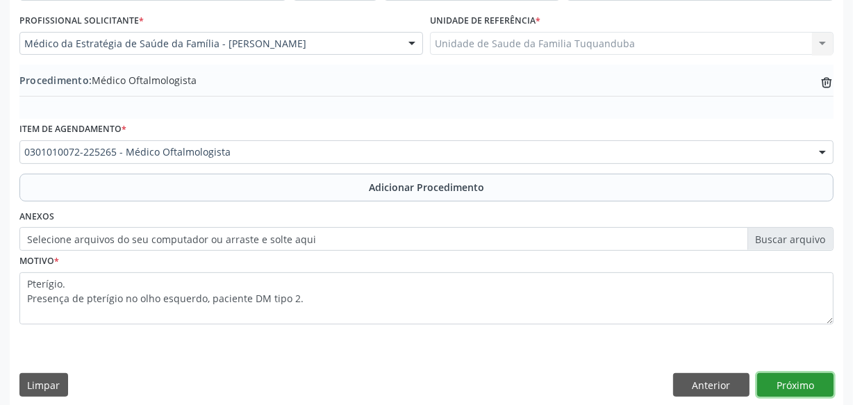
click at [799, 375] on button "Próximo" at bounding box center [795, 385] width 76 height 24
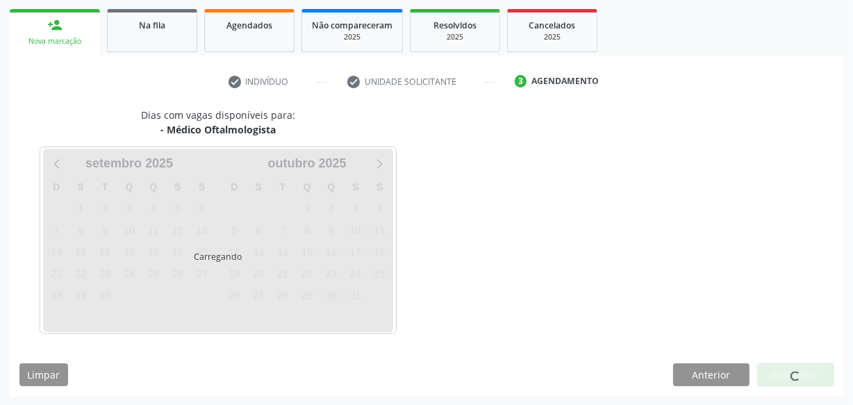
scroll to position [258, 0]
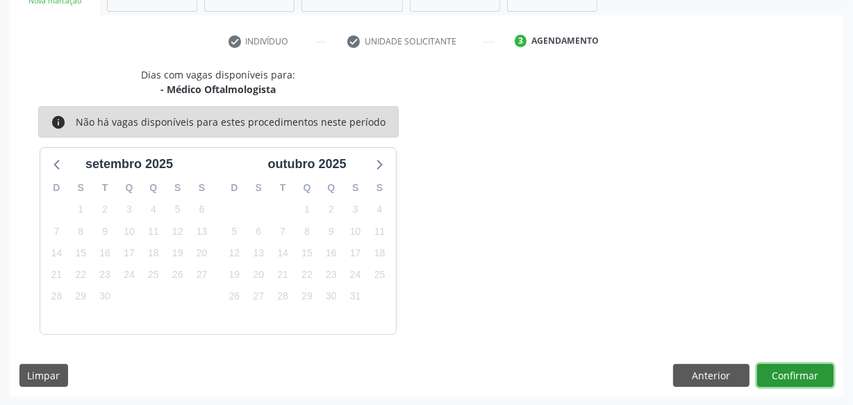
click at [799, 375] on button "Confirmar" at bounding box center [795, 376] width 76 height 24
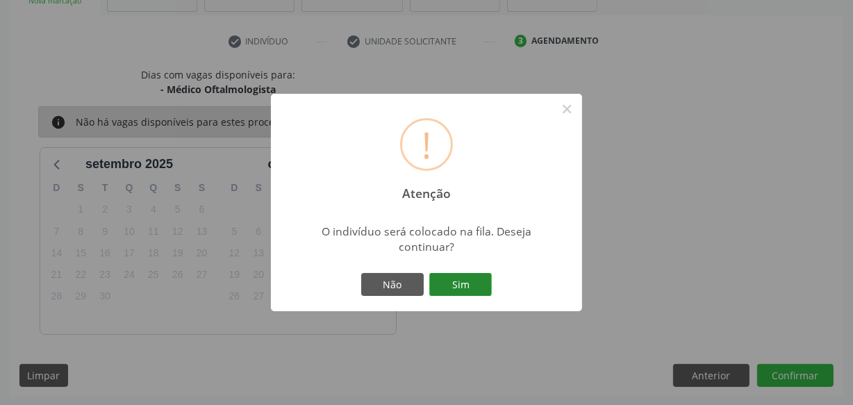
click at [443, 291] on button "Sim" at bounding box center [460, 285] width 63 height 24
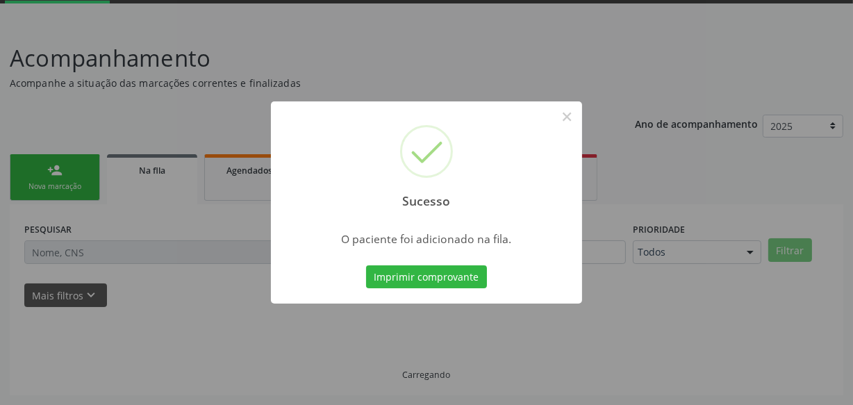
scroll to position [72, 0]
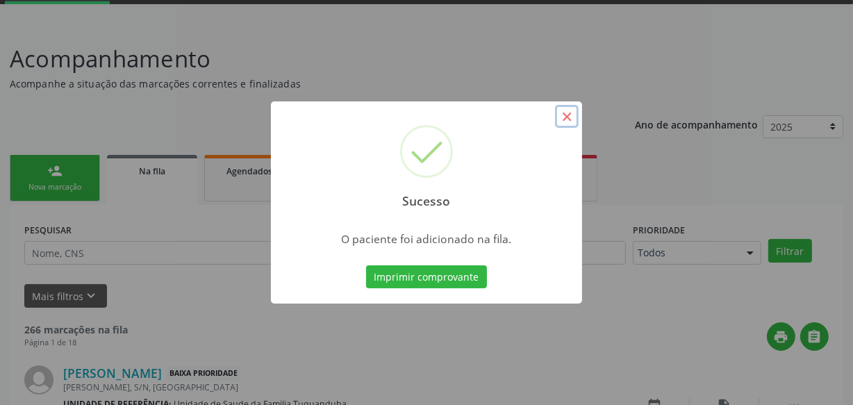
click at [570, 120] on button "×" at bounding box center [567, 117] width 24 height 24
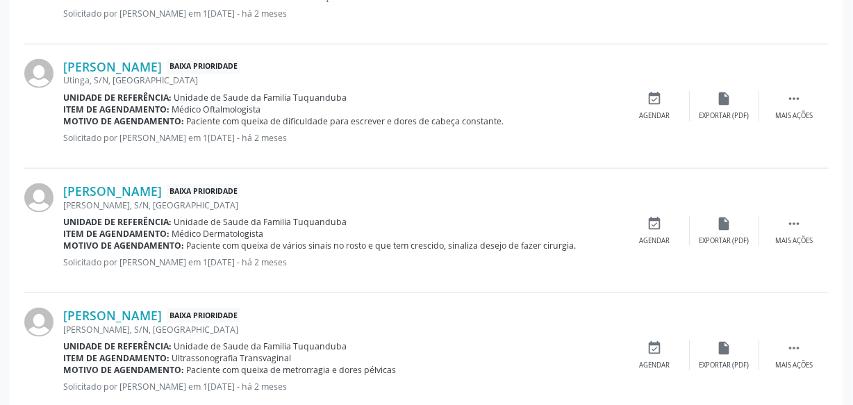
scroll to position [1994, 0]
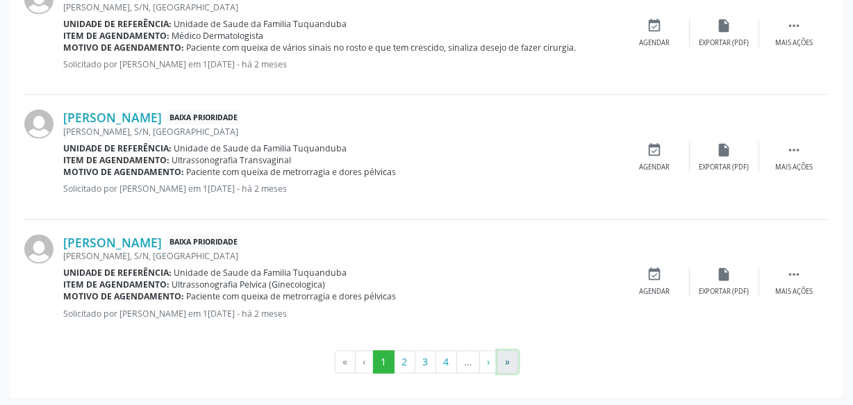
click at [504, 354] on button "»" at bounding box center [507, 363] width 21 height 24
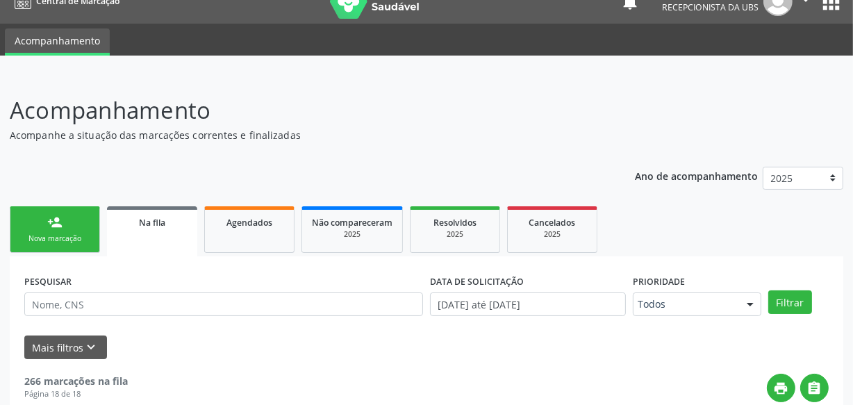
scroll to position [0, 0]
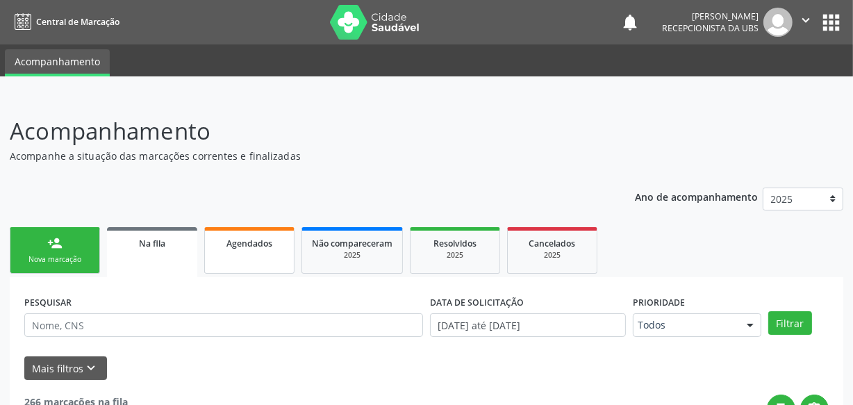
click at [242, 261] on link "Agendados" at bounding box center [249, 250] width 90 height 47
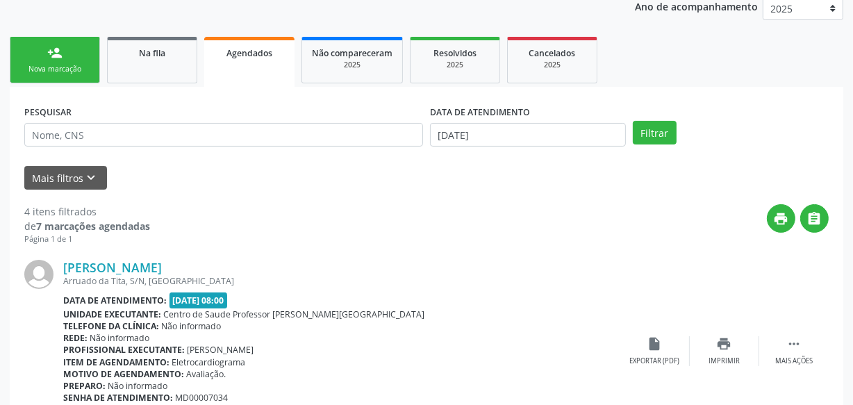
scroll to position [189, 0]
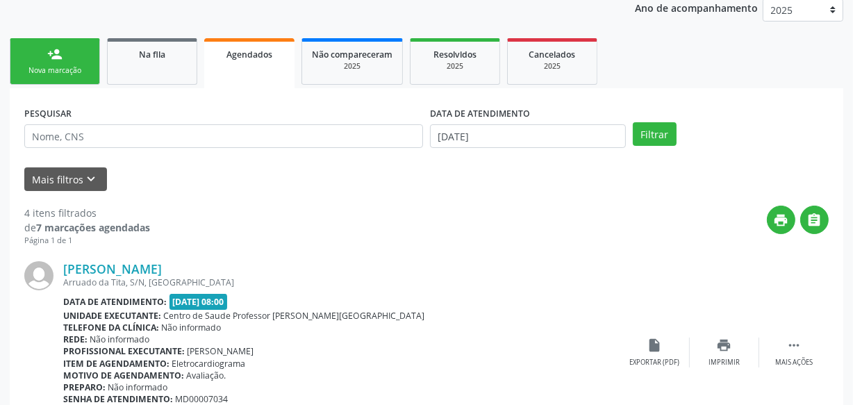
click at [77, 75] on link "person_add Nova marcação" at bounding box center [55, 61] width 90 height 47
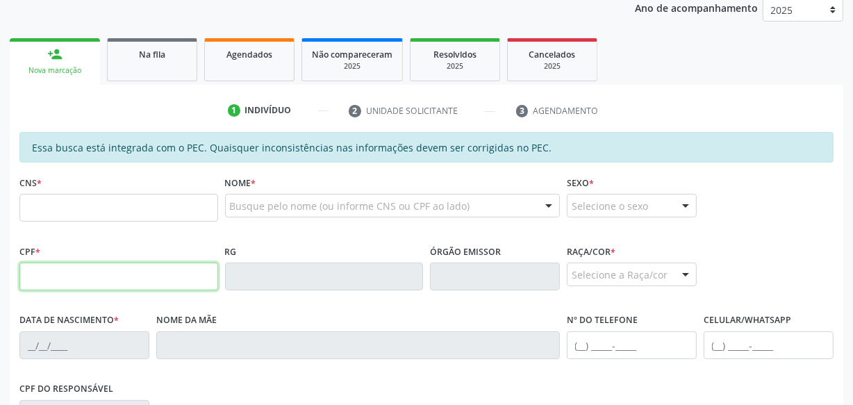
click at [125, 273] on input "text" at bounding box center [118, 277] width 199 height 28
type input "068.072.254-82"
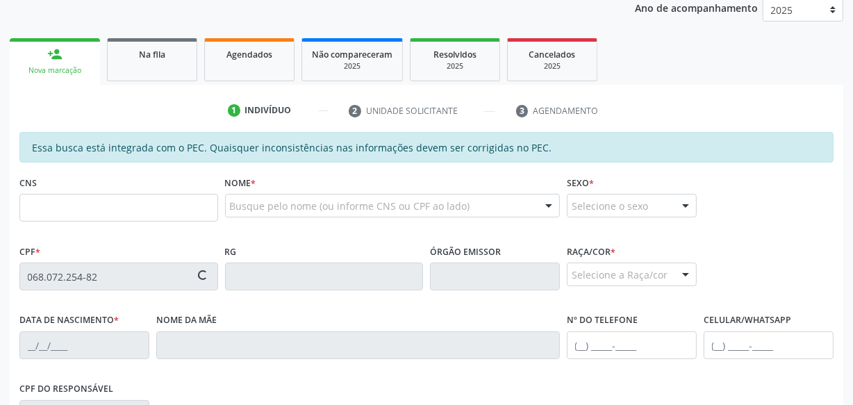
type input "705 0034 9212 3851"
type input "10/10/1969"
type input "Fernandina Maria da Silva"
type input "(82) 99110-2300"
type input "S/N"
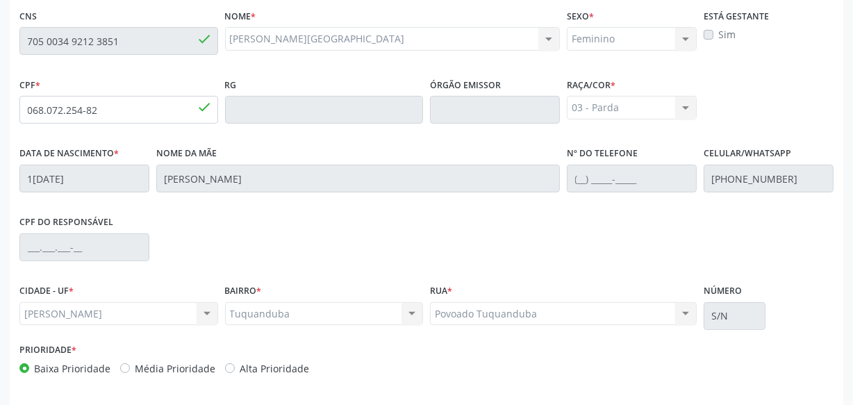
scroll to position [407, 0]
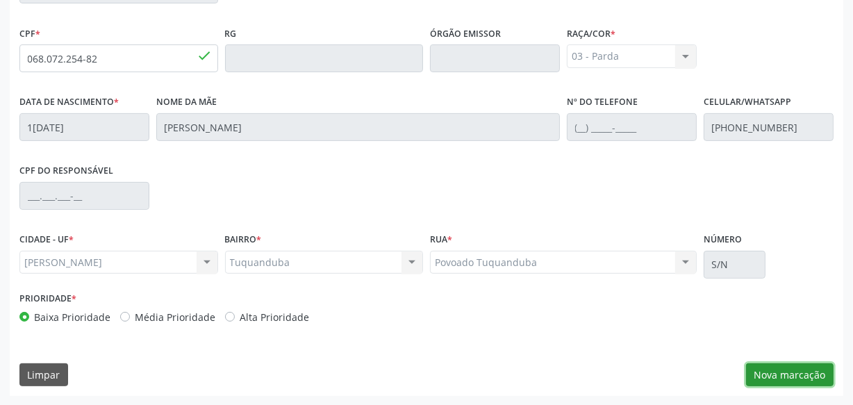
click at [786, 371] on button "Nova marcação" at bounding box center [790, 375] width 88 height 24
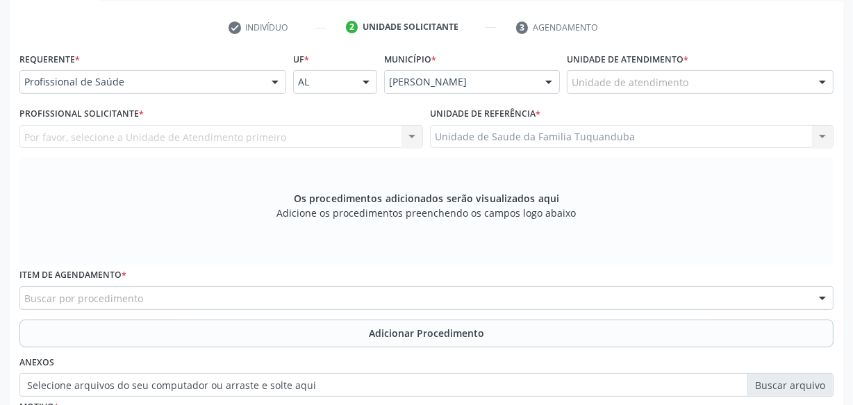
scroll to position [217, 0]
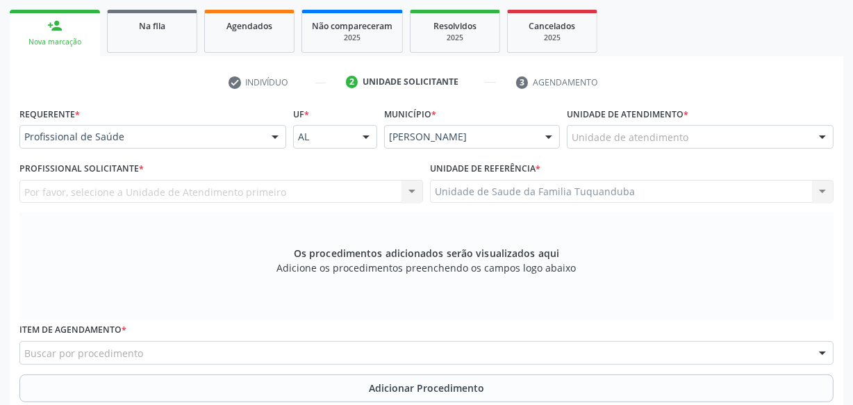
click at [695, 123] on div "Unidade de atendimento * Unidade de atendimento Aeronave Baron 58 Aeronave Cess…" at bounding box center [700, 126] width 267 height 44
click at [694, 127] on div "Unidade de atendimento" at bounding box center [700, 137] width 267 height 24
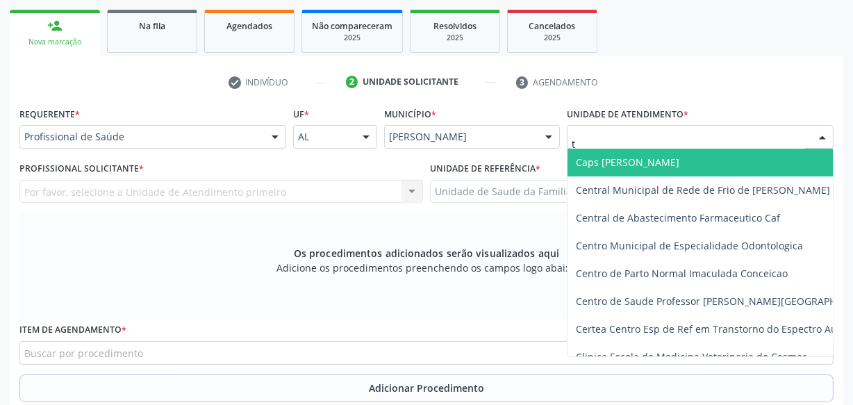
type input "tu"
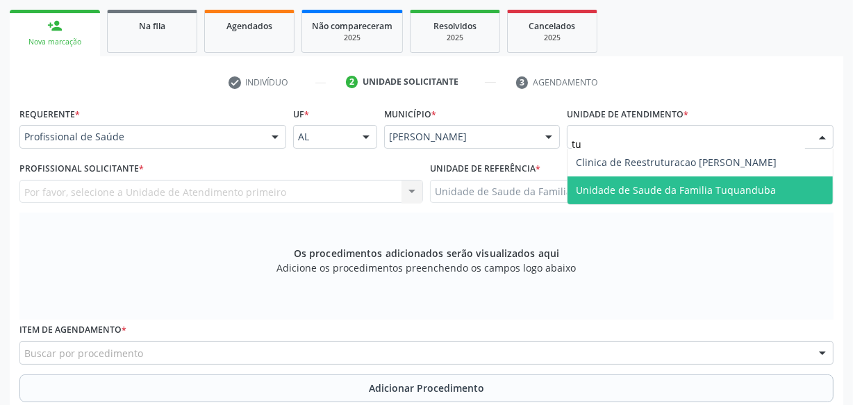
click at [668, 186] on span "Unidade de Saude da Familia Tuquanduba" at bounding box center [676, 189] width 200 height 13
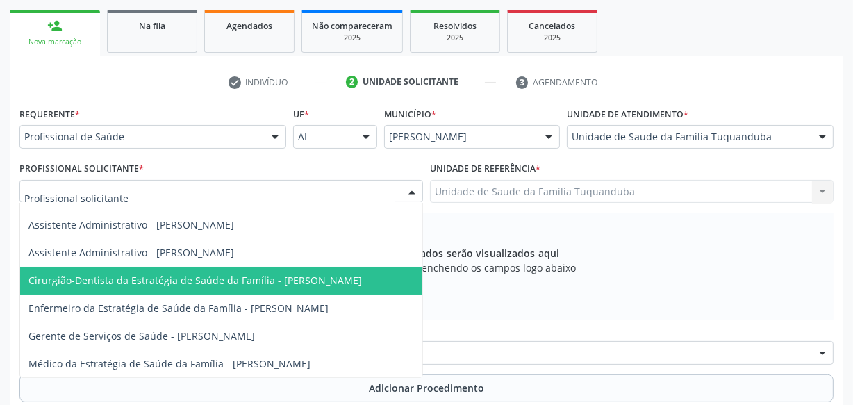
scroll to position [29, 0]
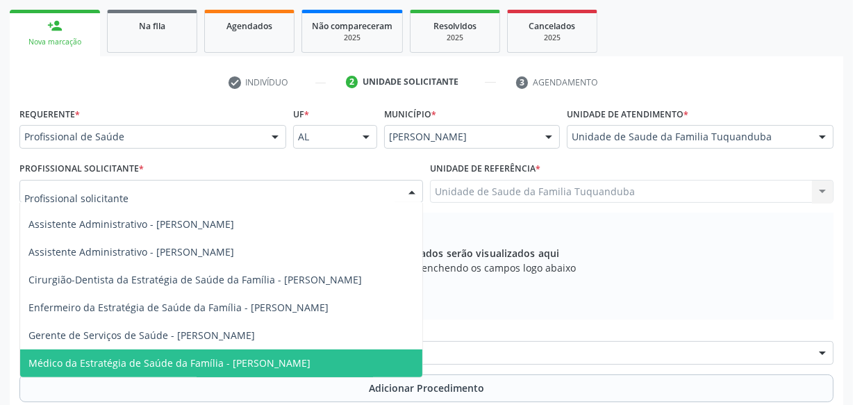
click at [184, 356] on span "Médico da Estratégia de Saúde da Família - [PERSON_NAME]" at bounding box center [169, 362] width 282 height 13
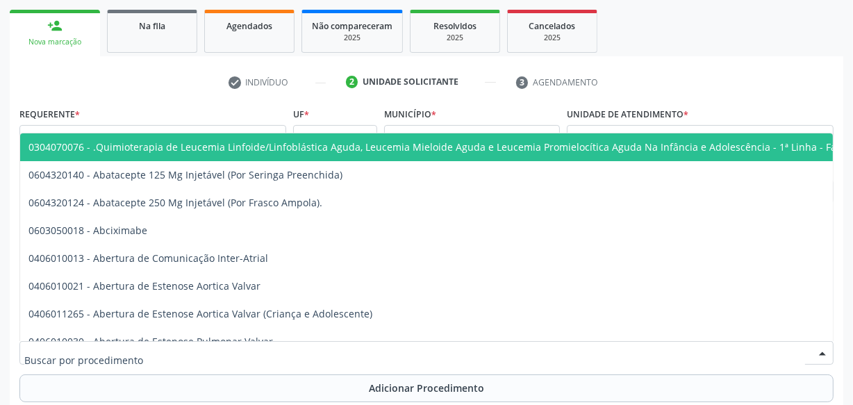
click at [256, 347] on div at bounding box center [426, 353] width 814 height 24
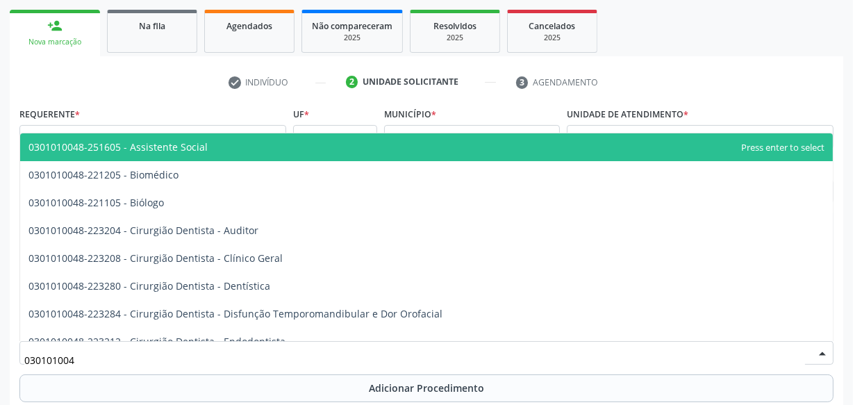
type input "0301010048"
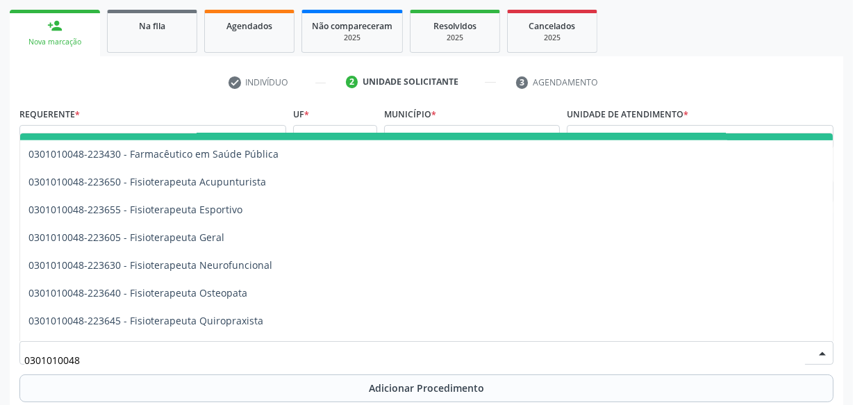
scroll to position [1452, 0]
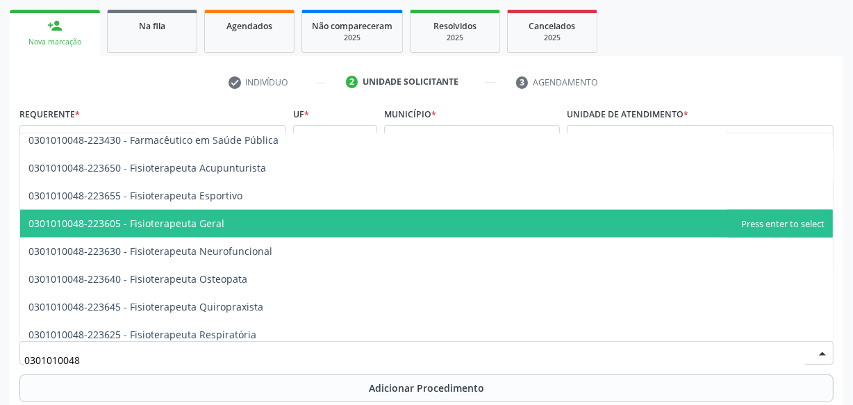
click at [258, 225] on span "0301010048-223605 - Fisioterapeuta Geral" at bounding box center [426, 224] width 813 height 28
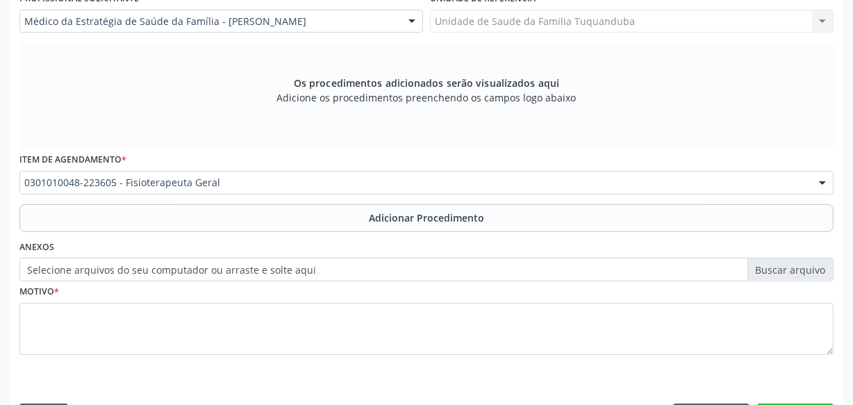
scroll to position [407, 0]
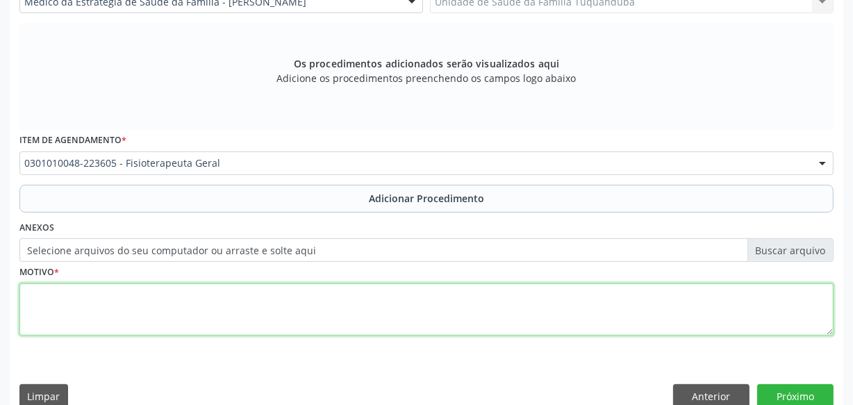
click at [292, 294] on textarea at bounding box center [426, 309] width 814 height 53
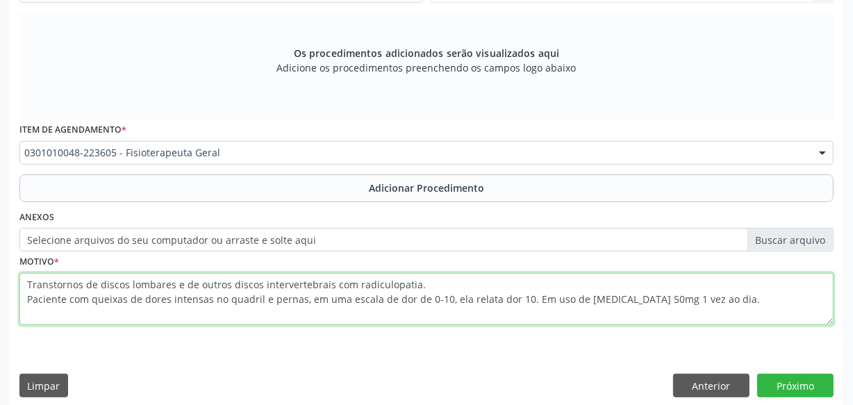
scroll to position [429, 0]
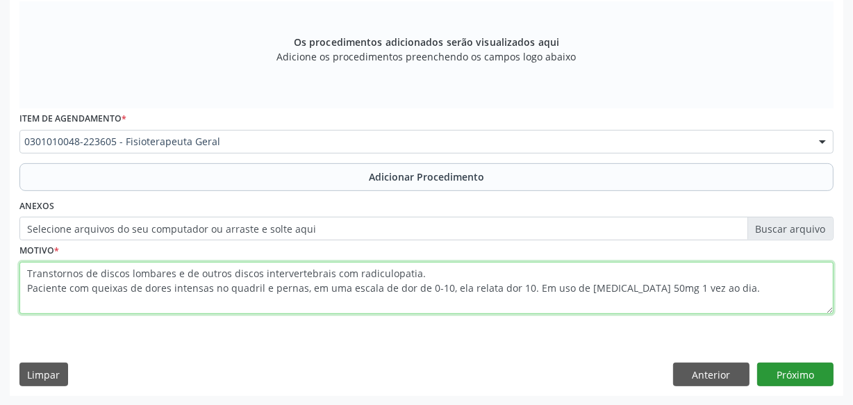
type textarea "Transtornos de discos lombares e de outros discos intervertebrais com radiculop…"
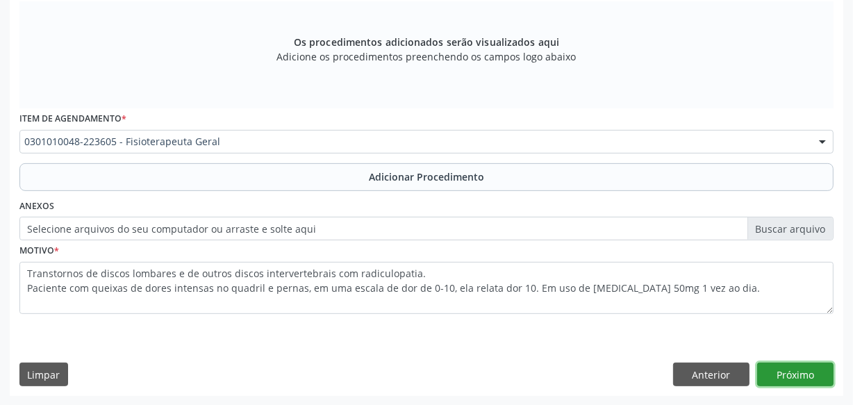
click at [800, 380] on button "Próximo" at bounding box center [795, 375] width 76 height 24
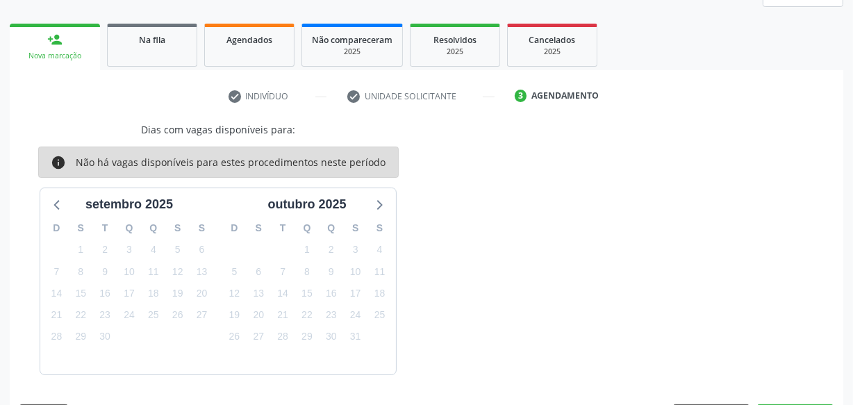
scroll to position [244, 0]
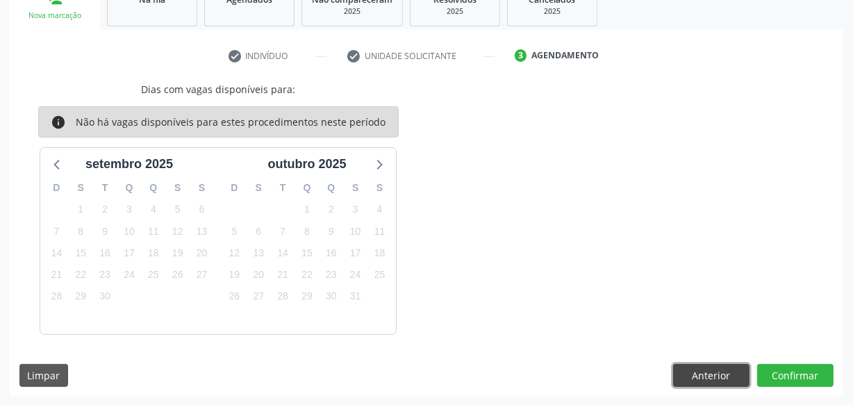
click at [691, 369] on button "Anterior" at bounding box center [711, 376] width 76 height 24
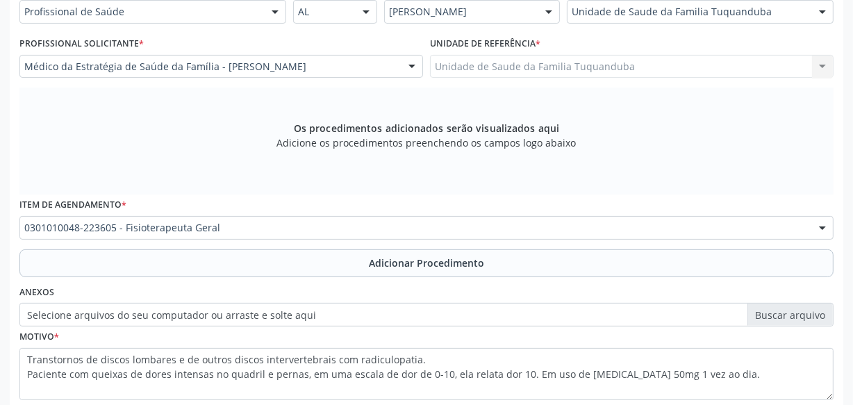
scroll to position [370, 0]
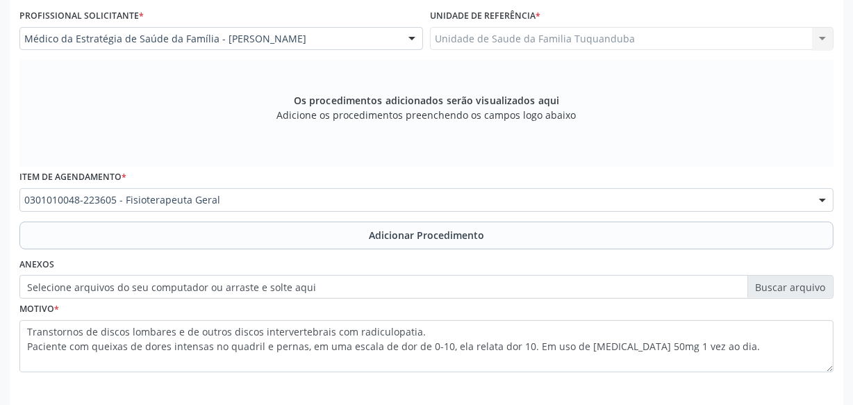
click at [388, 231] on span "Adicionar Procedimento" at bounding box center [426, 235] width 115 height 15
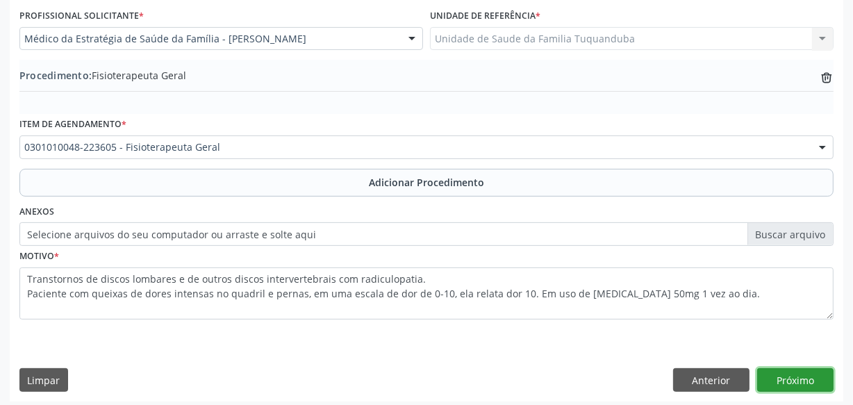
click at [820, 371] on button "Próximo" at bounding box center [795, 380] width 76 height 24
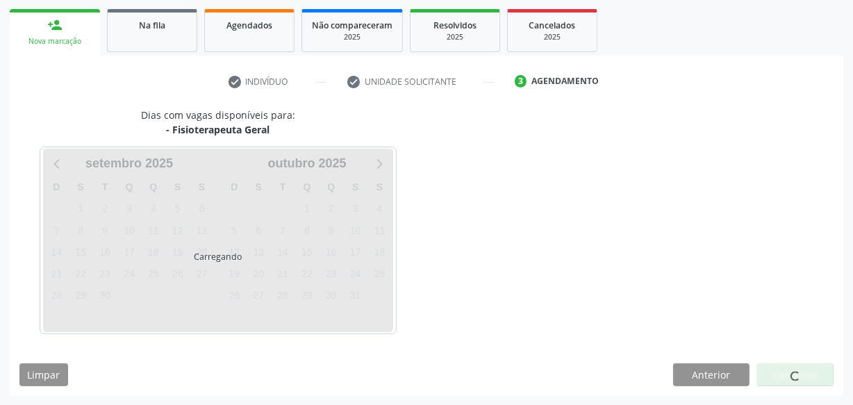
scroll to position [258, 0]
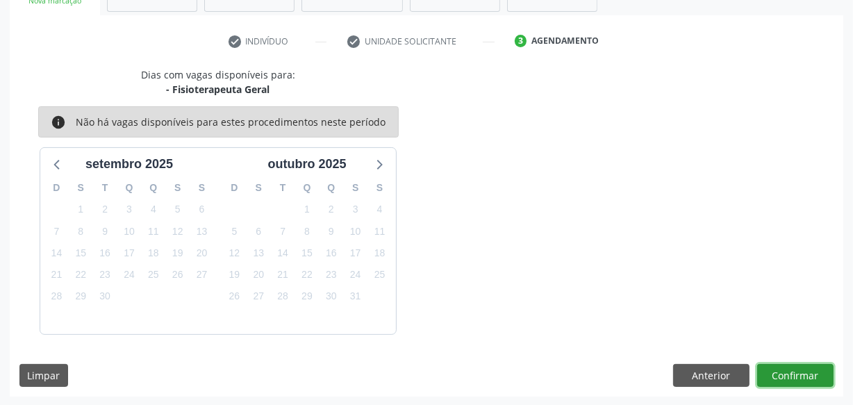
click at [820, 371] on button "Confirmar" at bounding box center [795, 376] width 76 height 24
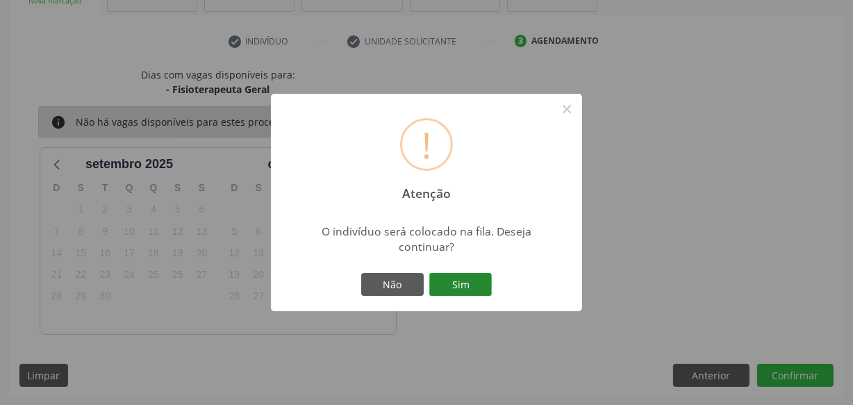
click at [470, 278] on button "Sim" at bounding box center [460, 285] width 63 height 24
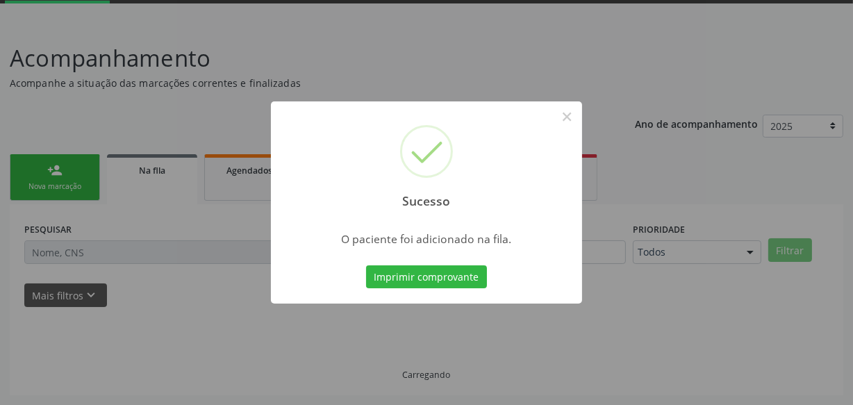
scroll to position [72, 0]
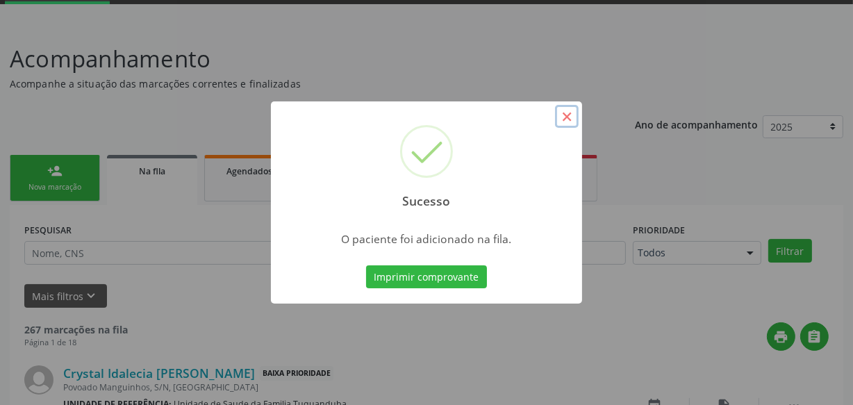
click at [563, 118] on button "×" at bounding box center [567, 117] width 24 height 24
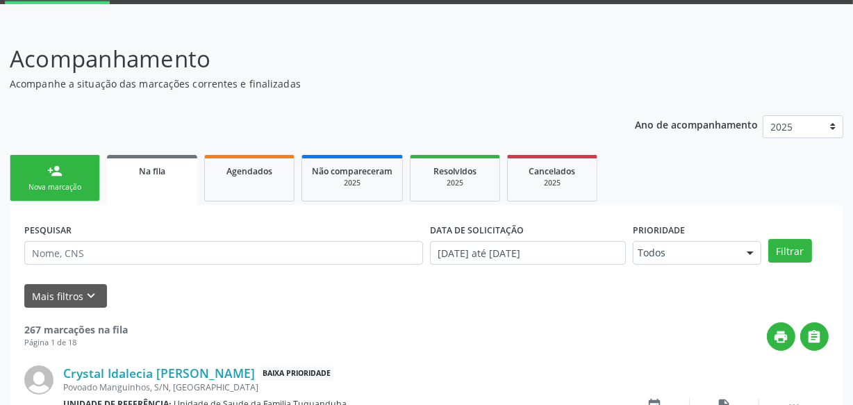
scroll to position [199, 0]
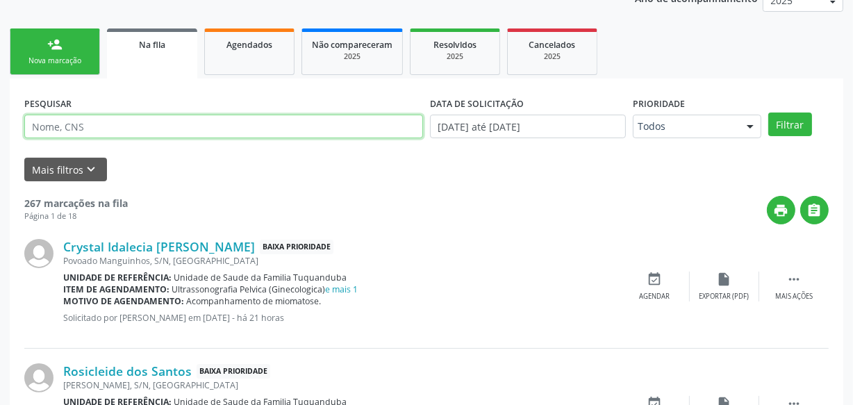
paste input "702000798391090"
type input "702000798391090"
click at [768, 113] on button "Filtrar" at bounding box center [790, 125] width 44 height 24
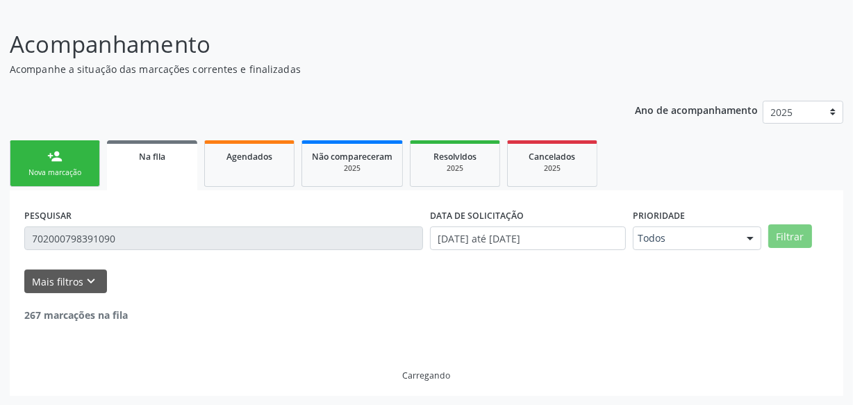
scroll to position [178, 0]
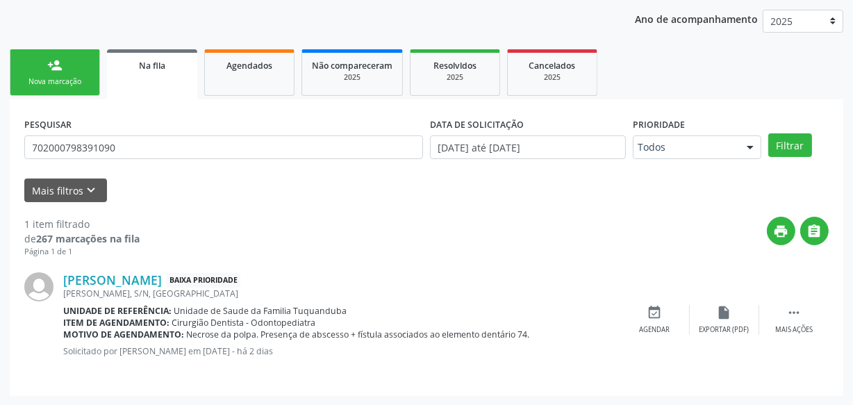
click at [89, 84] on div "Nova marcação" at bounding box center [54, 81] width 69 height 10
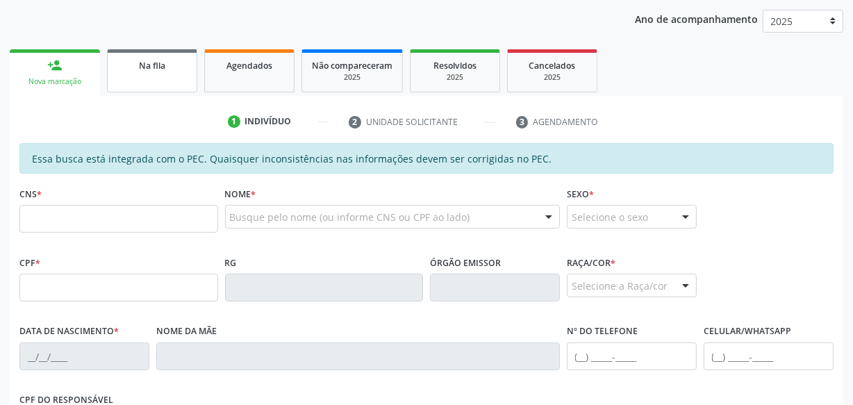
click at [152, 76] on link "Na fila" at bounding box center [152, 70] width 90 height 43
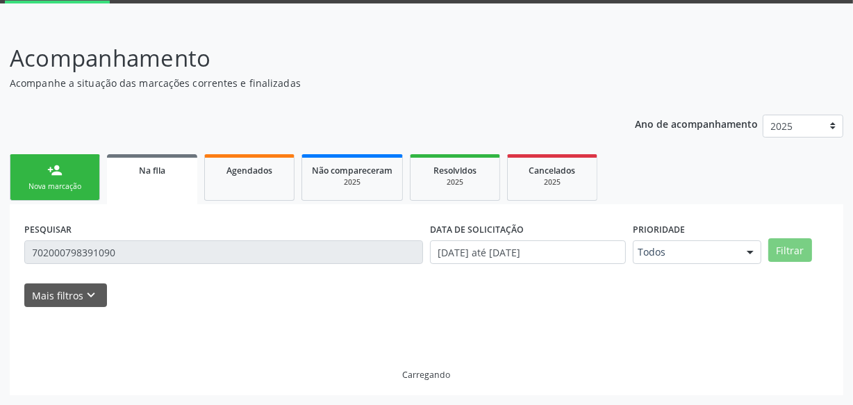
scroll to position [72, 0]
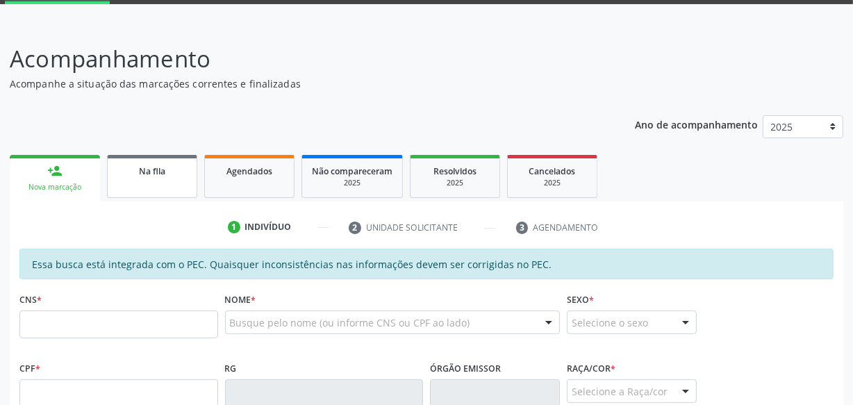
scroll to position [135, 0]
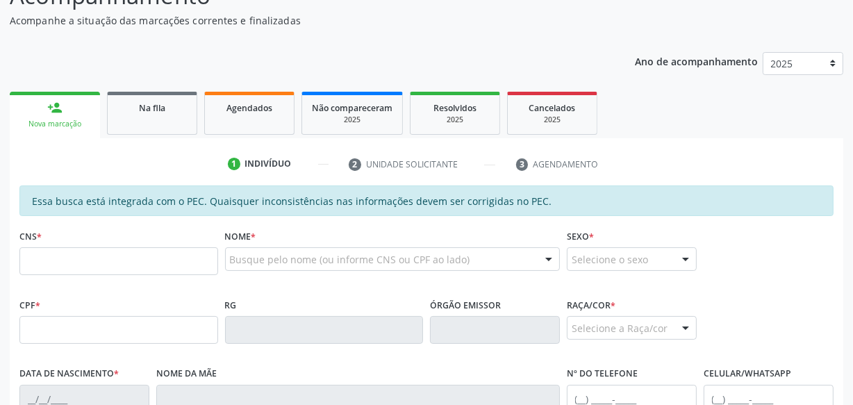
click at [152, 118] on link "Na fila" at bounding box center [152, 113] width 90 height 43
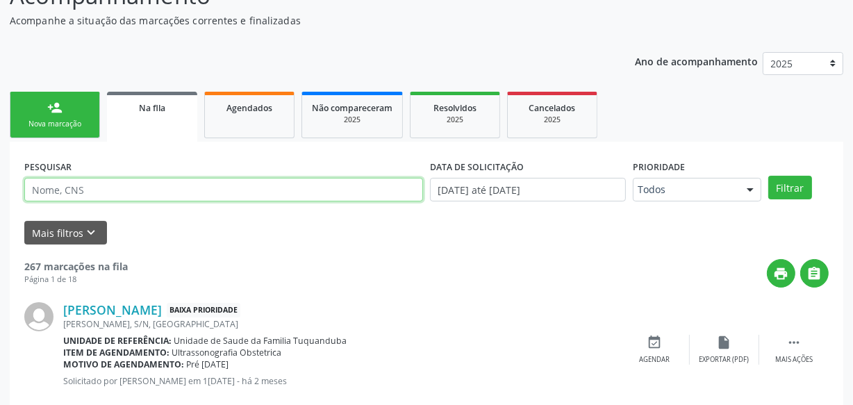
paste input "702000798391090"
type input "702000798391090"
click at [768, 176] on button "Filtrar" at bounding box center [790, 188] width 44 height 24
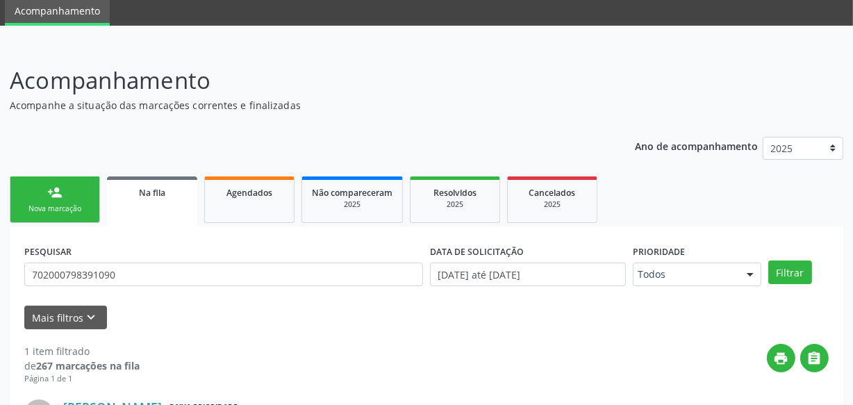
scroll to position [126, 0]
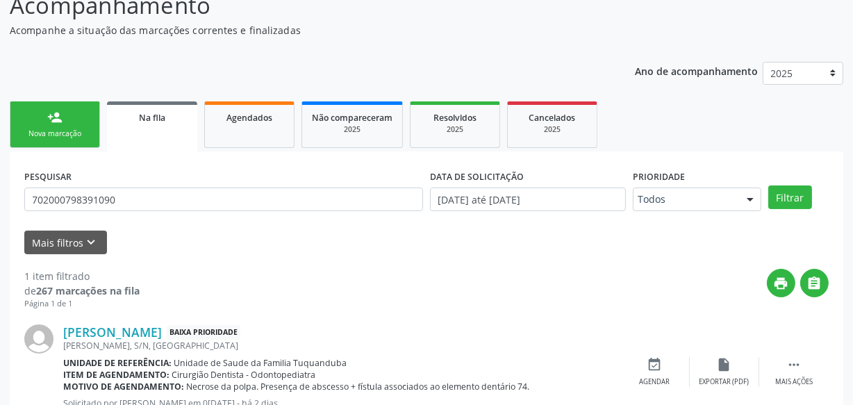
click at [77, 133] on div "Nova marcação" at bounding box center [54, 134] width 69 height 10
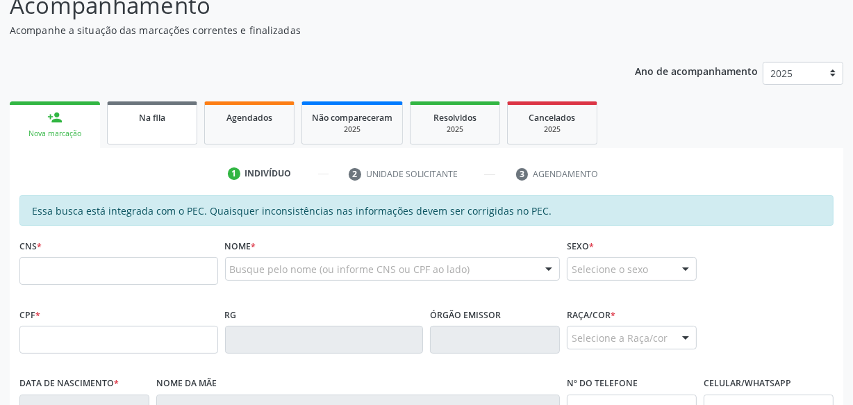
click at [179, 137] on link "Na fila" at bounding box center [152, 122] width 90 height 43
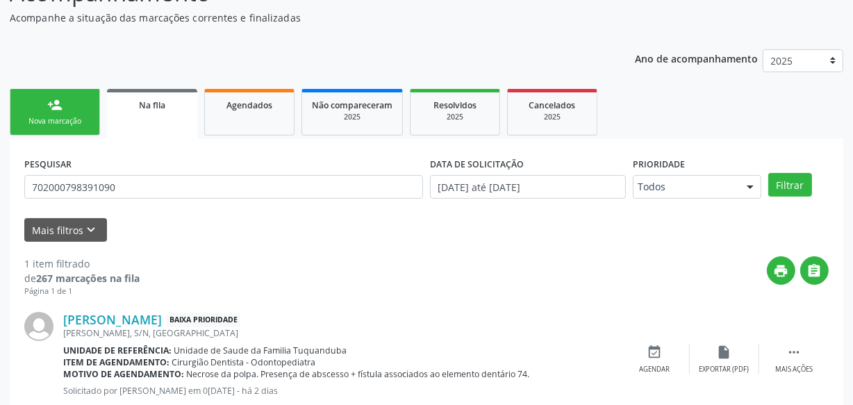
scroll to position [178, 0]
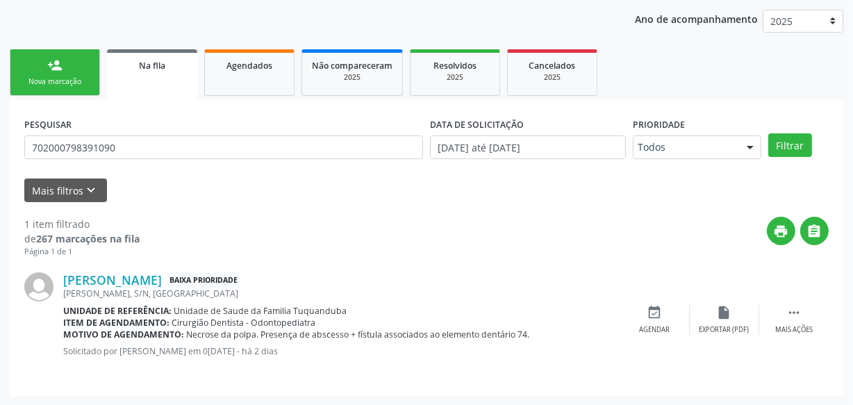
click at [53, 70] on div "person_add" at bounding box center [54, 65] width 15 height 15
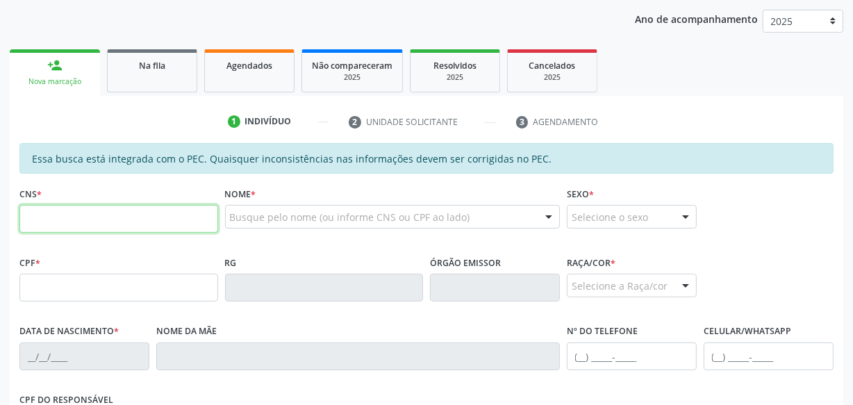
click at [111, 222] on input "text" at bounding box center [118, 219] width 199 height 28
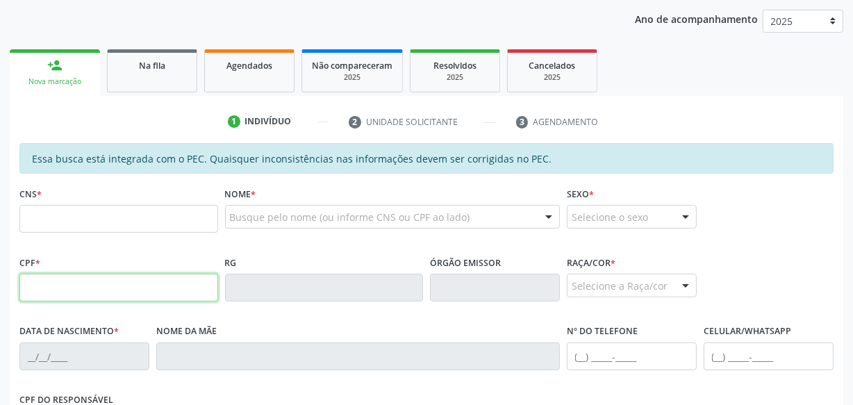
click at [60, 288] on input "text" at bounding box center [118, 288] width 199 height 28
type input "889.172.404-10"
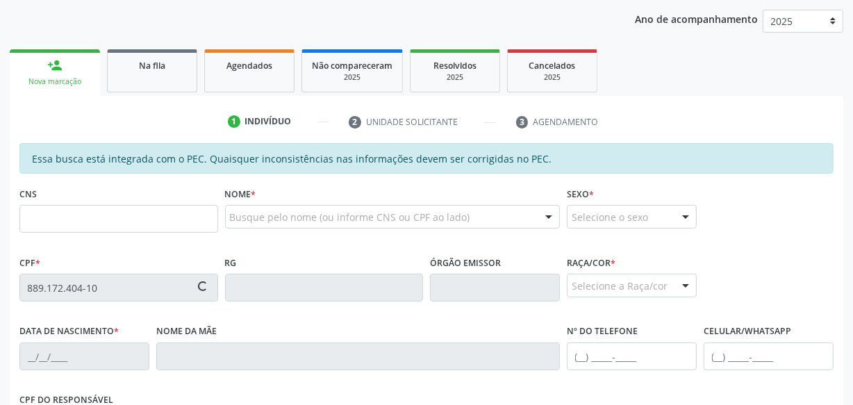
type input "705 7044 4393 8930"
type input "02/01/1970"
type input "Maria do Carmo de Oliveira"
type input "(82) 99193-3392"
type input "S/N"
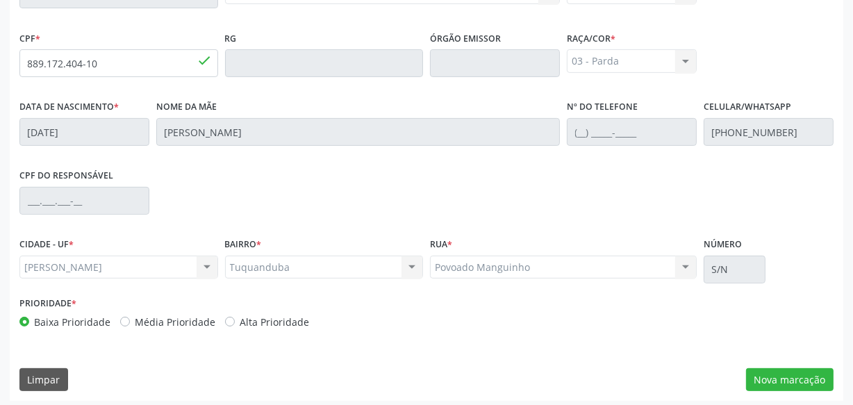
scroll to position [407, 0]
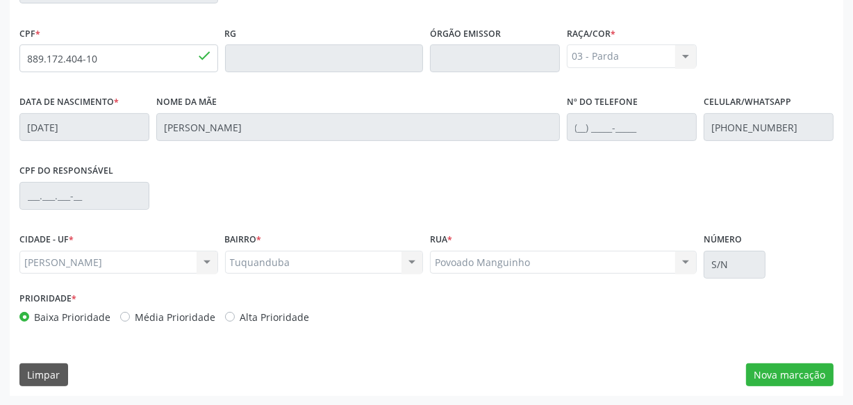
click at [767, 361] on div "Essa busca está integrada com o PEC. Quaisquer inconsistências nas informações …" at bounding box center [427, 155] width 834 height 482
click at [771, 366] on button "Nova marcação" at bounding box center [790, 375] width 88 height 24
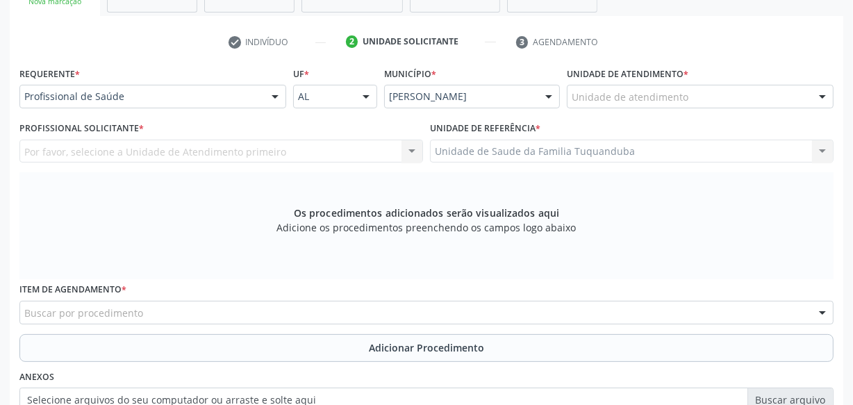
scroll to position [281, 0]
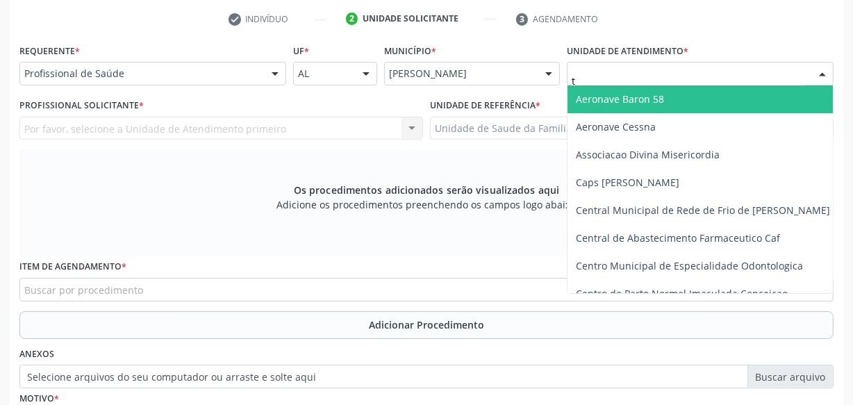
type input "tu"
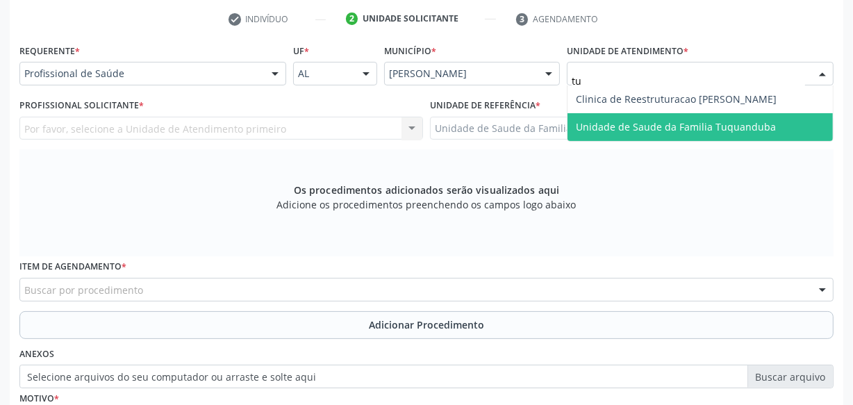
click at [675, 121] on span "Unidade de Saude da Familia Tuquanduba" at bounding box center [676, 126] width 200 height 13
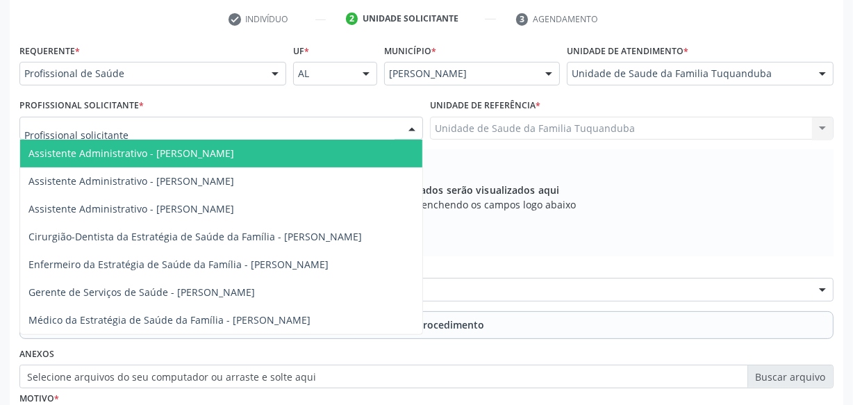
click at [223, 127] on div at bounding box center [221, 129] width 404 height 24
type input "ru"
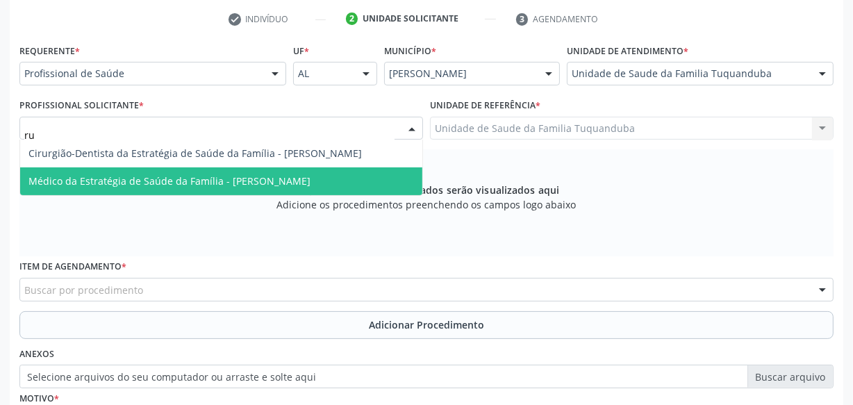
click at [229, 185] on span "Médico da Estratégia de Saúde da Família - [PERSON_NAME]" at bounding box center [169, 180] width 282 height 13
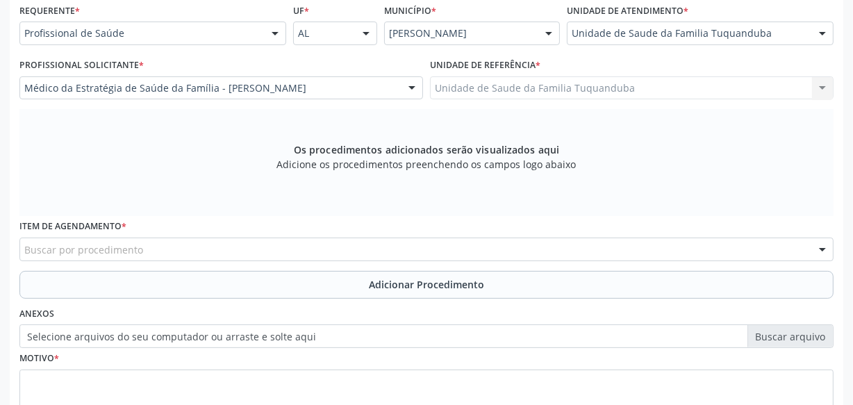
scroll to position [407, 0]
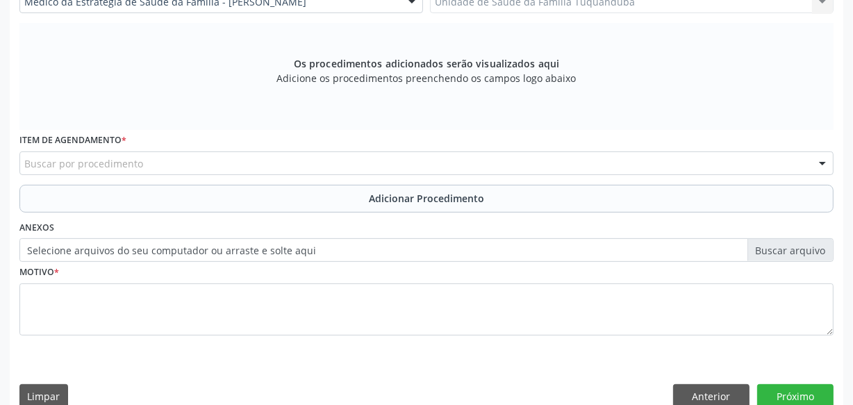
click at [242, 162] on div "Buscar por procedimento" at bounding box center [426, 163] width 814 height 24
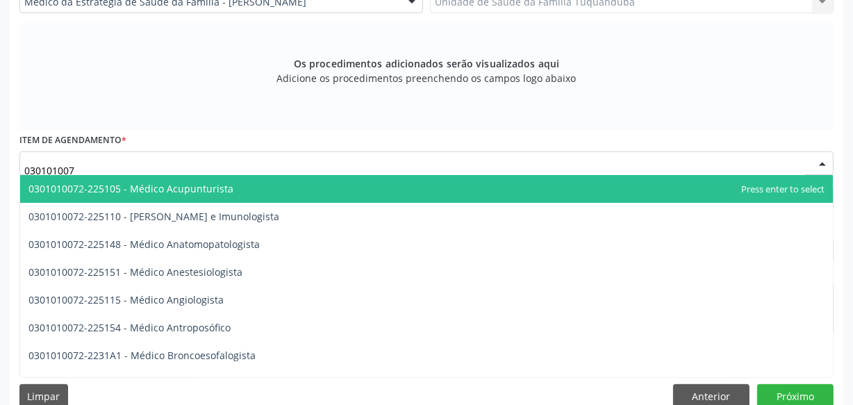
type input "0301010072"
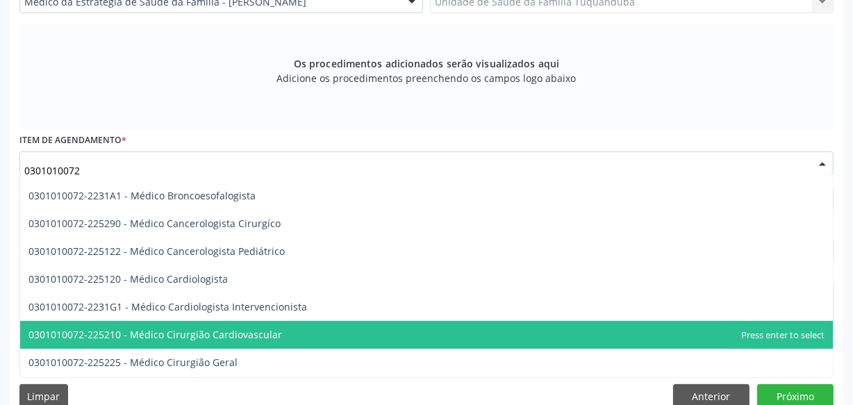
scroll to position [189, 0]
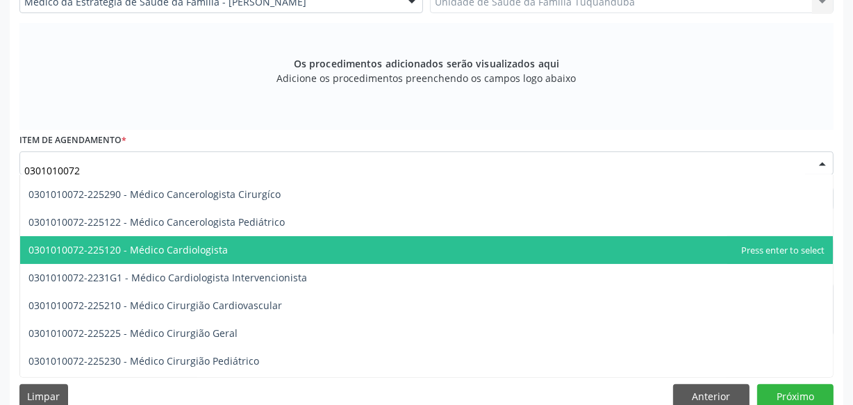
click at [232, 256] on span "0301010072-225120 - Médico Cardiologista" at bounding box center [426, 250] width 813 height 28
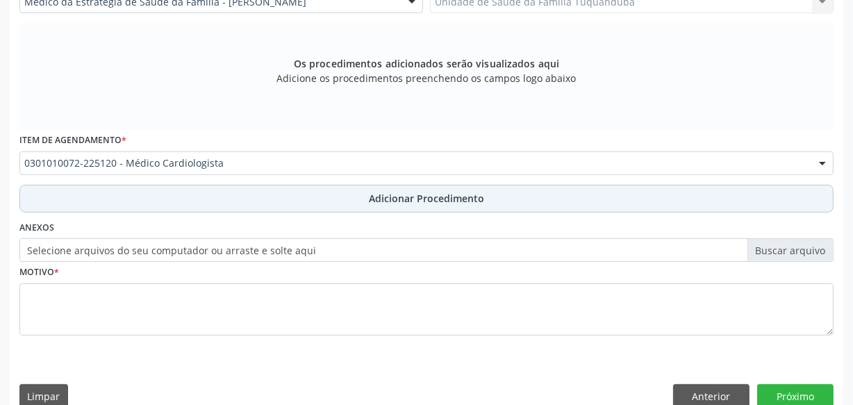
click at [322, 201] on button "Adicionar Procedimento" at bounding box center [426, 199] width 814 height 28
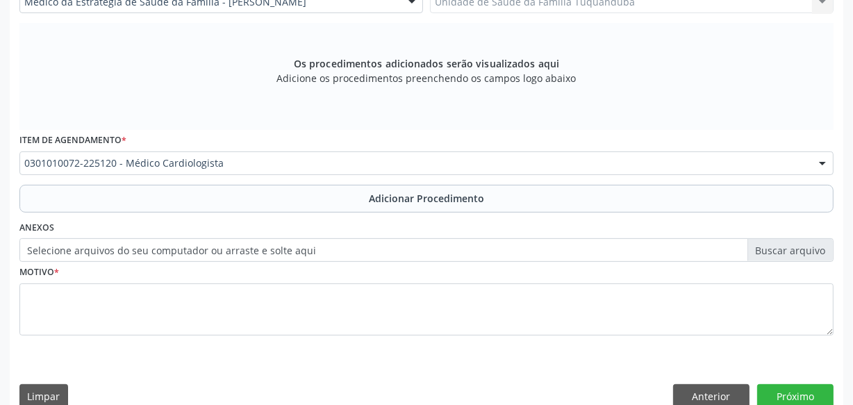
scroll to position [375, 0]
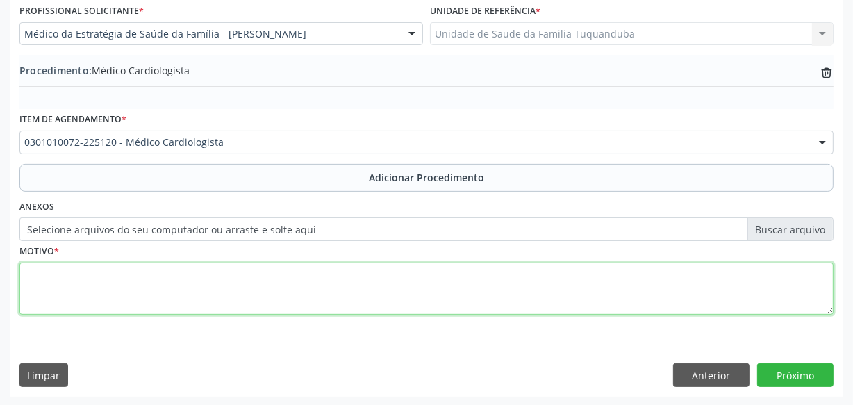
click at [301, 289] on textarea at bounding box center [426, 289] width 814 height 53
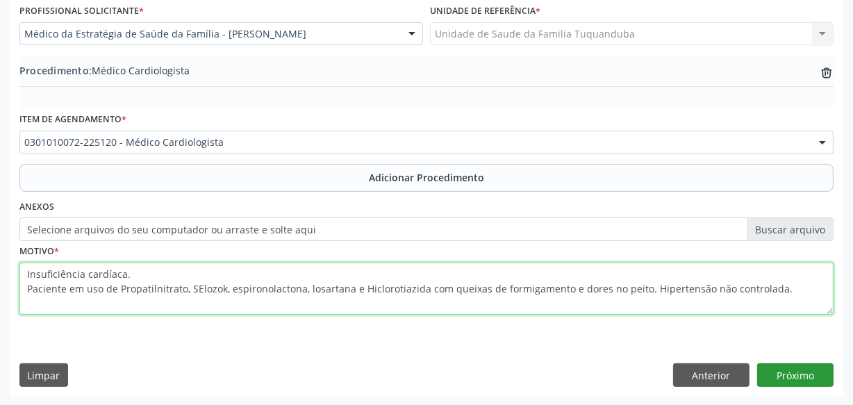
type textarea "Insuficiência cardíaca. Paciente em uso de Propatilnitrato, SElozok, espironola…"
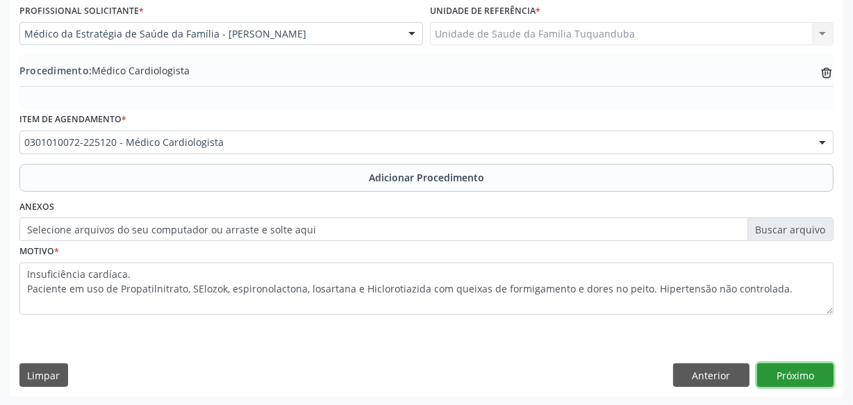
click at [803, 380] on button "Próximo" at bounding box center [795, 375] width 76 height 24
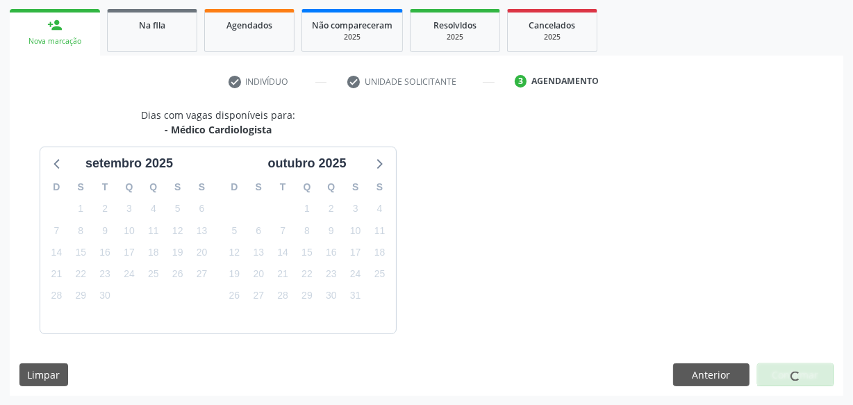
scroll to position [258, 0]
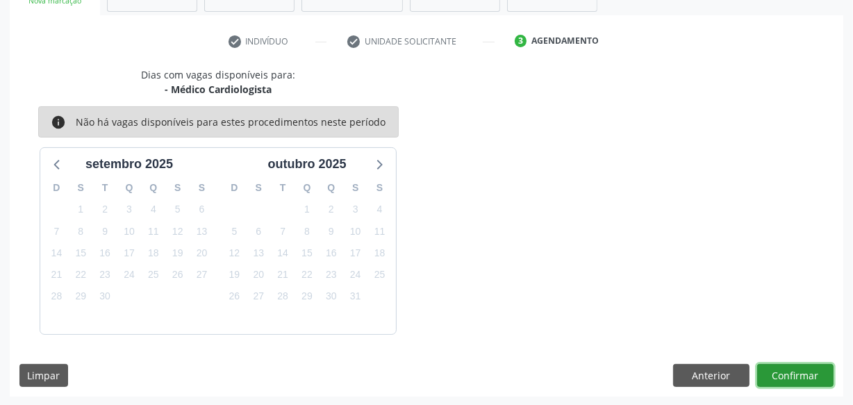
click at [803, 380] on button "Confirmar" at bounding box center [795, 376] width 76 height 24
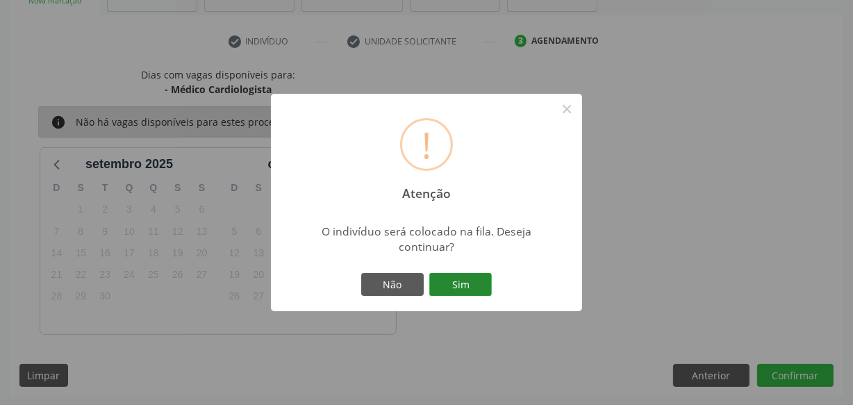
click at [457, 285] on button "Sim" at bounding box center [460, 285] width 63 height 24
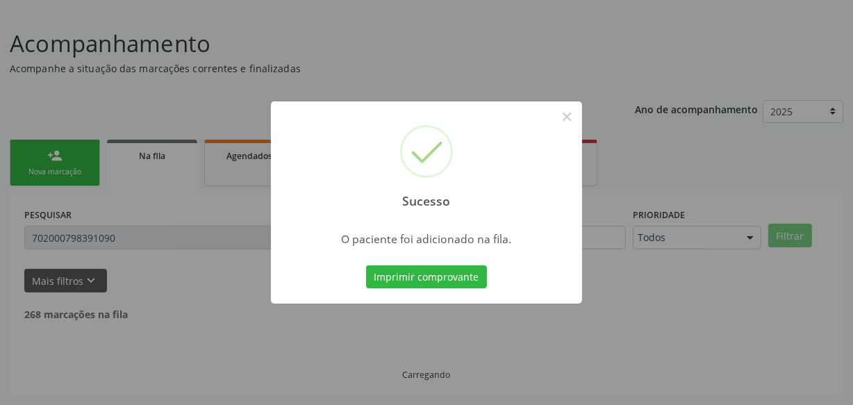
scroll to position [72, 0]
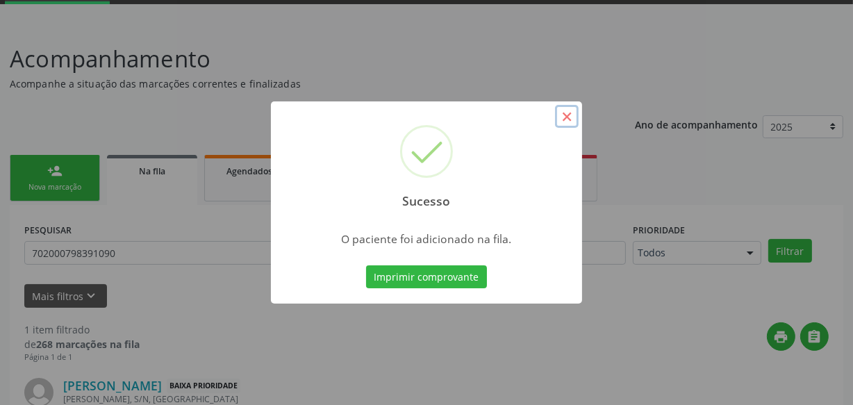
click at [569, 118] on button "×" at bounding box center [567, 117] width 24 height 24
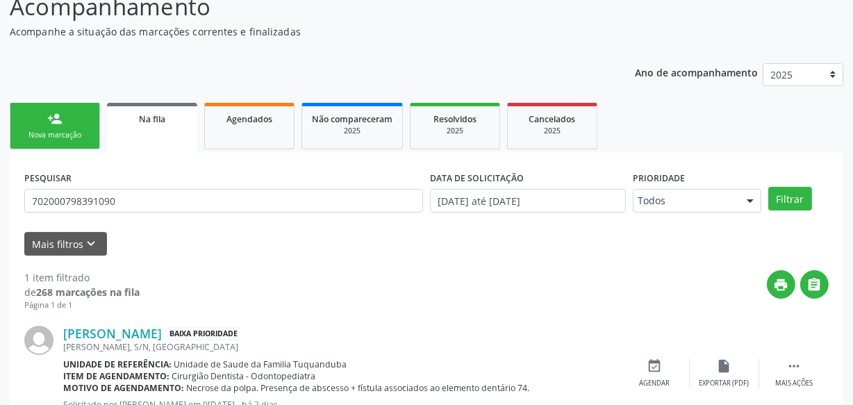
scroll to position [178, 0]
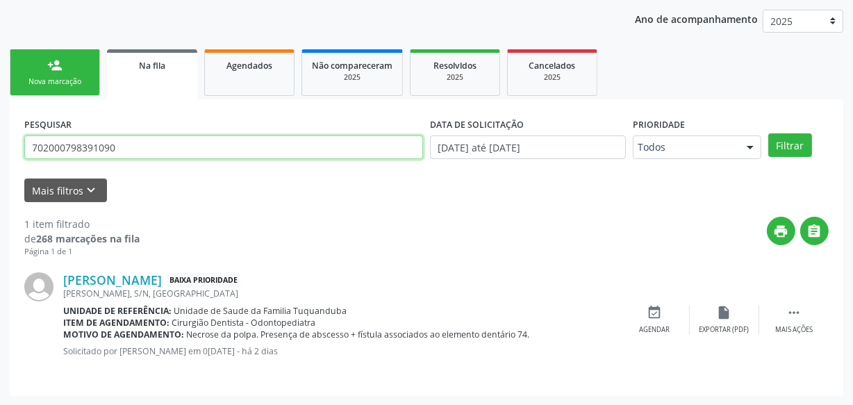
click at [0, 147] on div "Acompanhamento Acompanhe a situação das marcações correntes e finalizadas Relat…" at bounding box center [426, 162] width 853 height 488
click at [768, 133] on button "Filtrar" at bounding box center [790, 145] width 44 height 24
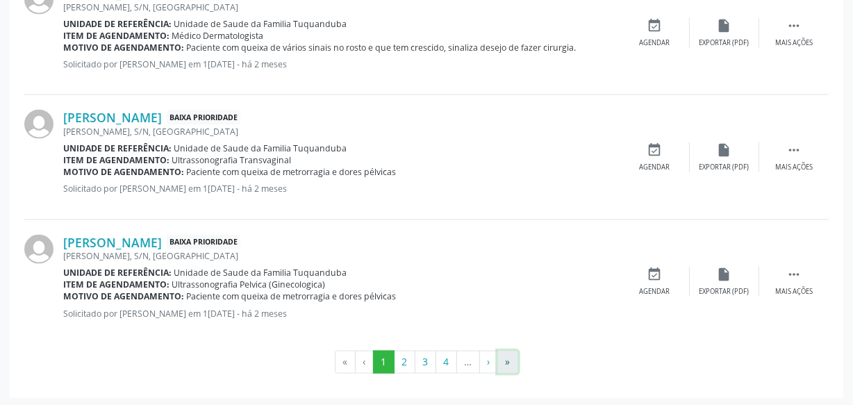
click at [516, 357] on button "»" at bounding box center [507, 363] width 21 height 24
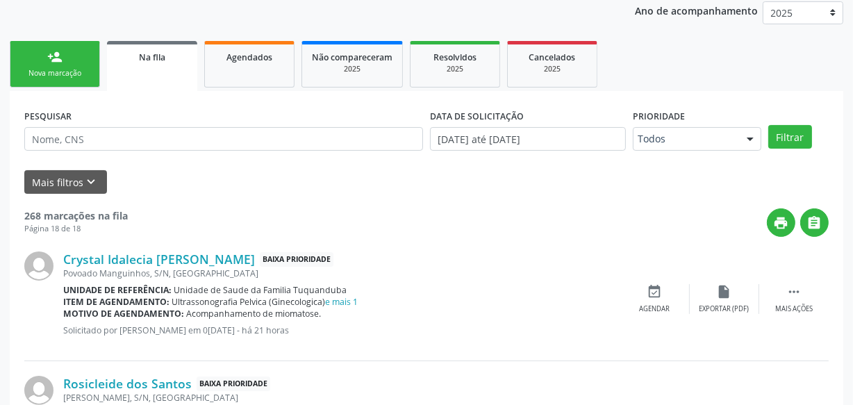
scroll to position [0, 0]
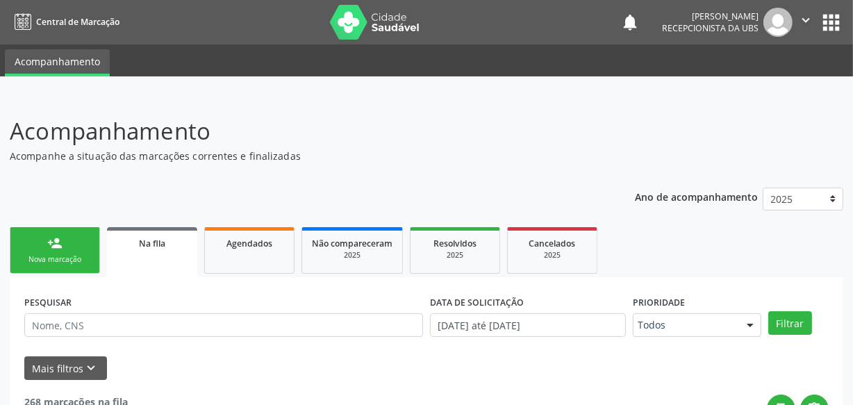
click at [81, 255] on div "Nova marcação" at bounding box center [54, 259] width 69 height 10
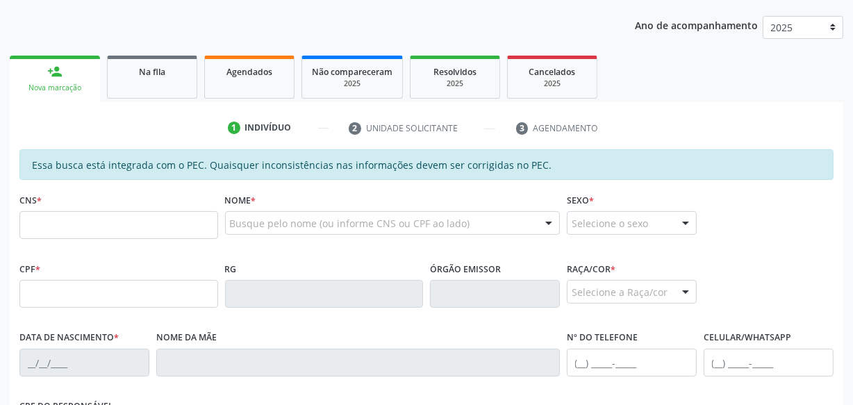
scroll to position [189, 0]
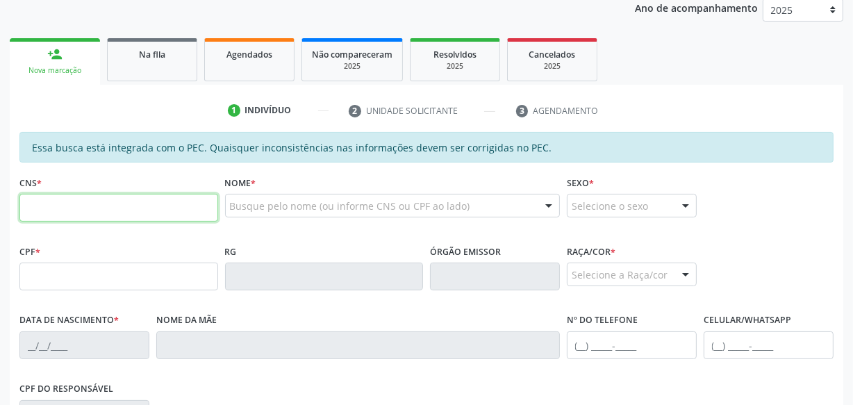
click at [140, 208] on input "text" at bounding box center [118, 208] width 199 height 28
type input "700 0083 5239 3809"
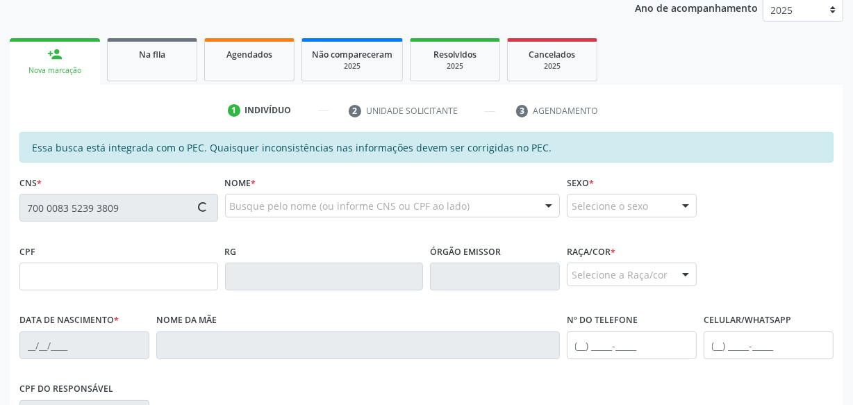
type input "066.786.684-13"
type input "09/01/1983"
type input "Maria de Lourdes da Conceicao"
type input "(82) 99368-9095"
type input "S/N"
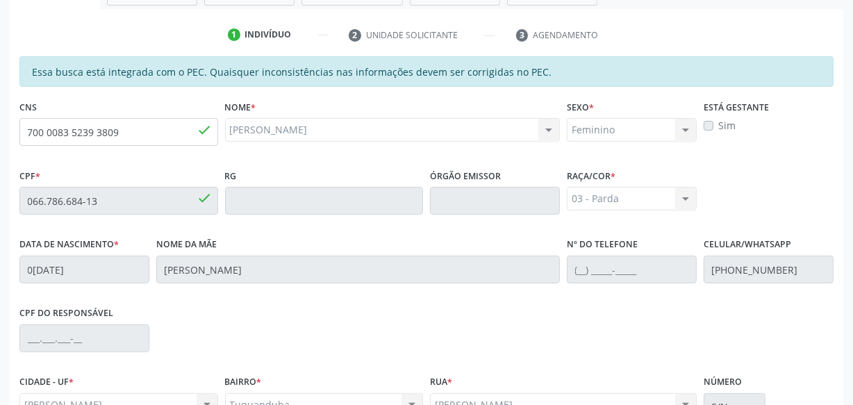
scroll to position [407, 0]
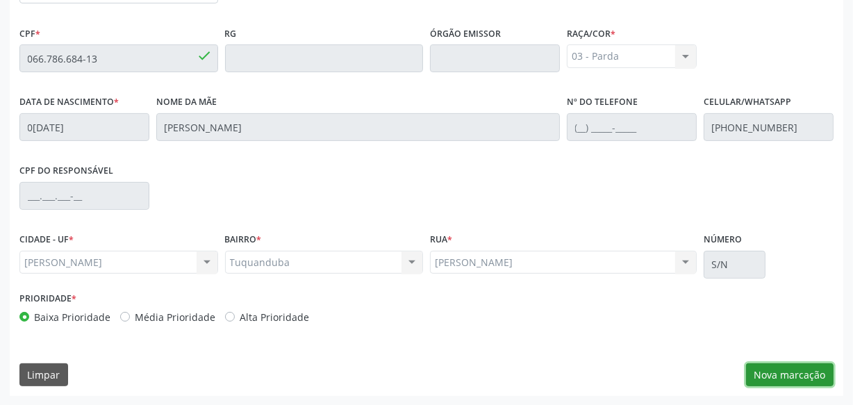
click at [820, 381] on button "Nova marcação" at bounding box center [790, 375] width 88 height 24
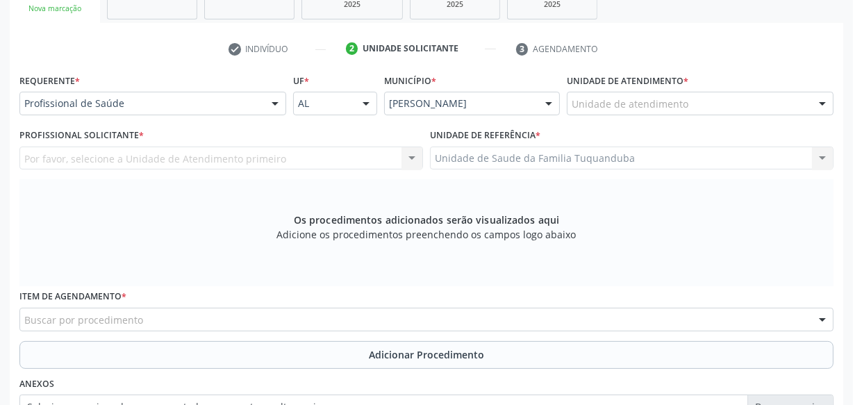
scroll to position [217, 0]
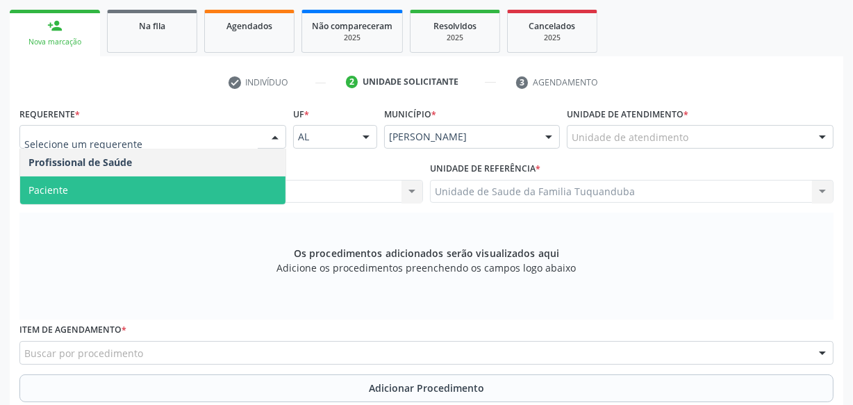
click at [159, 197] on span "Paciente" at bounding box center [152, 190] width 265 height 28
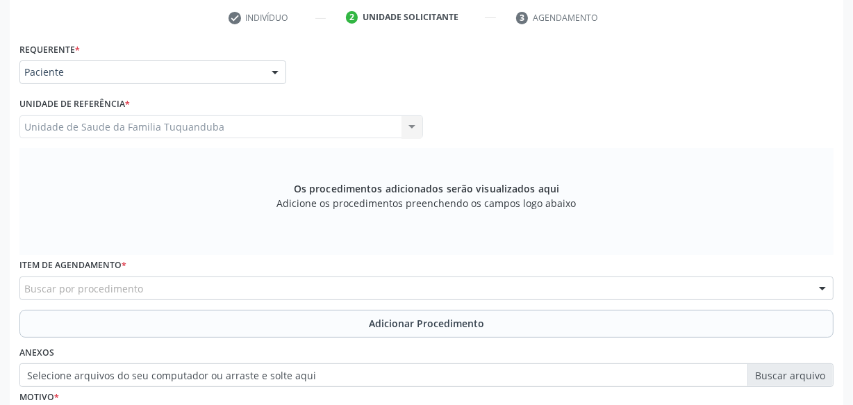
scroll to position [344, 0]
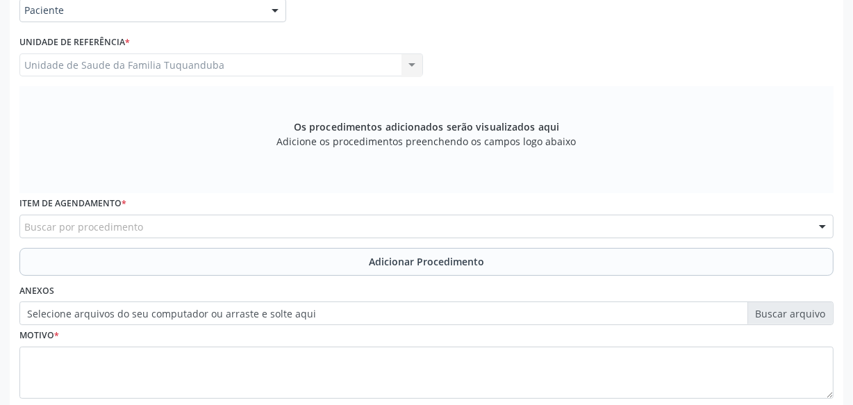
click at [179, 229] on div "Buscar por procedimento" at bounding box center [426, 227] width 814 height 24
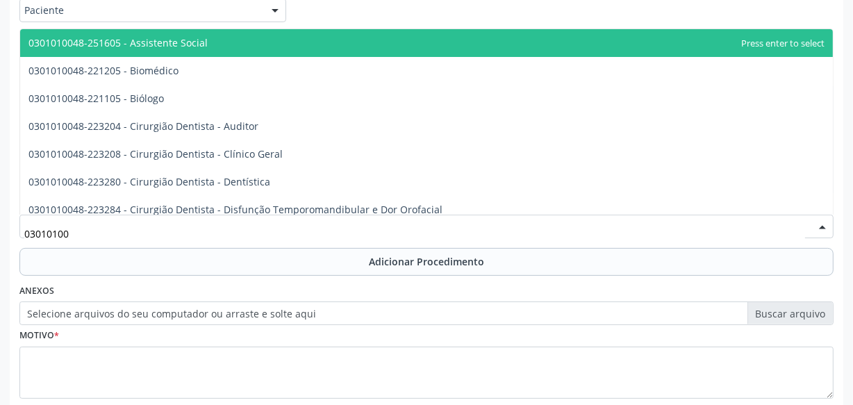
type input "030101004"
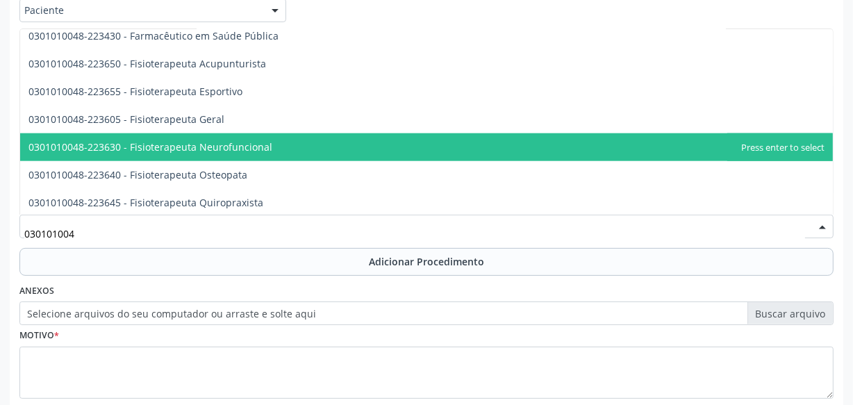
scroll to position [1515, 0]
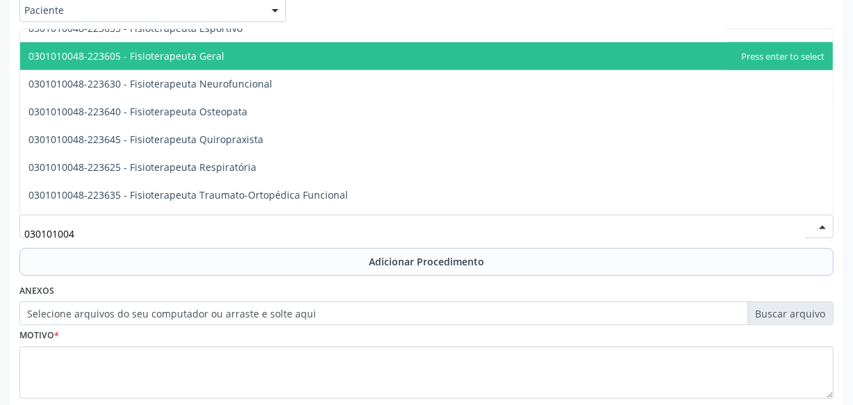
click at [217, 52] on span "0301010048-223605 - Fisioterapeuta Geral" at bounding box center [126, 55] width 196 height 13
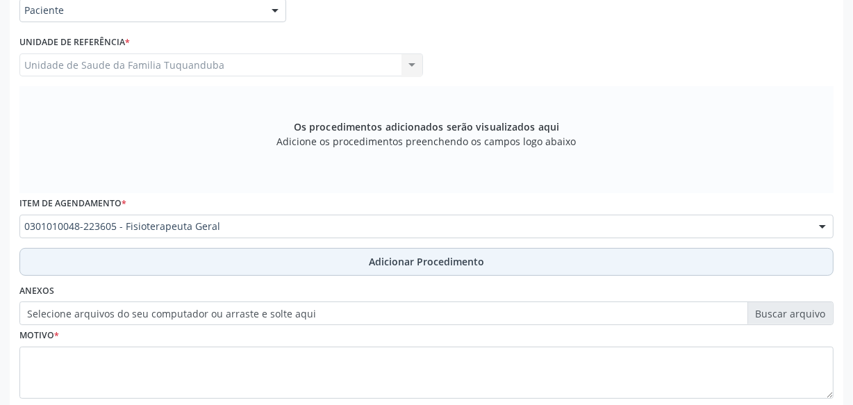
click at [412, 259] on span "Adicionar Procedimento" at bounding box center [426, 261] width 115 height 15
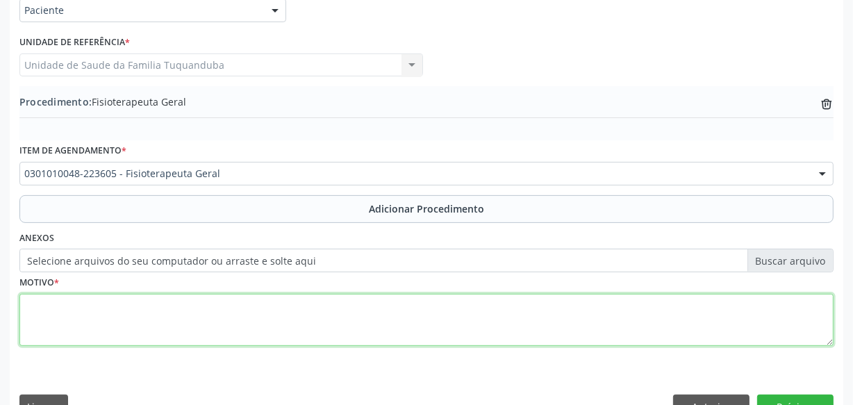
click at [409, 318] on textarea at bounding box center [426, 320] width 814 height 53
type textarea "0"
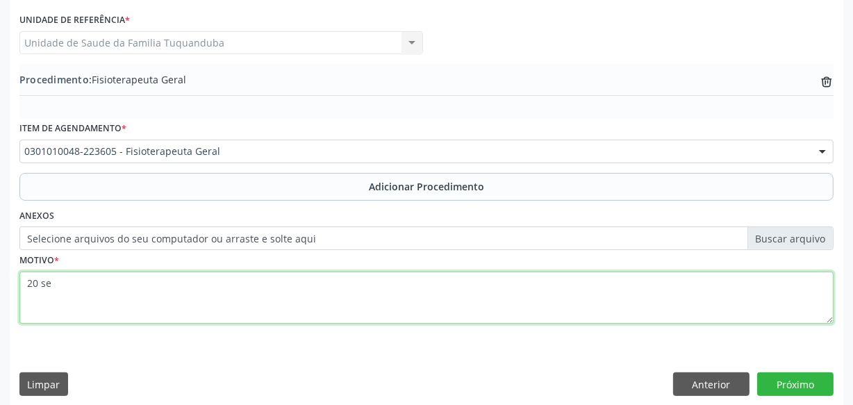
scroll to position [375, 0]
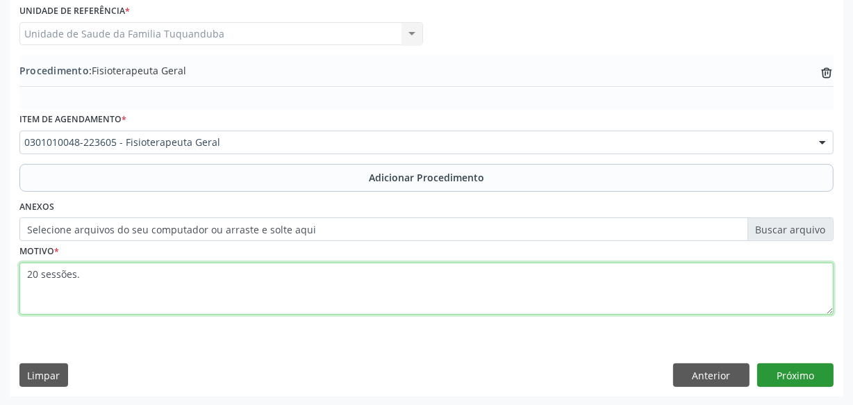
type textarea "20 sessões."
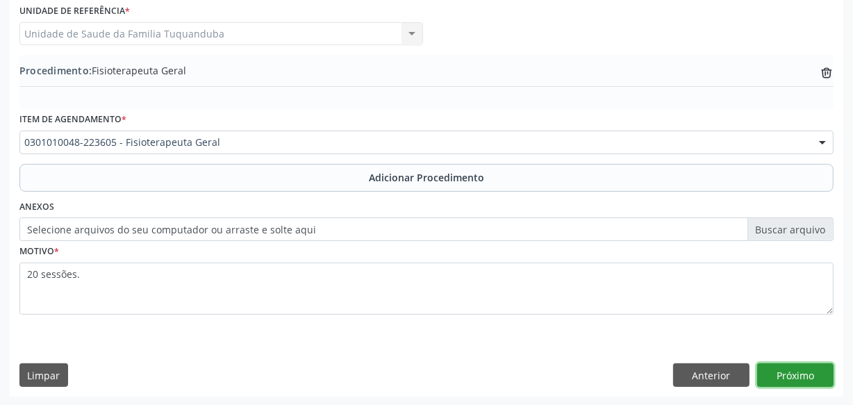
click at [780, 379] on button "Próximo" at bounding box center [795, 375] width 76 height 24
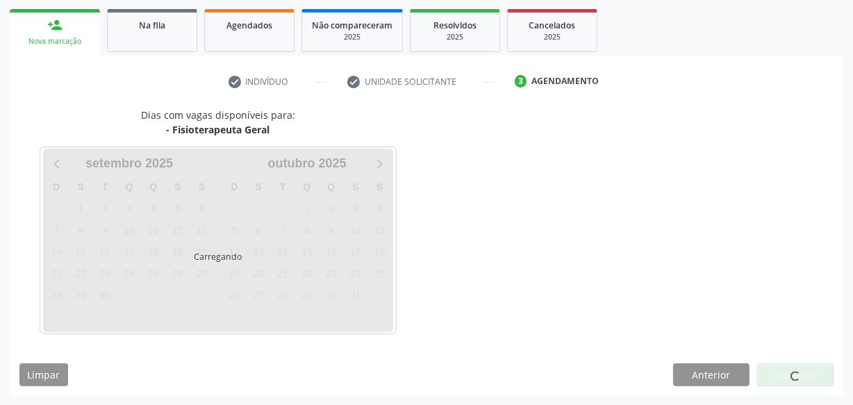
scroll to position [258, 0]
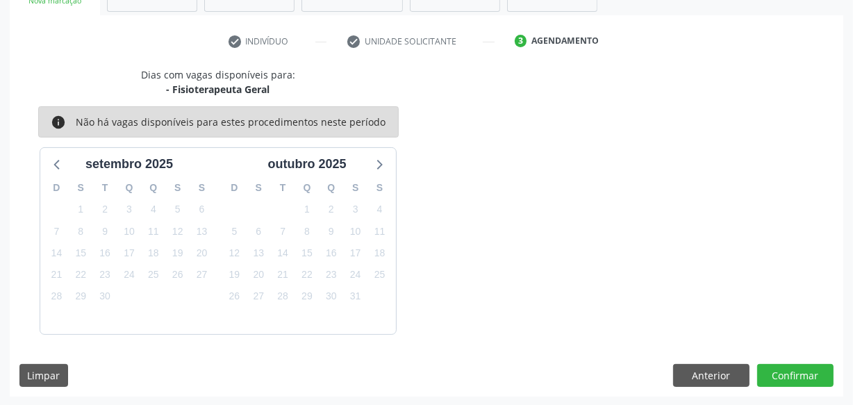
click at [764, 354] on div "Dias com vagas disponíveis para: - Fisioterapeuta Geral info Não há vagas dispo…" at bounding box center [427, 231] width 834 height 329
click at [766, 365] on button "Confirmar" at bounding box center [795, 376] width 76 height 24
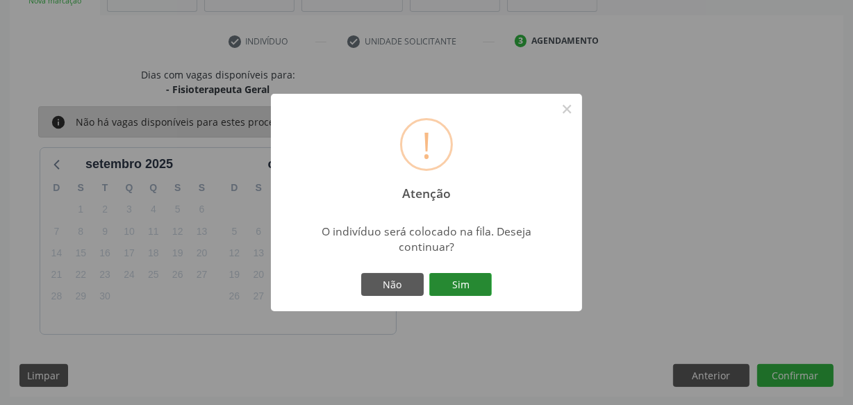
click at [462, 282] on button "Sim" at bounding box center [460, 285] width 63 height 24
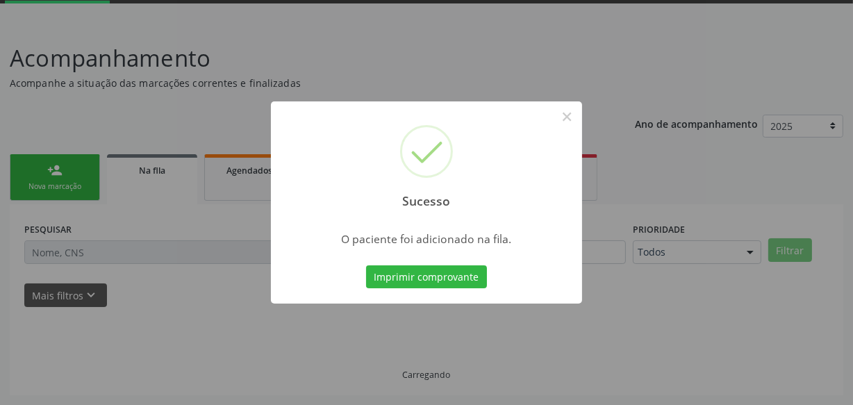
scroll to position [72, 0]
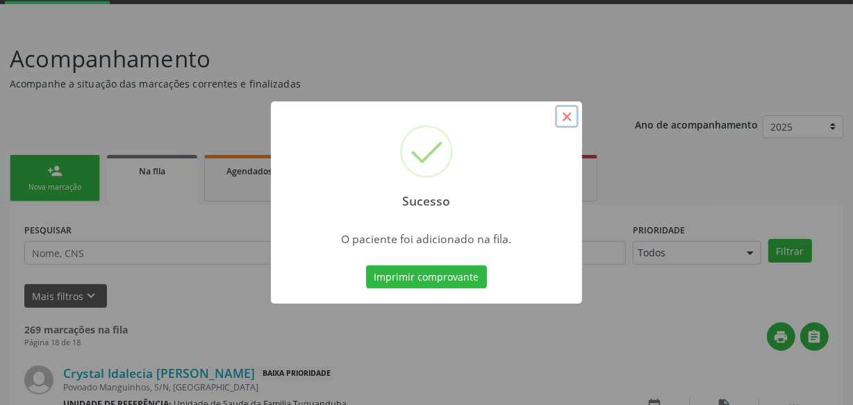
click at [573, 118] on button "×" at bounding box center [567, 117] width 24 height 24
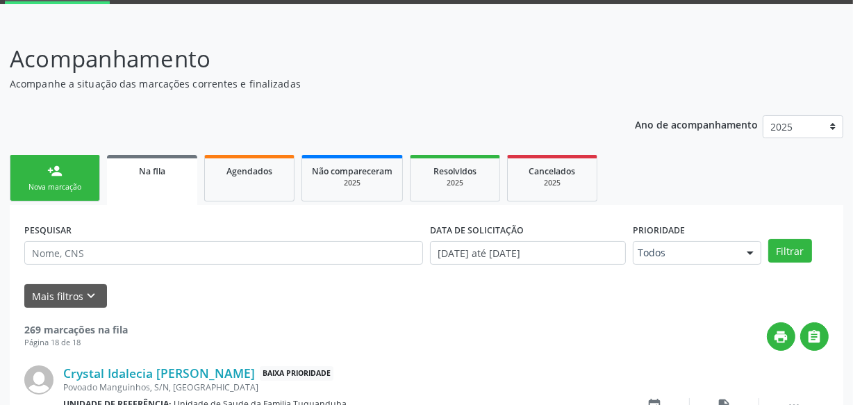
click at [67, 171] on link "person_add Nova marcação" at bounding box center [55, 178] width 90 height 47
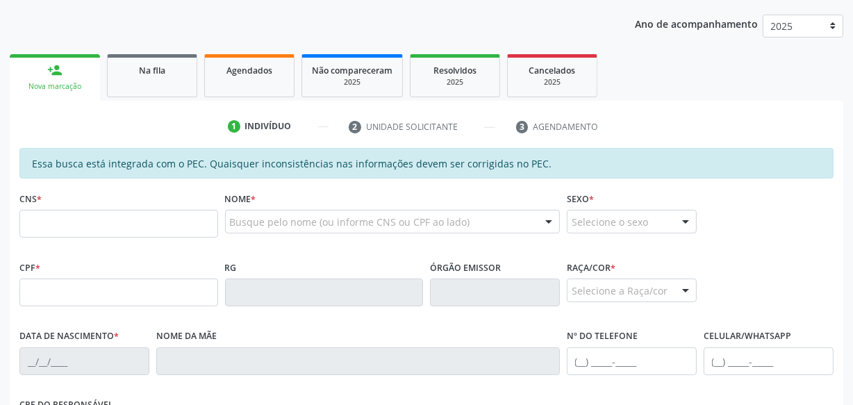
scroll to position [0, 0]
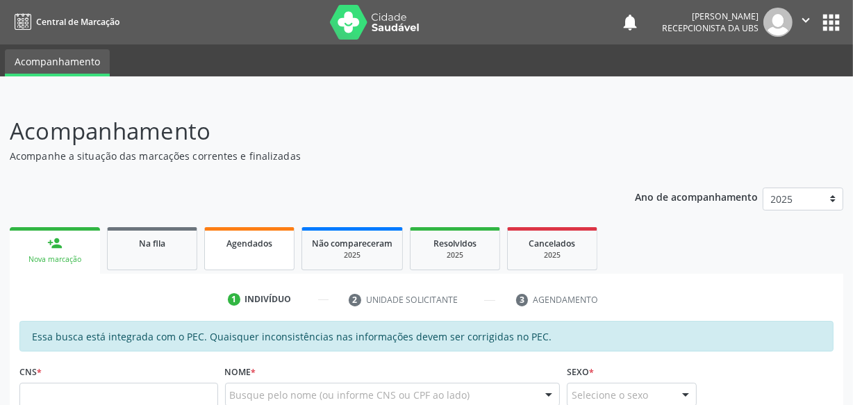
click at [238, 263] on link "Agendados" at bounding box center [249, 248] width 90 height 43
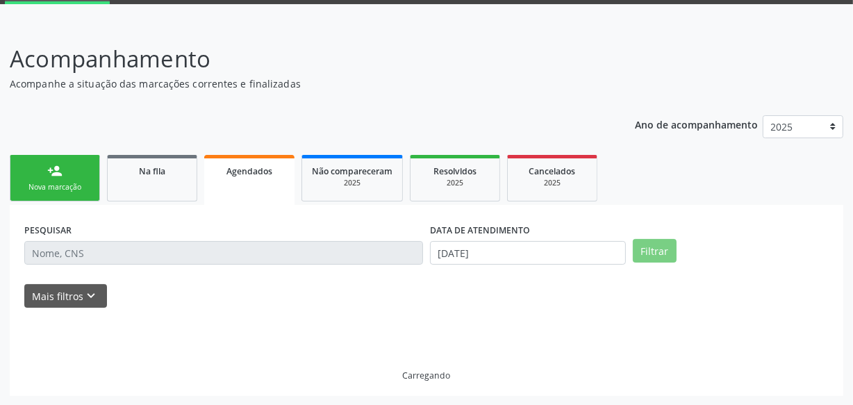
scroll to position [39, 0]
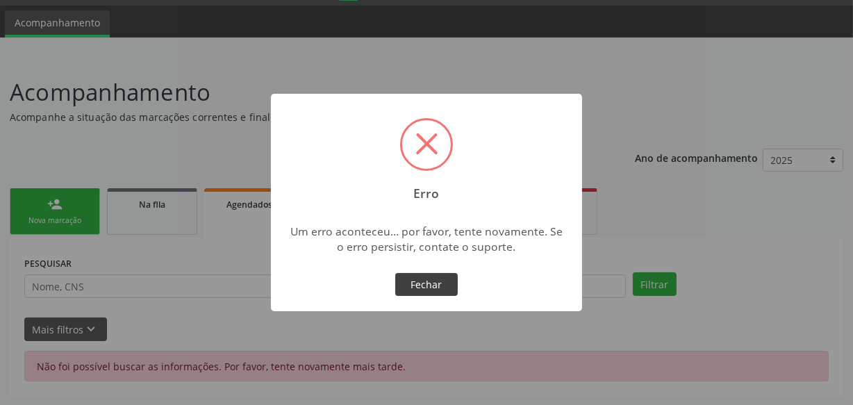
click at [432, 287] on button "Fechar" at bounding box center [426, 285] width 63 height 24
